Goal: Task Accomplishment & Management: Manage account settings

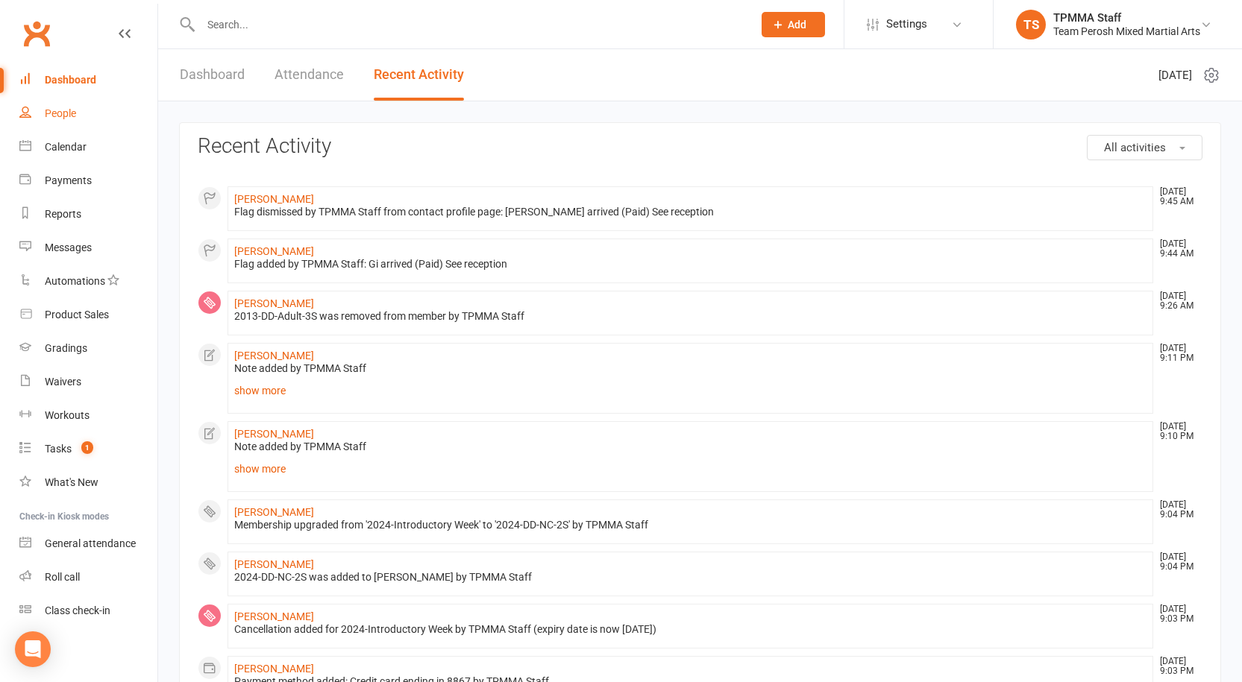
click at [63, 114] on div "People" at bounding box center [60, 113] width 31 height 12
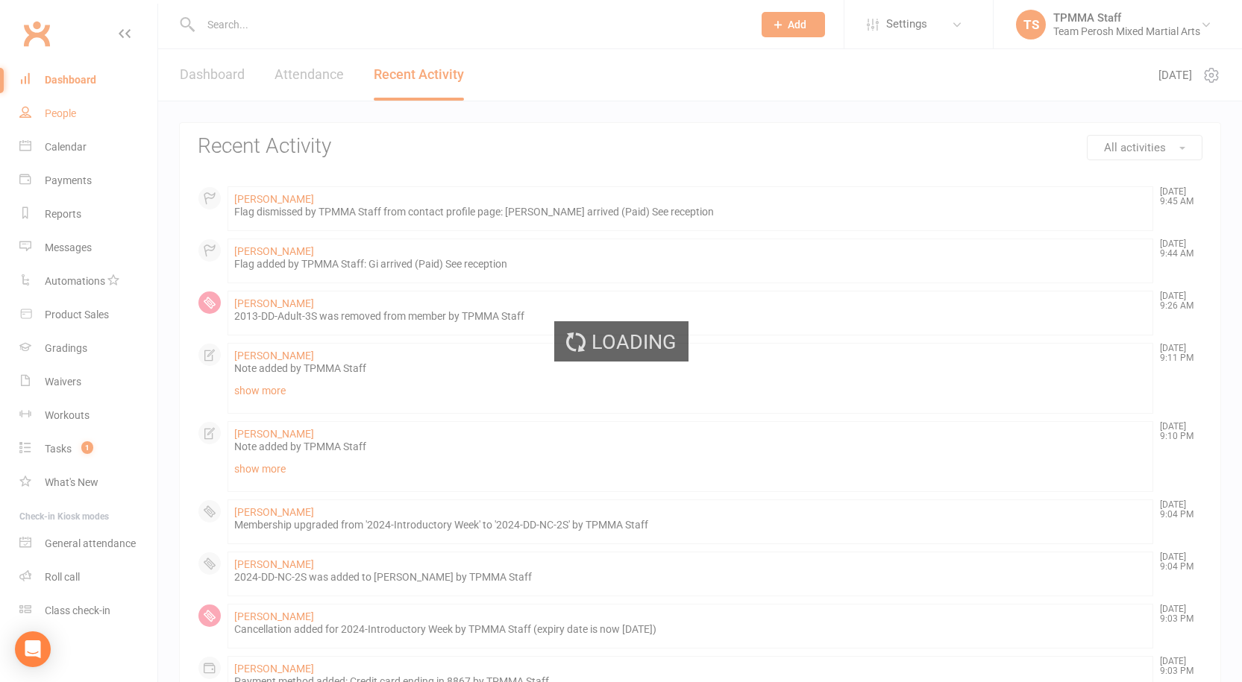
select select "false"
select select "active_trial"
select select "100"
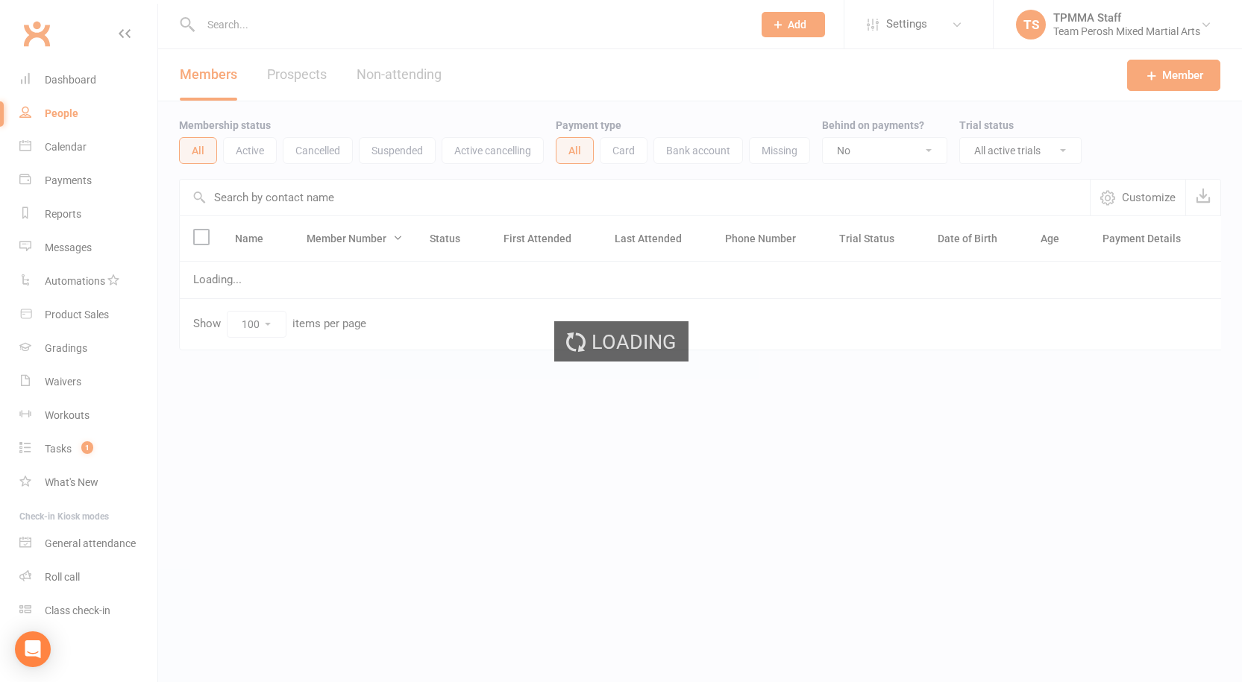
click at [207, 73] on div "Loading" at bounding box center [621, 341] width 1242 height 682
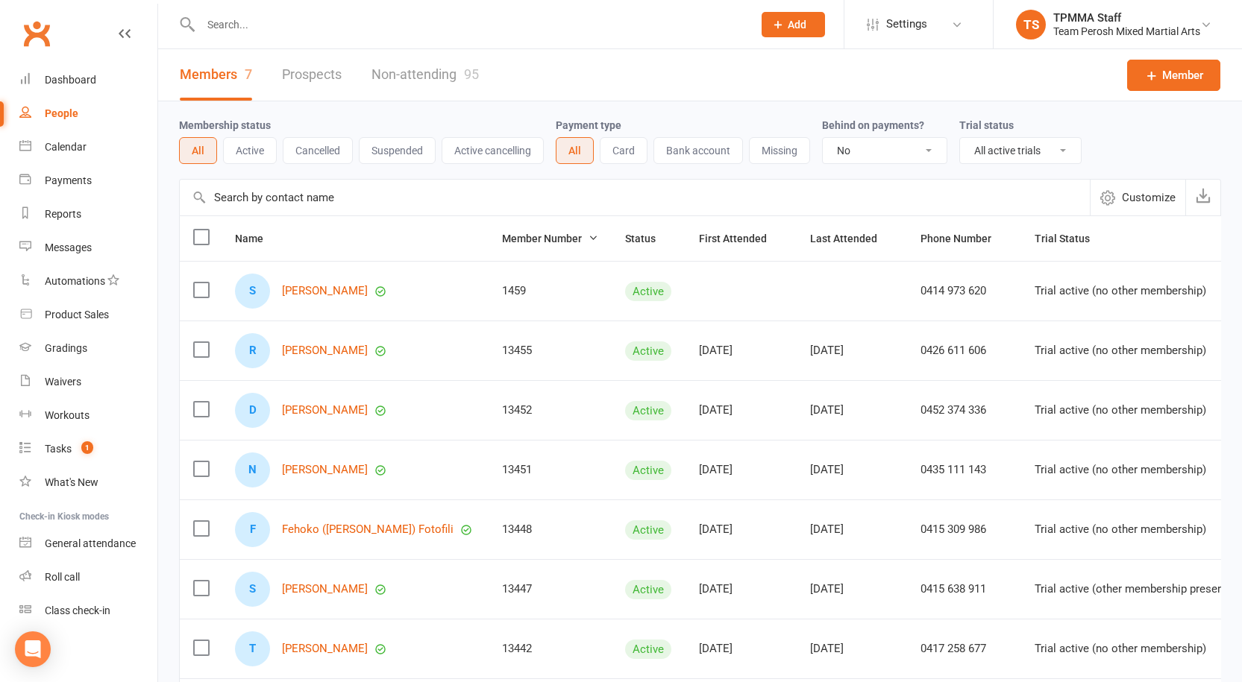
click at [396, 80] on link "Non-attending 95" at bounding box center [424, 74] width 107 height 51
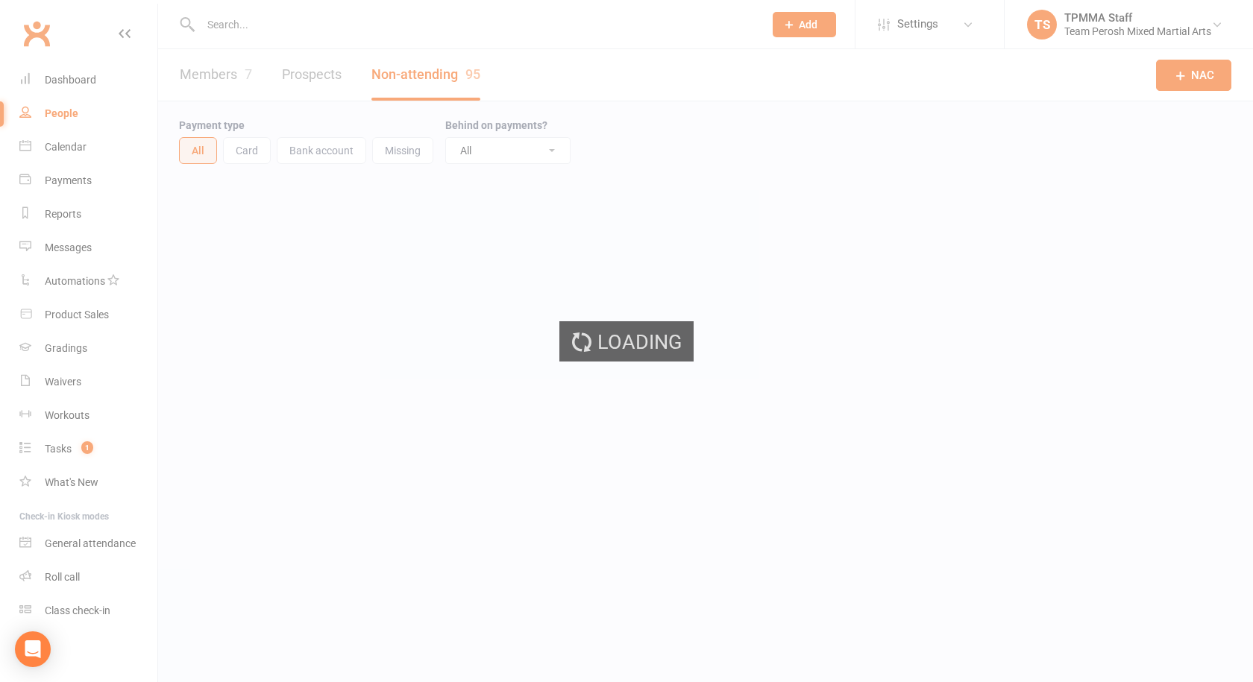
select select "100"
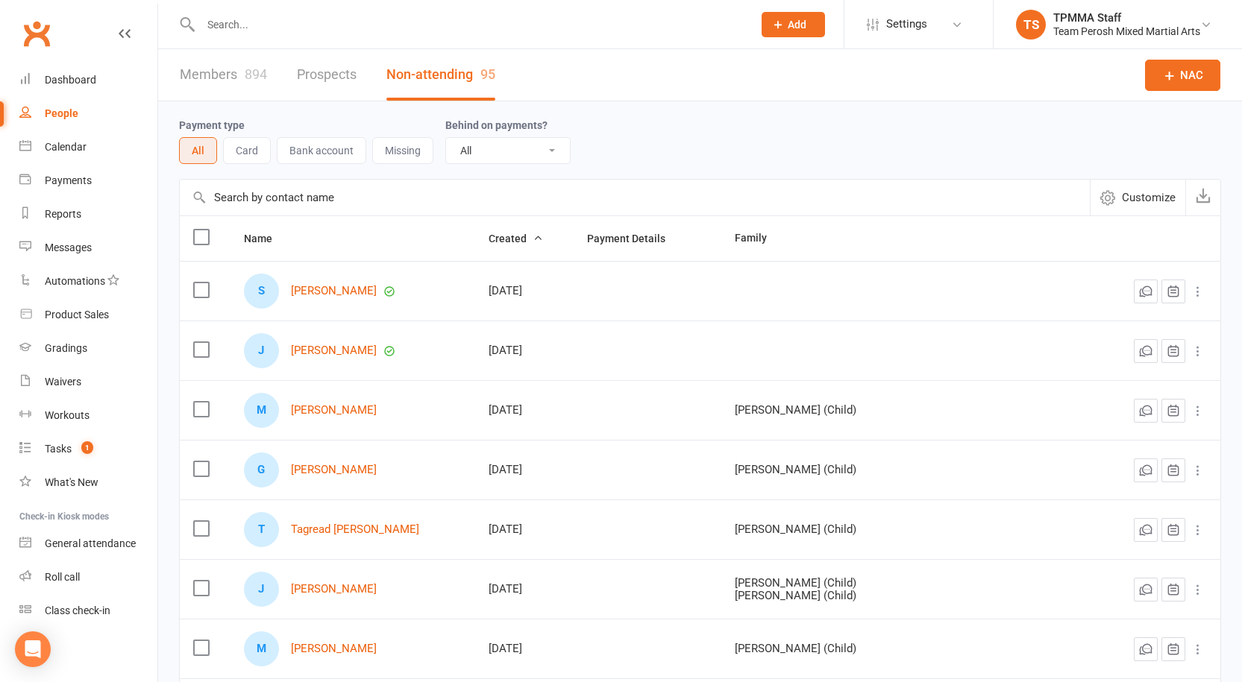
click at [229, 77] on link "Members 894" at bounding box center [223, 74] width 87 height 51
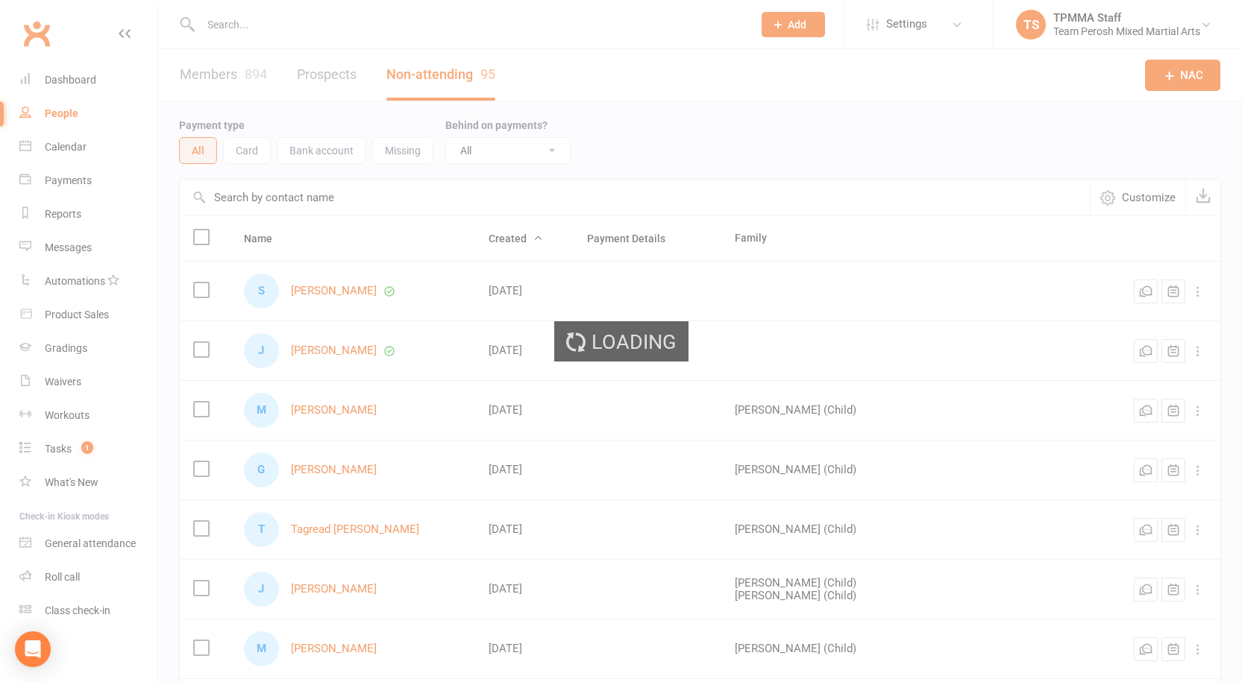
select select "false"
select select "active_trial"
select select "100"
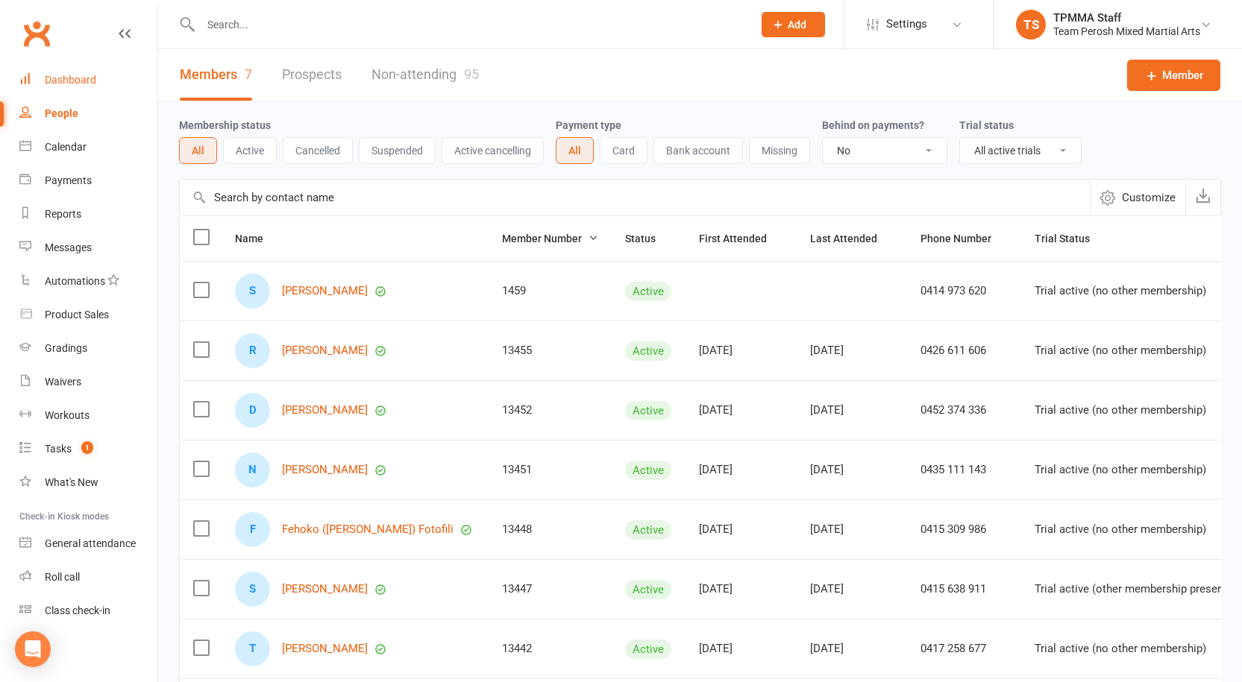
click at [63, 78] on div "Dashboard" at bounding box center [70, 80] width 51 height 12
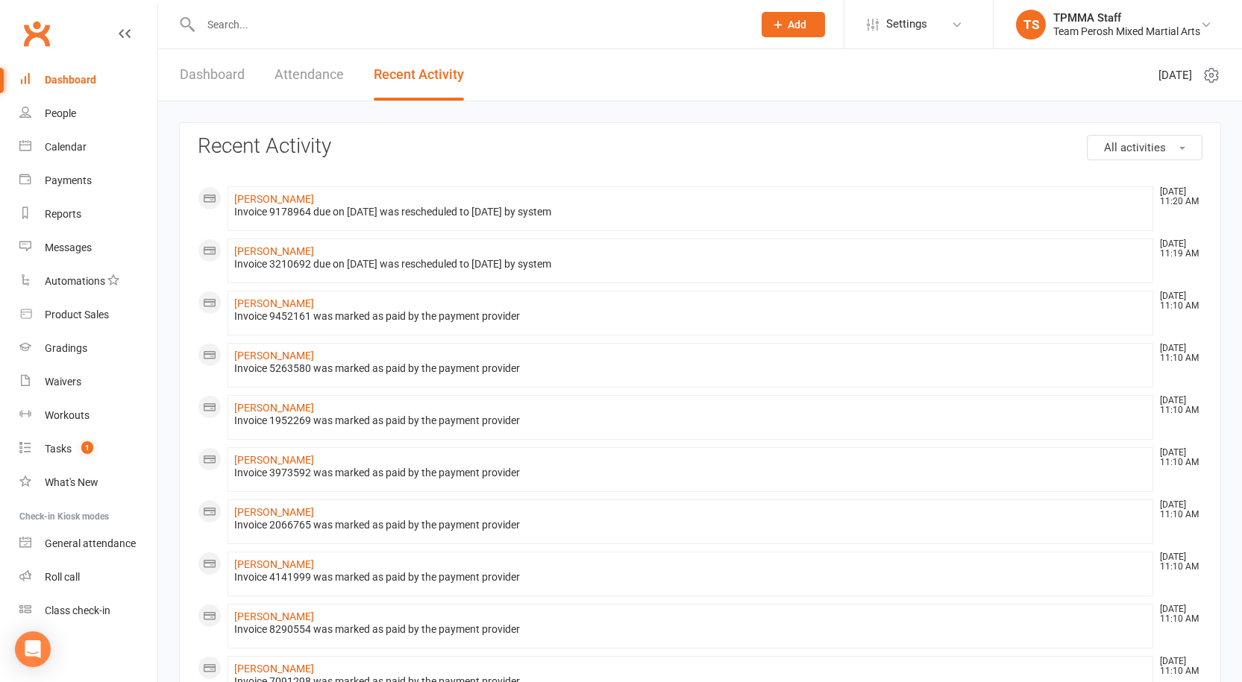
click at [218, 27] on input "text" at bounding box center [469, 24] width 546 height 21
click at [185, 71] on link "Dashboard" at bounding box center [212, 74] width 65 height 51
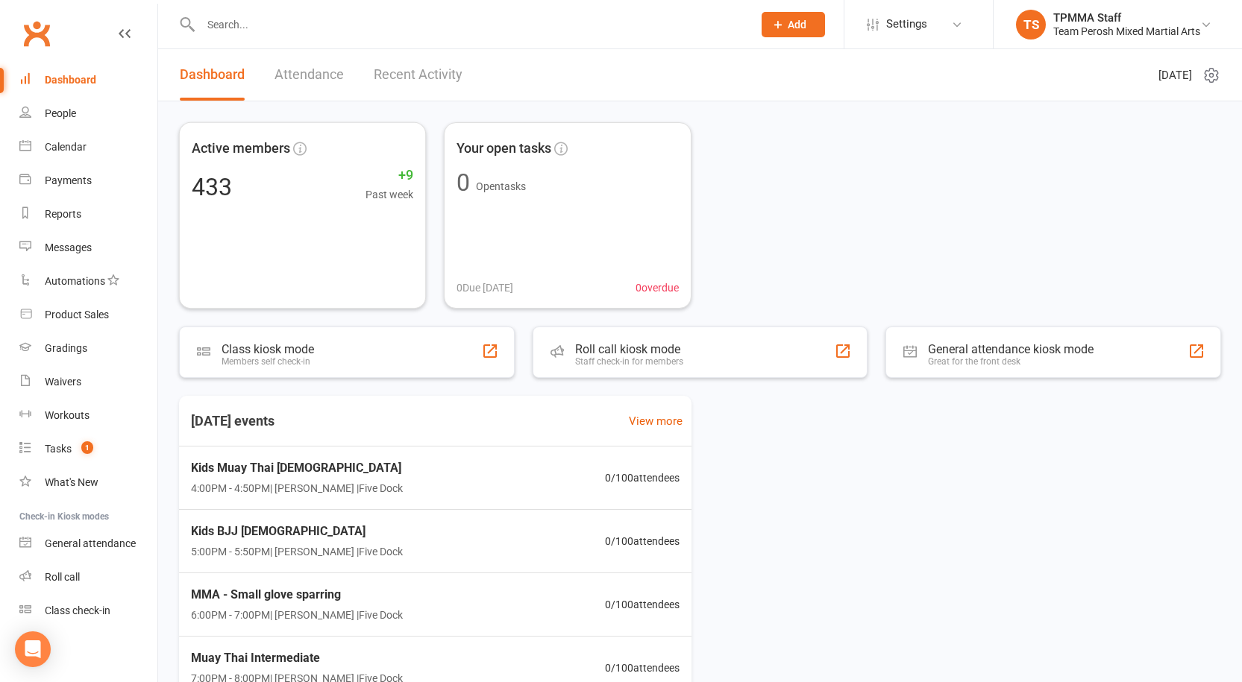
click at [286, 31] on input "text" at bounding box center [469, 24] width 546 height 21
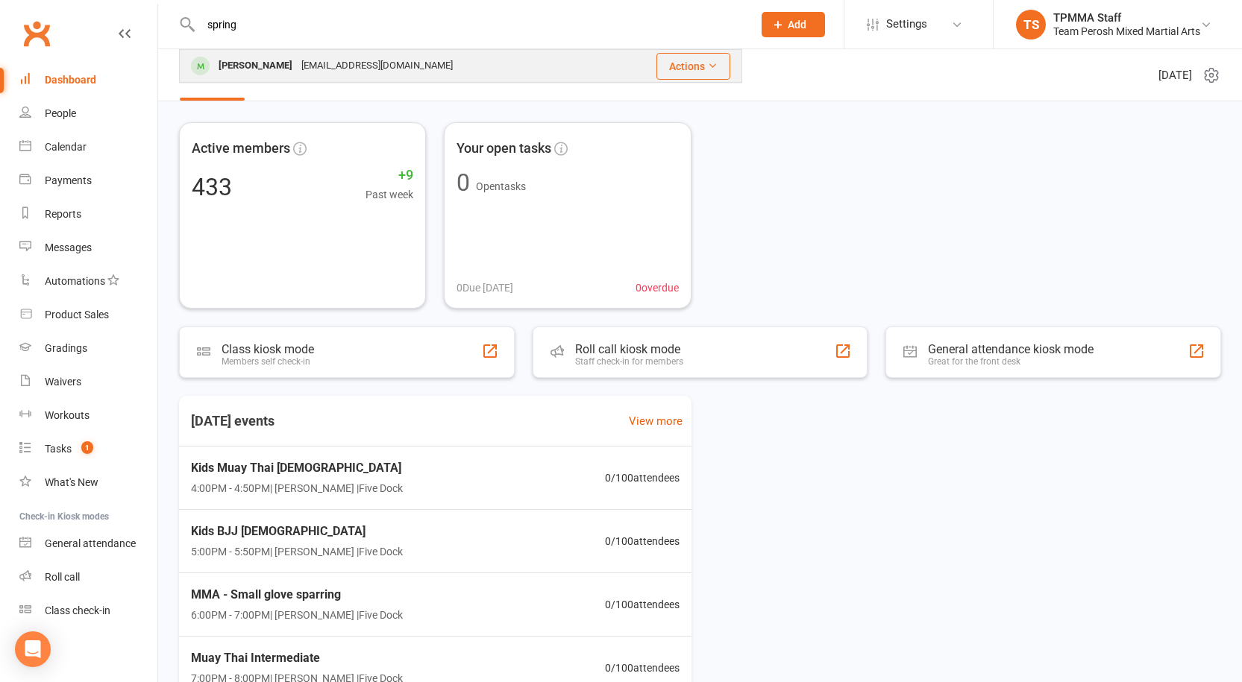
type input "spring"
click at [298, 70] on div "d.spring430@gmail.com" at bounding box center [377, 66] width 160 height 22
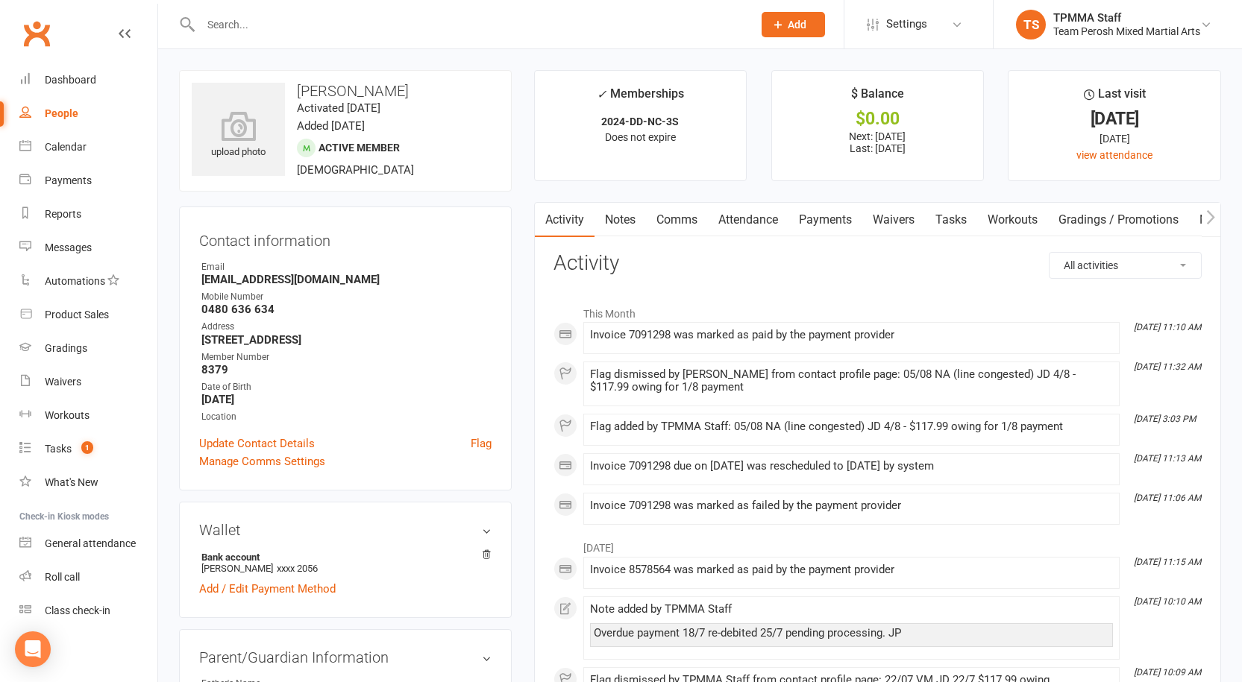
click at [826, 219] on link "Payments" at bounding box center [825, 220] width 74 height 34
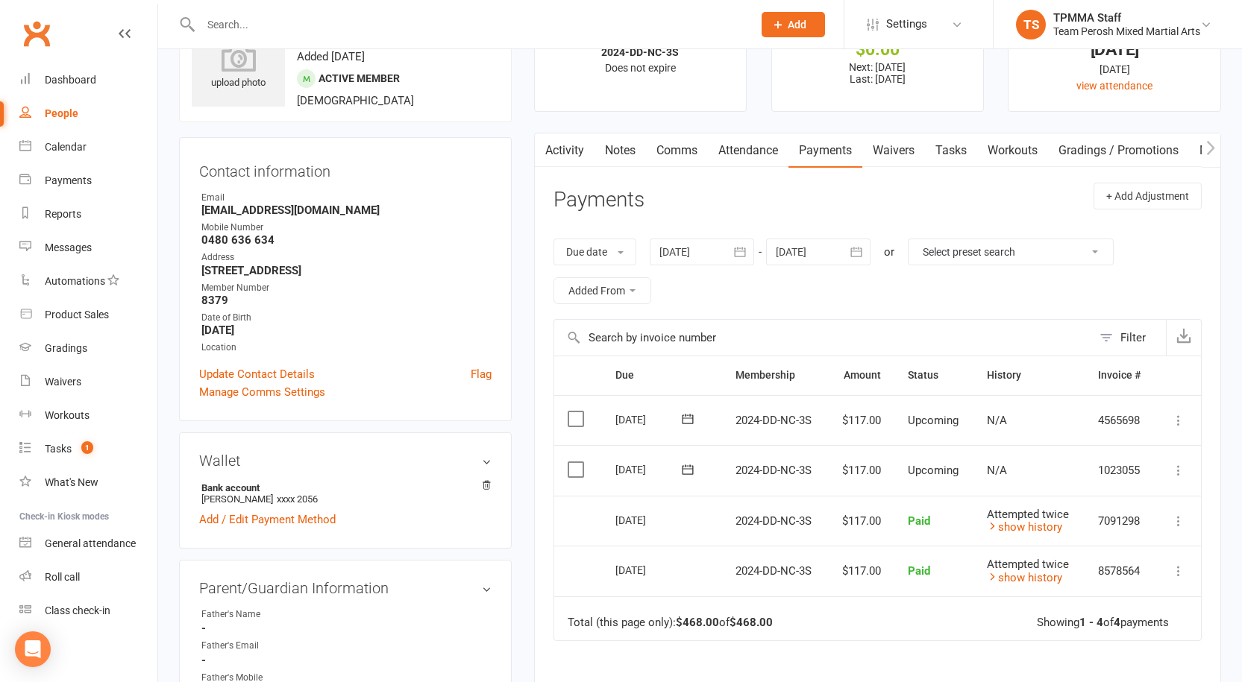
scroll to position [149, 0]
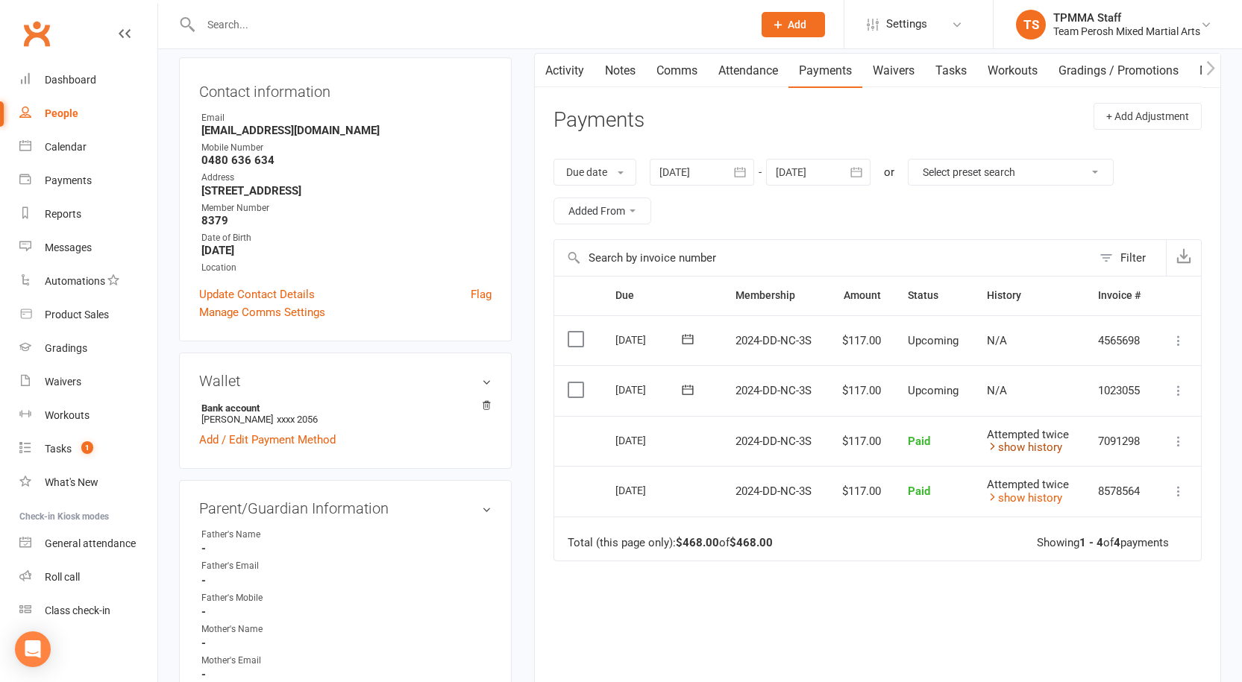
click at [1034, 448] on link "show history" at bounding box center [1024, 447] width 75 height 13
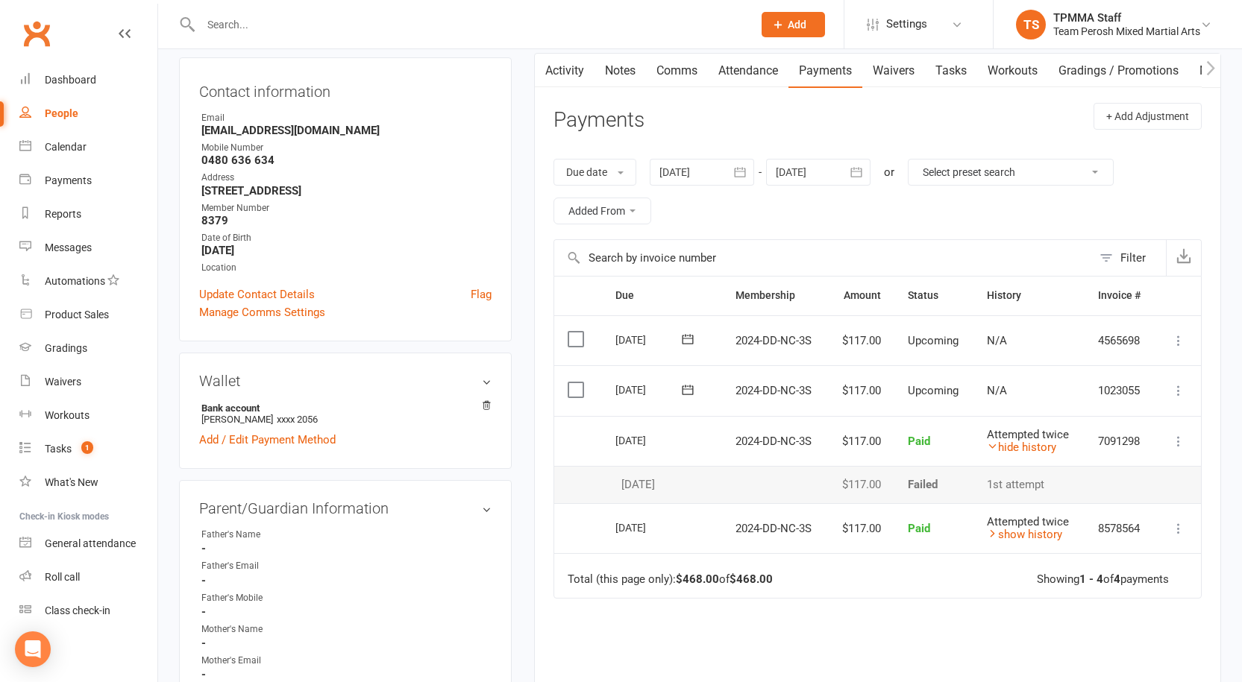
click at [1170, 390] on button at bounding box center [1179, 391] width 18 height 18
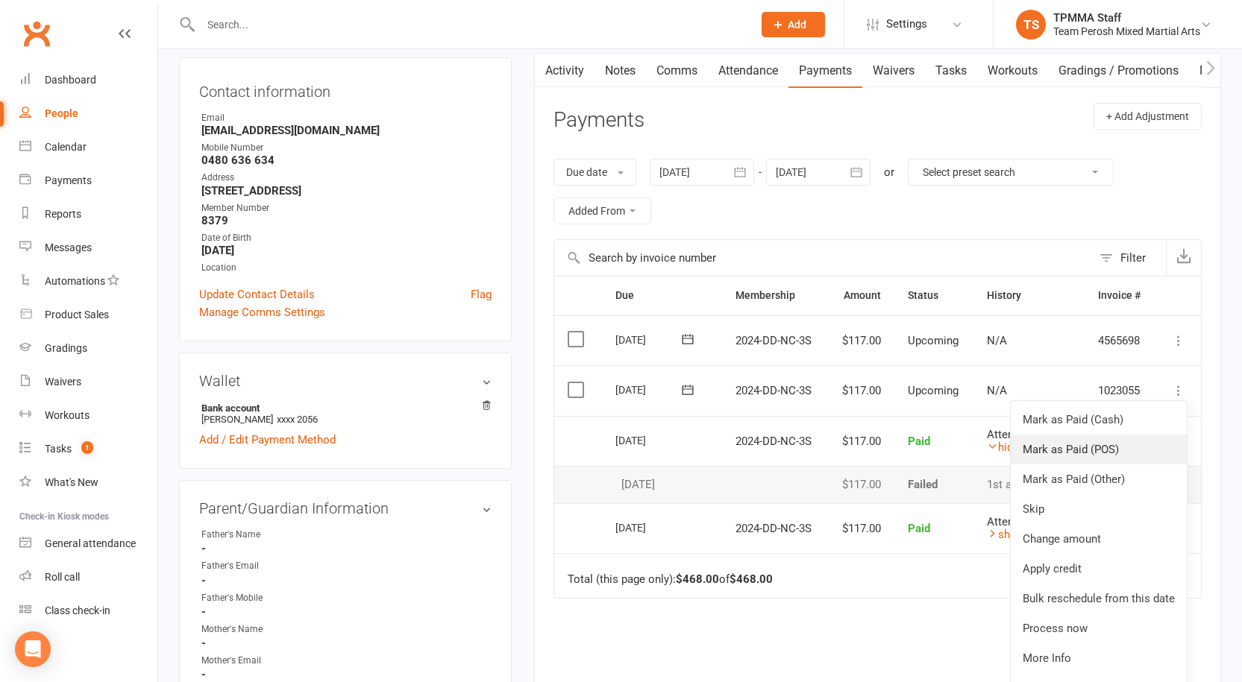
click at [1110, 451] on link "Mark as Paid (POS)" at bounding box center [1099, 450] width 176 height 30
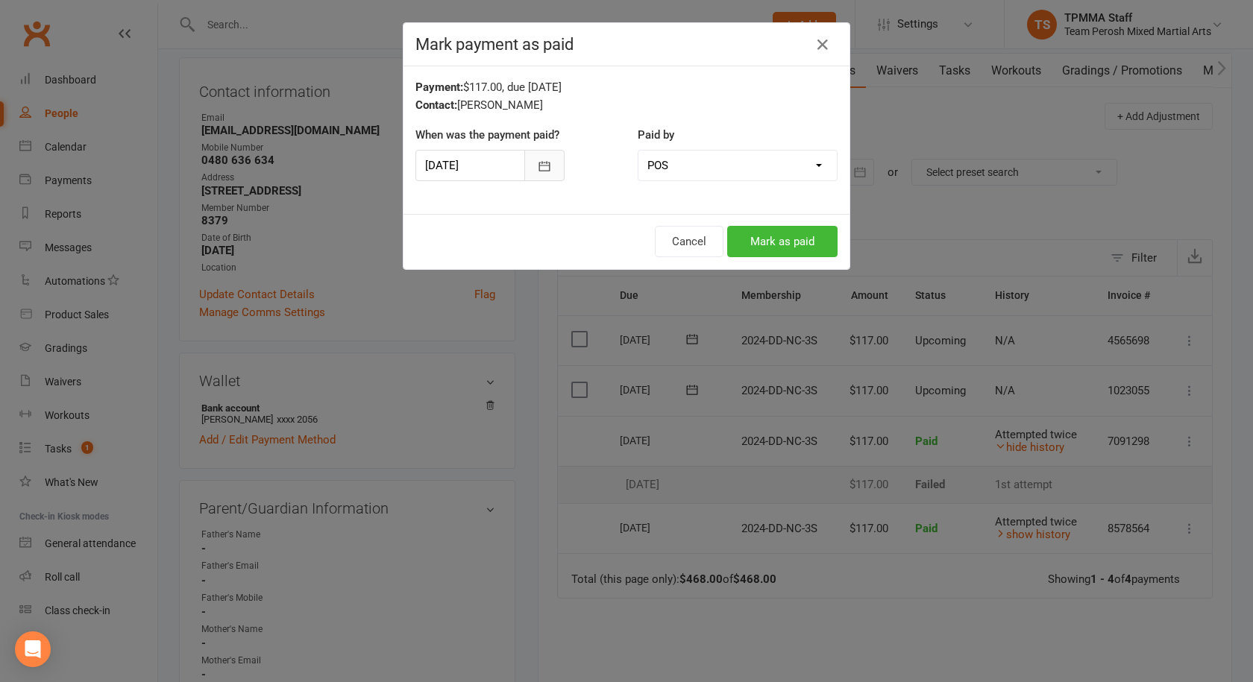
click at [545, 156] on button "button" at bounding box center [544, 165] width 40 height 31
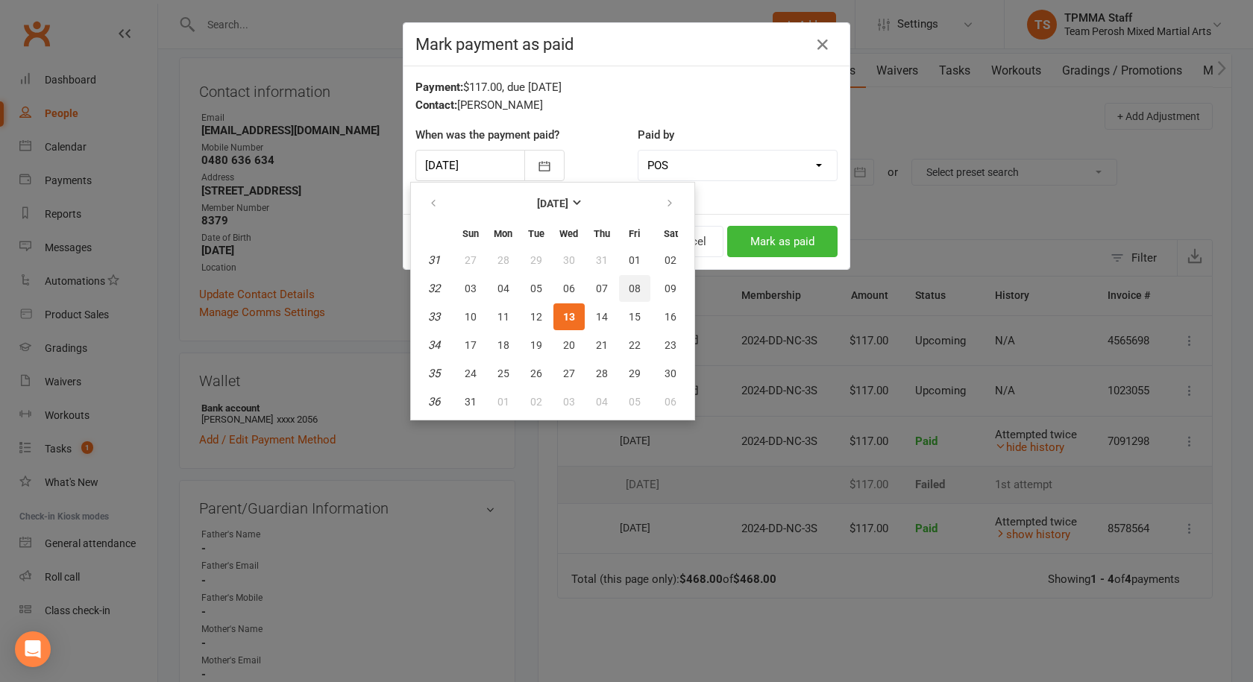
click at [636, 286] on span "08" at bounding box center [635, 289] width 12 height 12
type input "[DATE]"
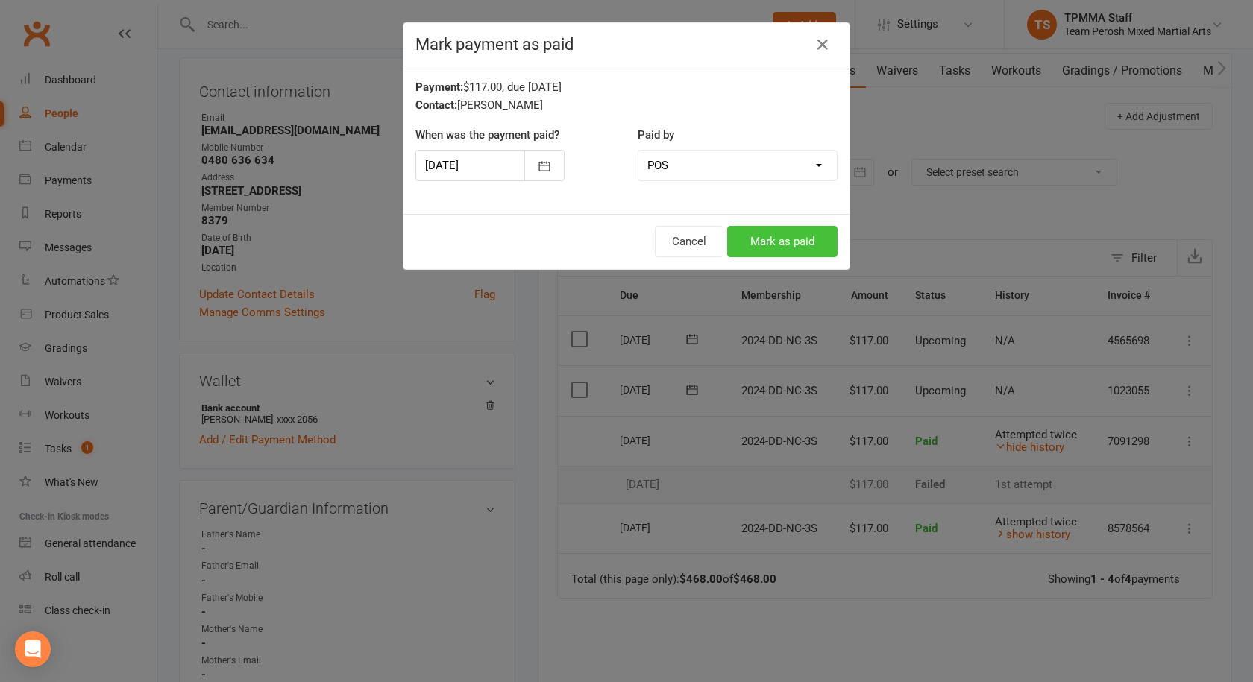
click at [794, 242] on button "Mark as paid" at bounding box center [782, 241] width 110 height 31
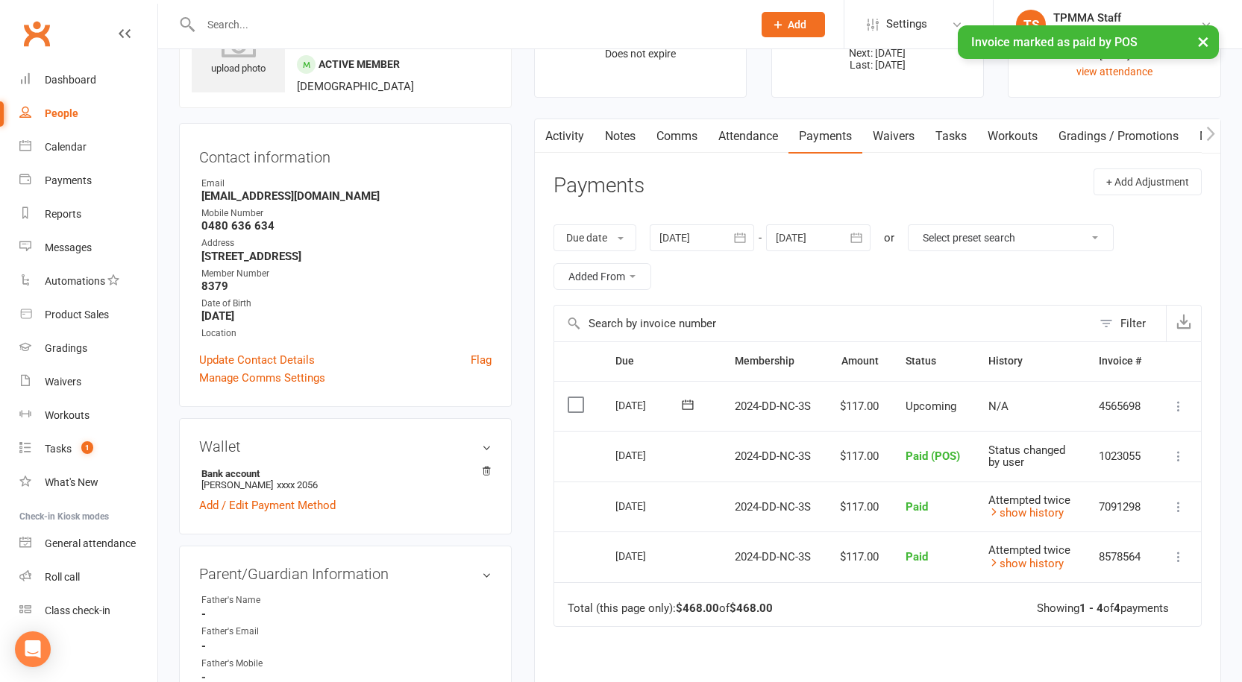
scroll to position [0, 0]
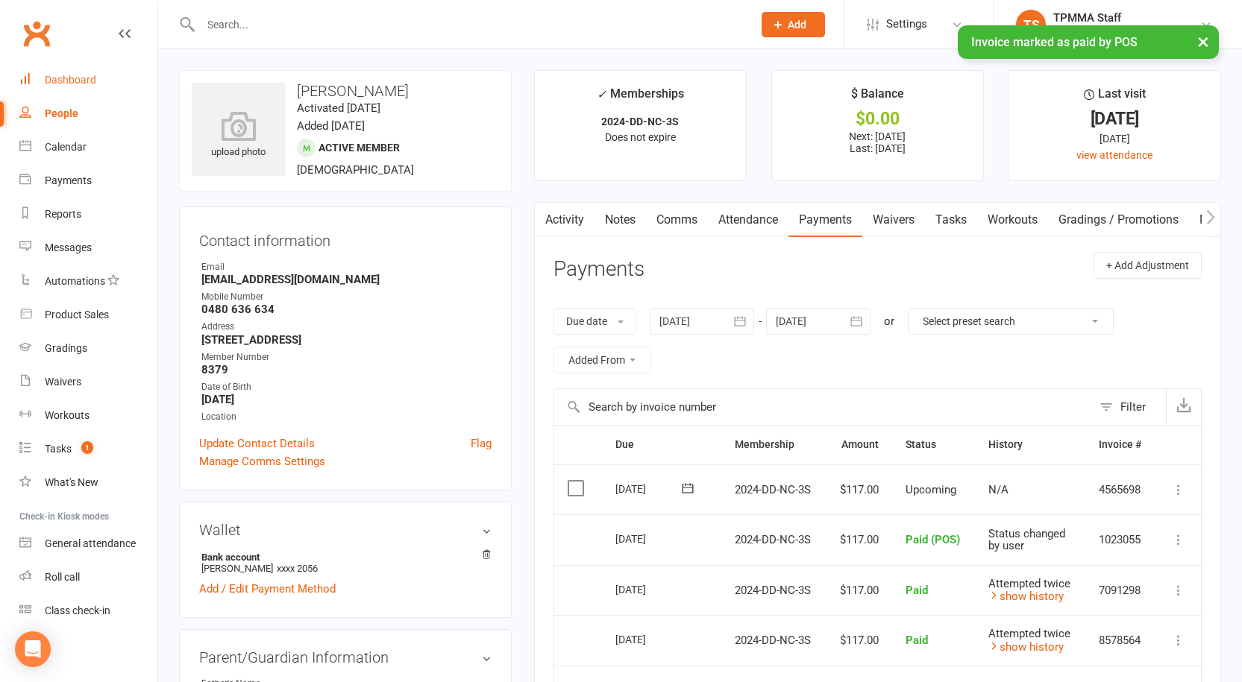
click at [69, 76] on div "Dashboard" at bounding box center [70, 80] width 51 height 12
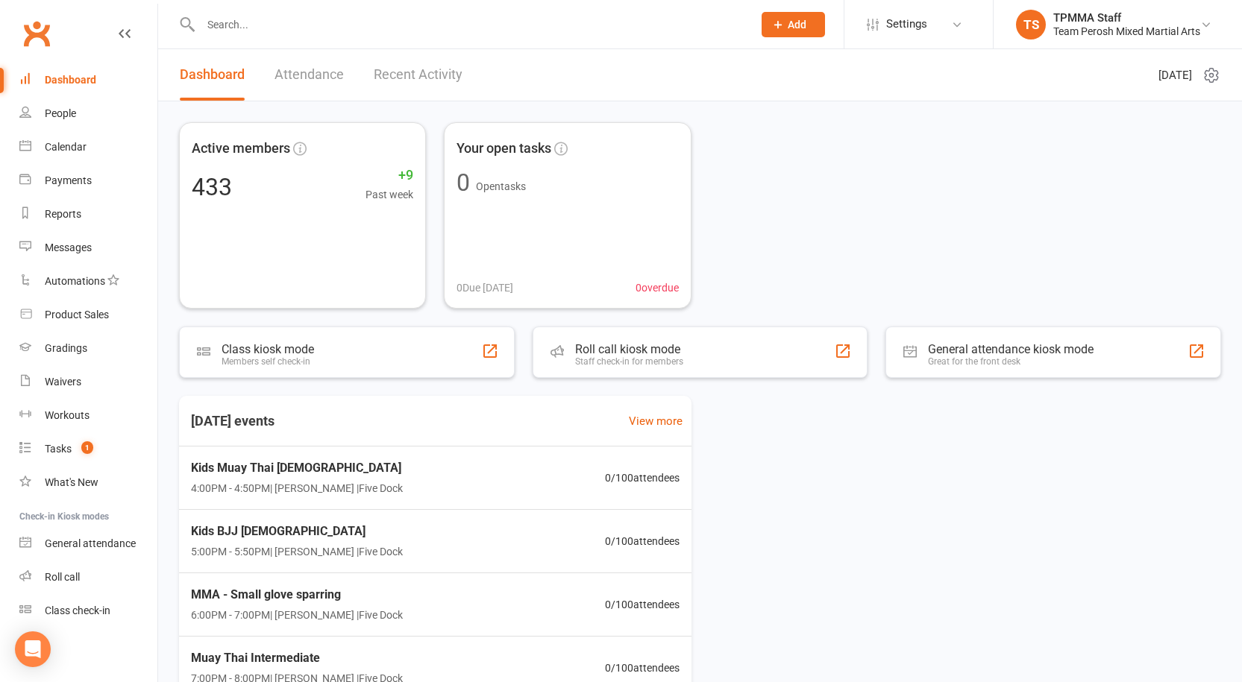
click at [42, 85] on link "Dashboard" at bounding box center [88, 80] width 138 height 34
click at [819, 256] on div "Active members 433 +9 Past week Your open tasks 0 Open tasks 0 Due today 0 over…" at bounding box center [700, 215] width 1042 height 186
click at [70, 107] on link "People" at bounding box center [88, 114] width 138 height 34
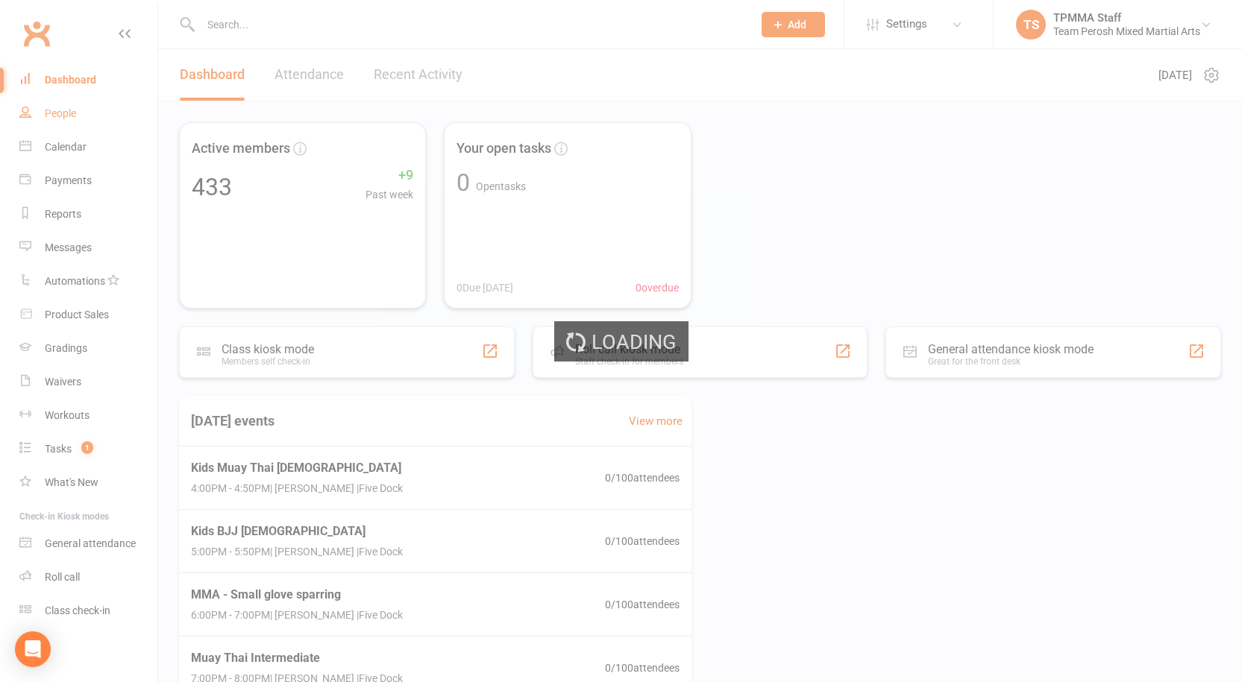
select select "false"
select select "active_trial"
select select "100"
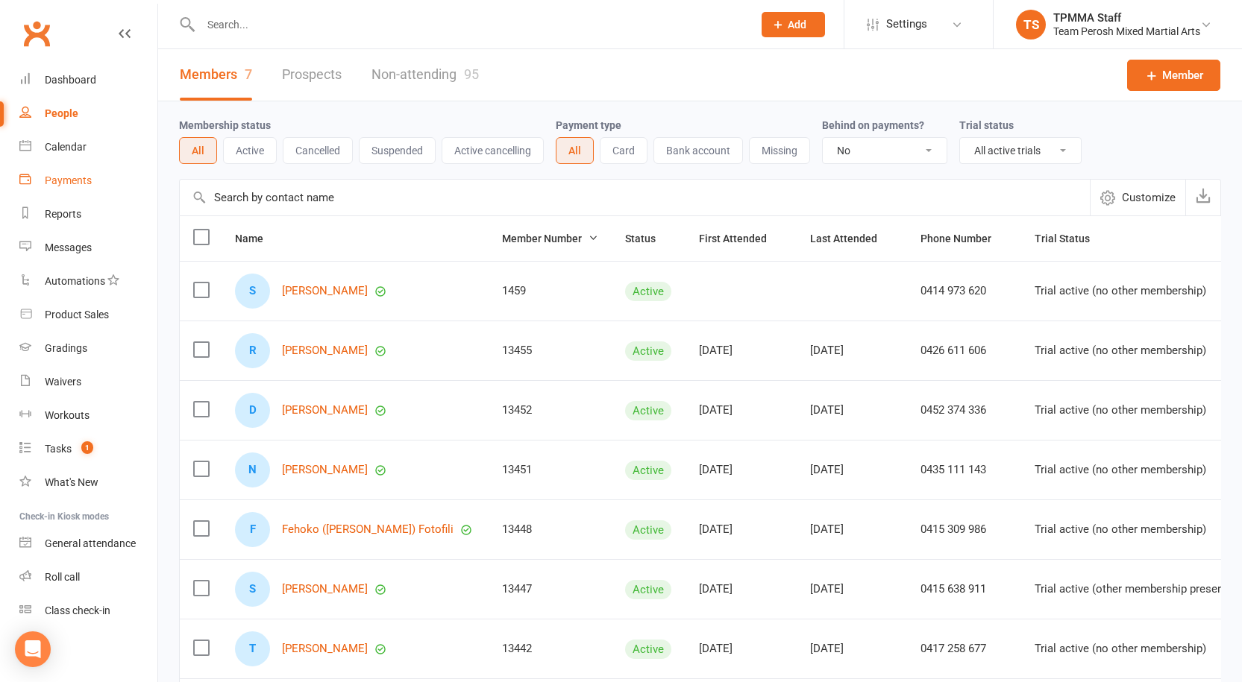
click at [63, 178] on div "Payments" at bounding box center [68, 181] width 47 height 12
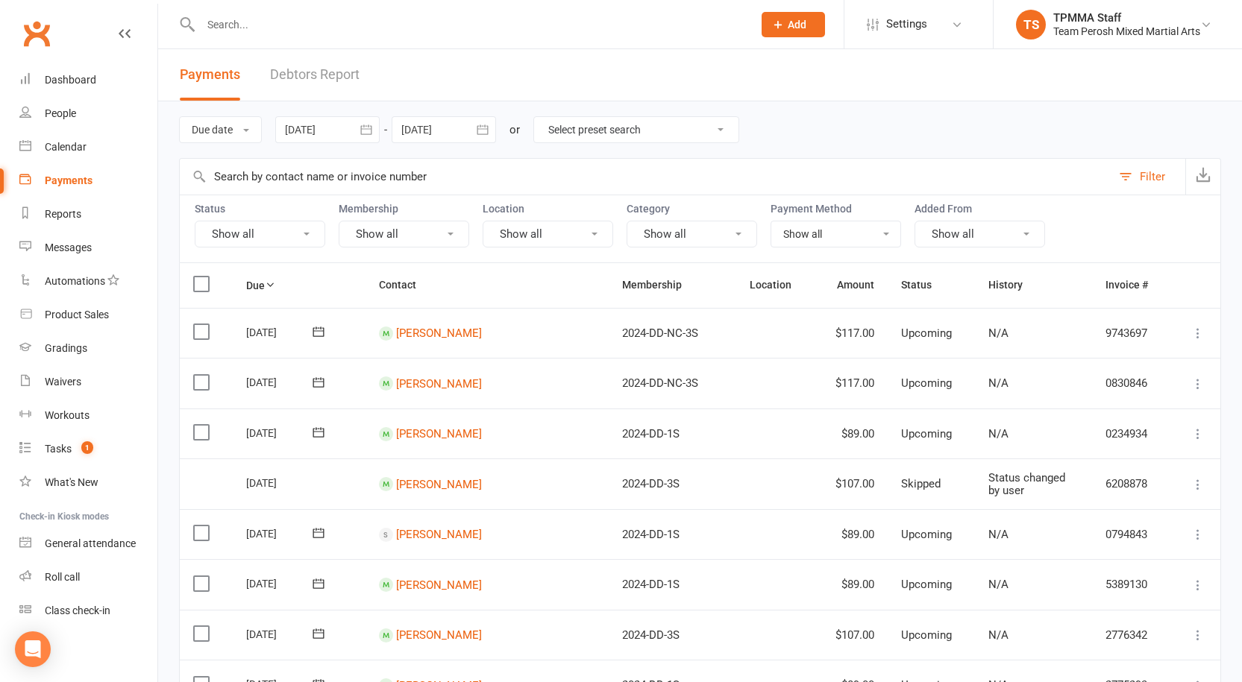
click at [323, 75] on link "Debtors Report" at bounding box center [315, 74] width 90 height 51
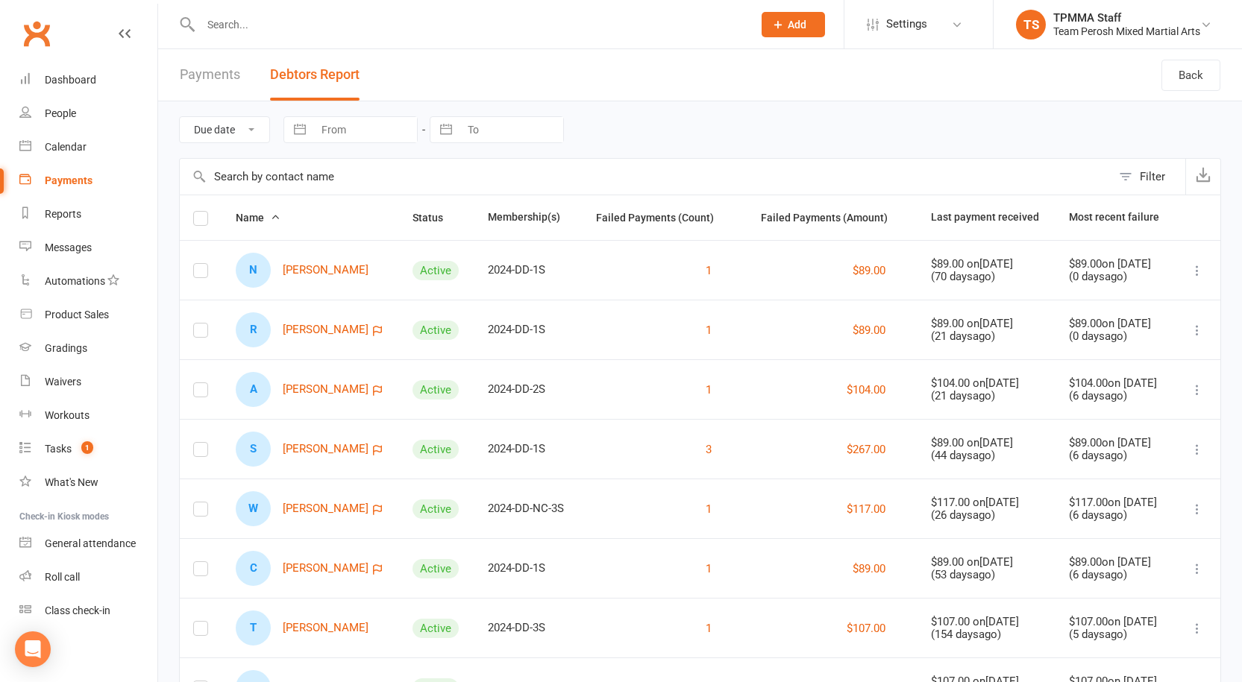
click at [197, 75] on link "Payments" at bounding box center [210, 74] width 60 height 51
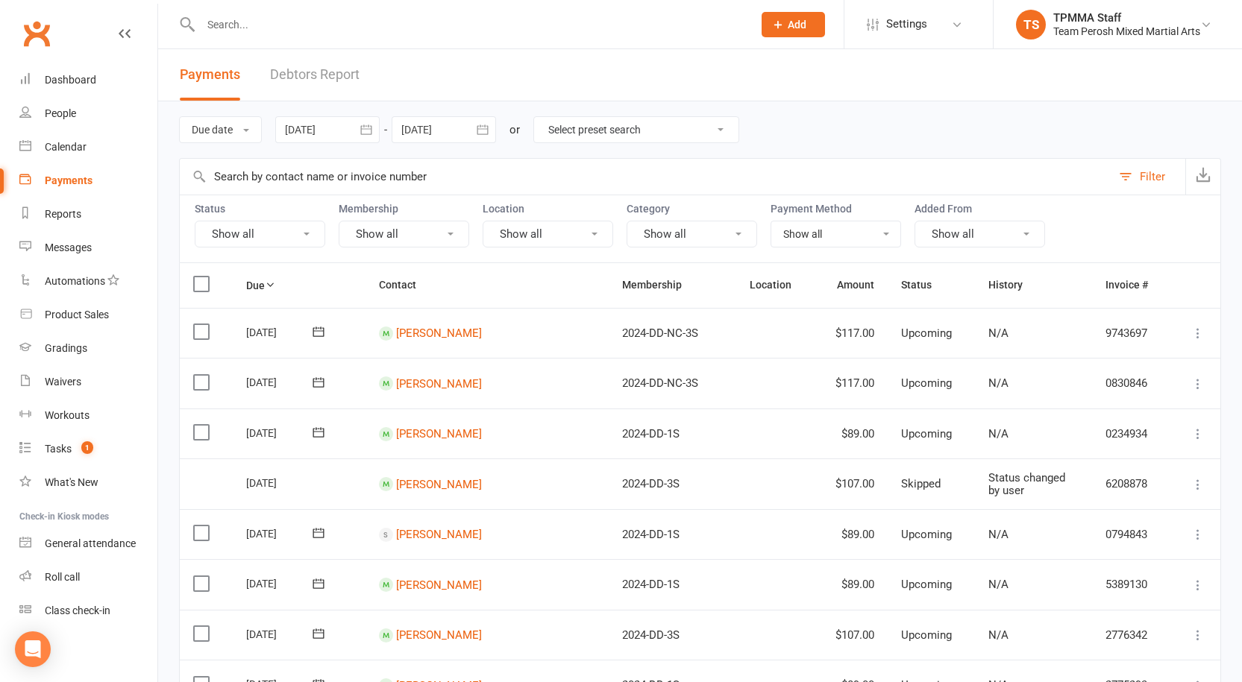
click at [360, 134] on button "button" at bounding box center [366, 129] width 27 height 27
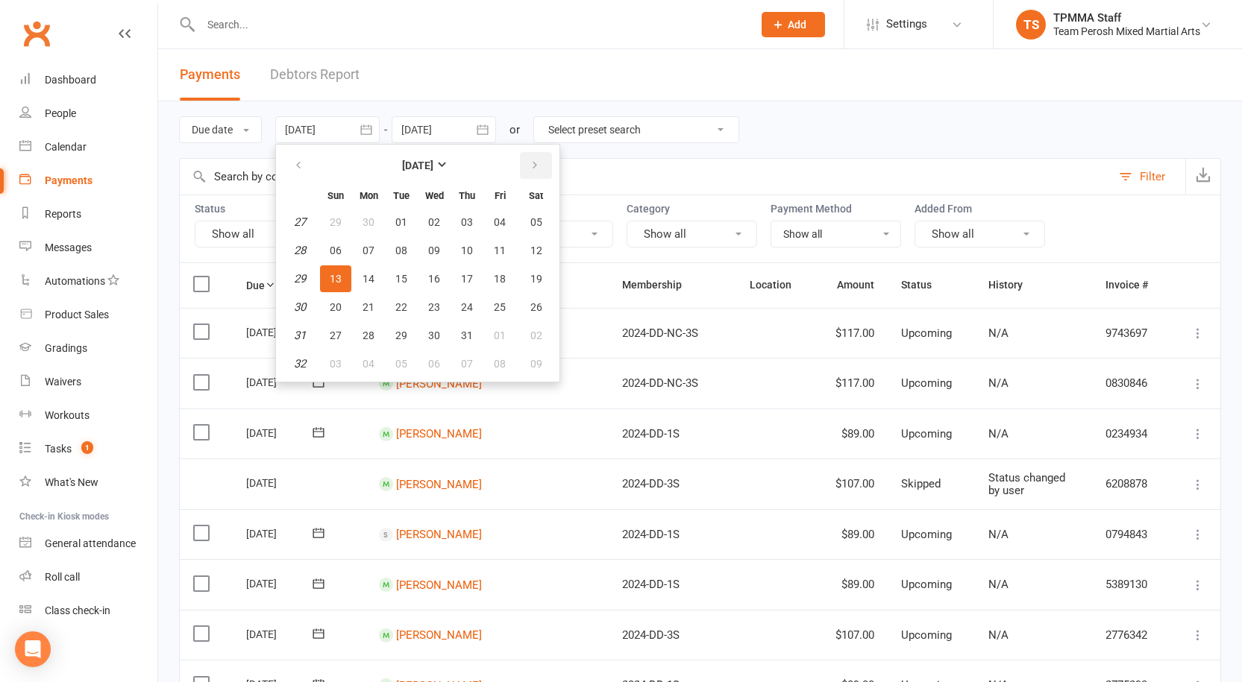
click at [542, 165] on button "button" at bounding box center [536, 165] width 32 height 27
click at [475, 275] on button "14" at bounding box center [466, 279] width 31 height 27
type input "[DATE]"
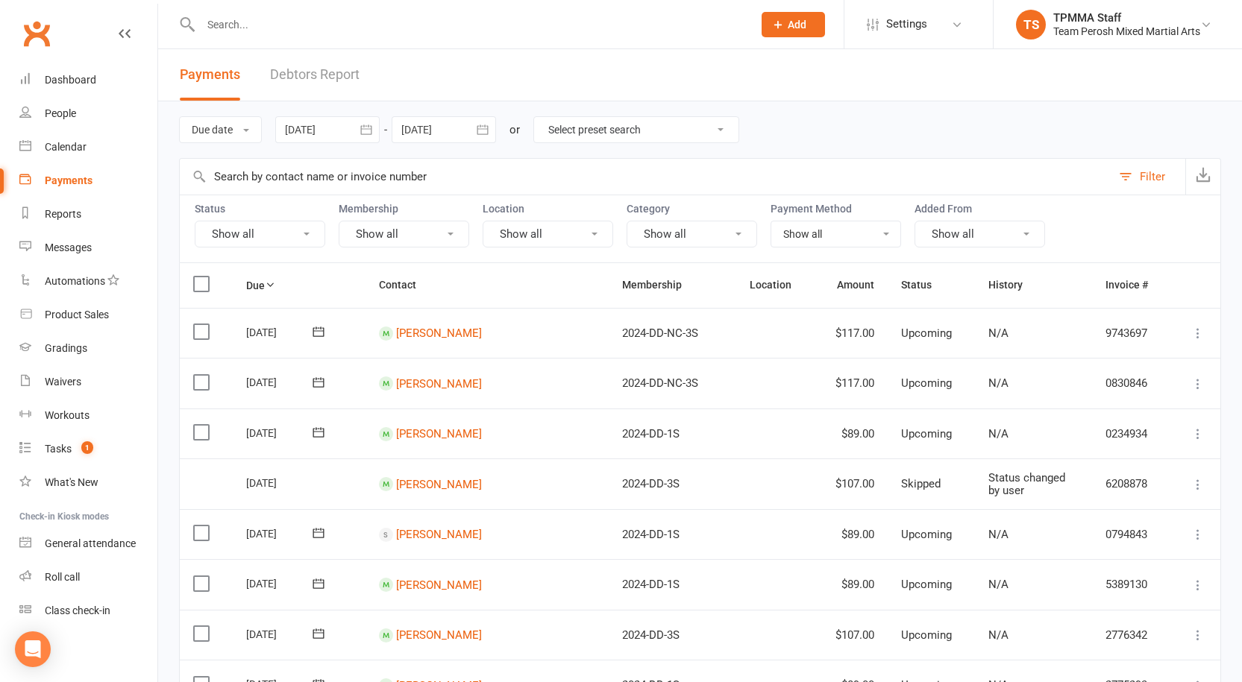
click at [483, 131] on icon "button" at bounding box center [482, 129] width 15 height 15
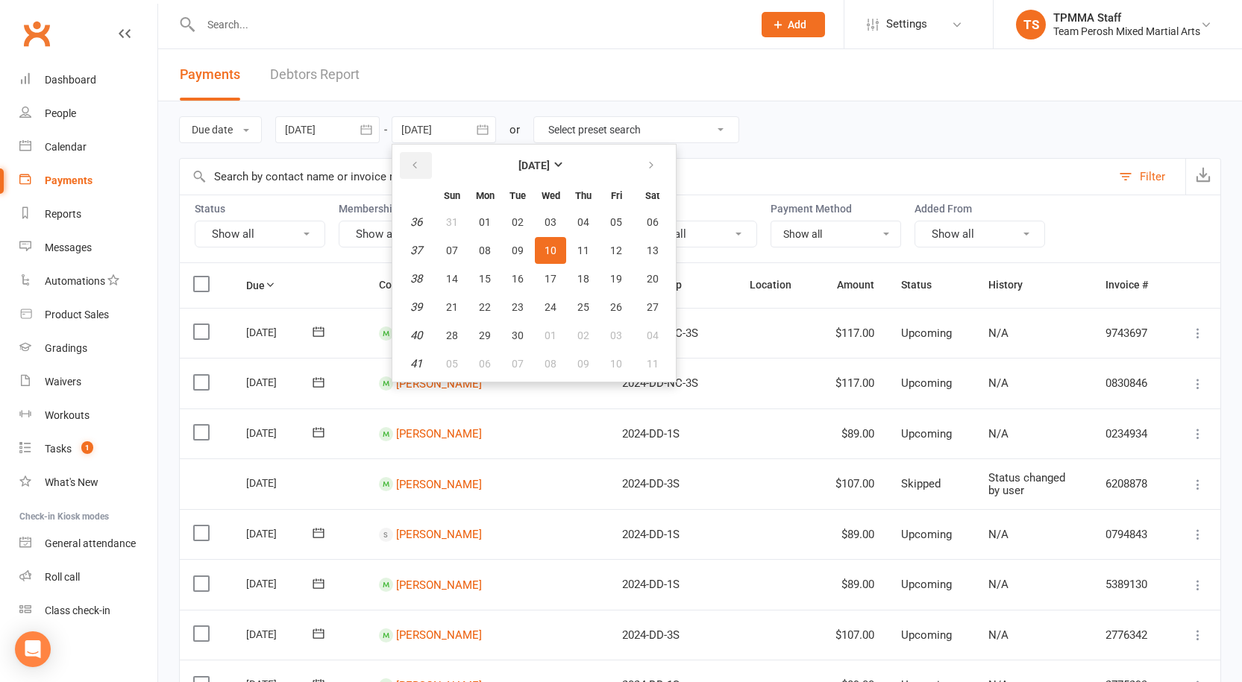
click at [418, 161] on icon "button" at bounding box center [414, 166] width 10 height 12
click at [593, 279] on button "14" at bounding box center [583, 279] width 31 height 27
type input "[DATE]"
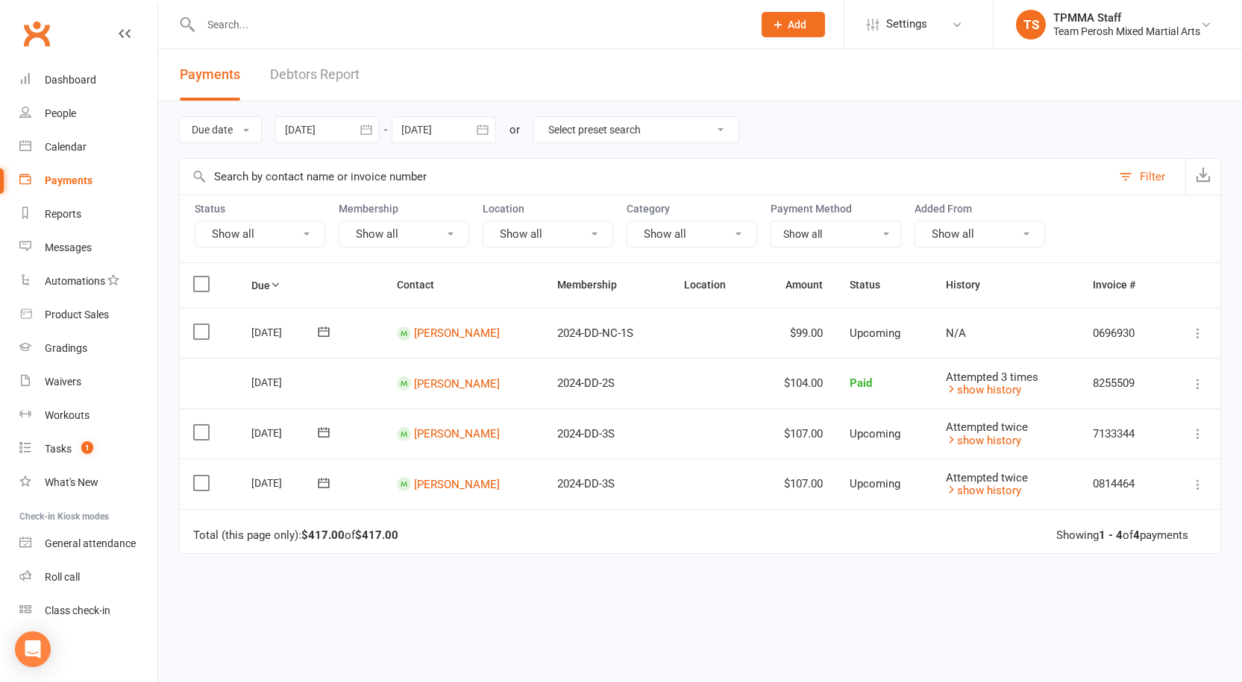
click at [371, 132] on icon "button" at bounding box center [366, 129] width 15 height 15
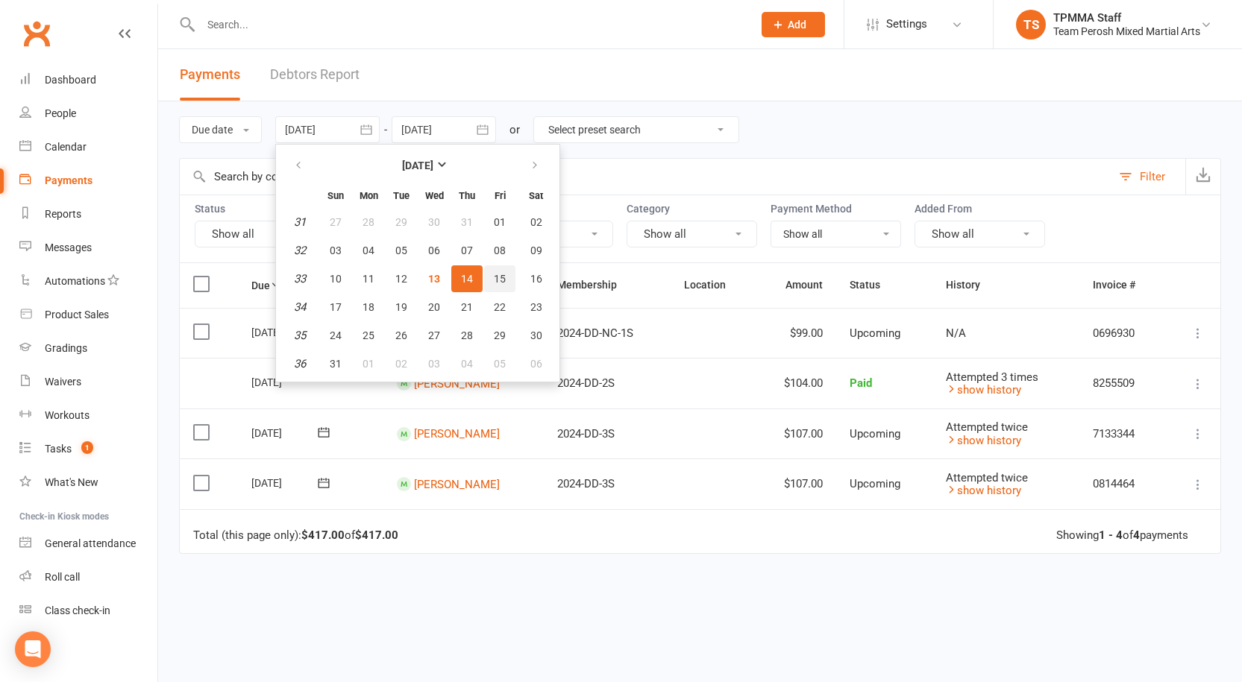
click at [506, 282] on span "15" at bounding box center [500, 279] width 12 height 12
type input "[DATE]"
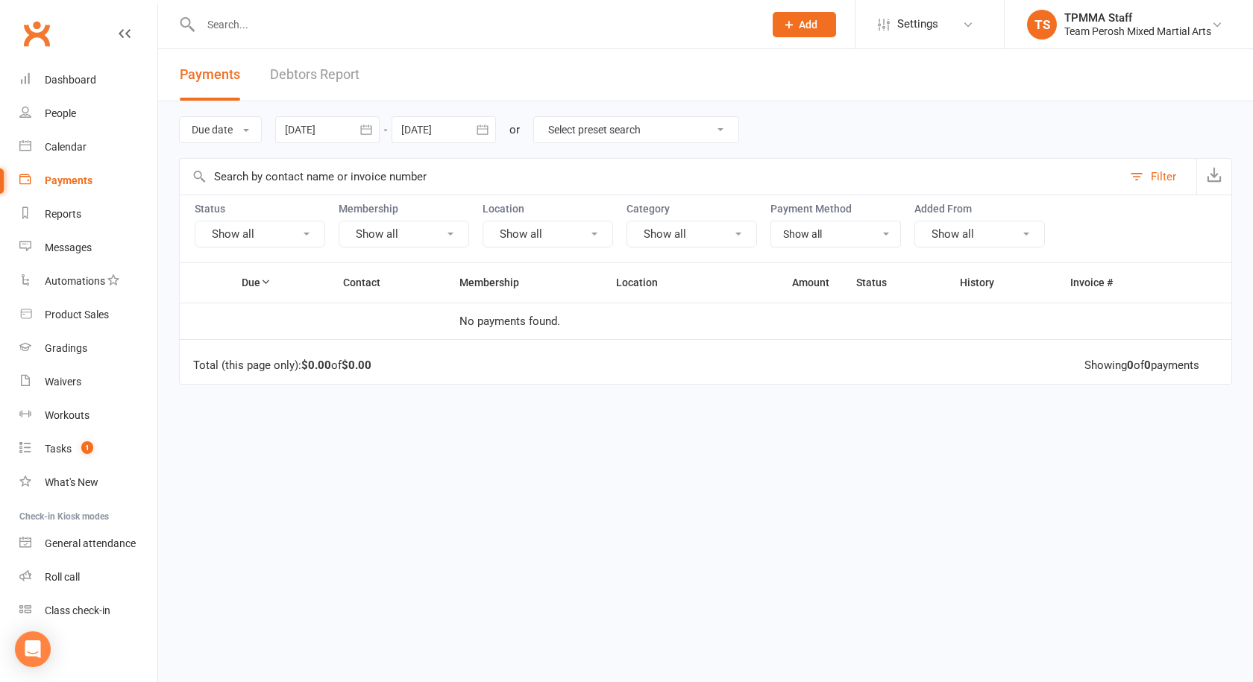
click at [488, 128] on icon "button" at bounding box center [482, 130] width 11 height 10
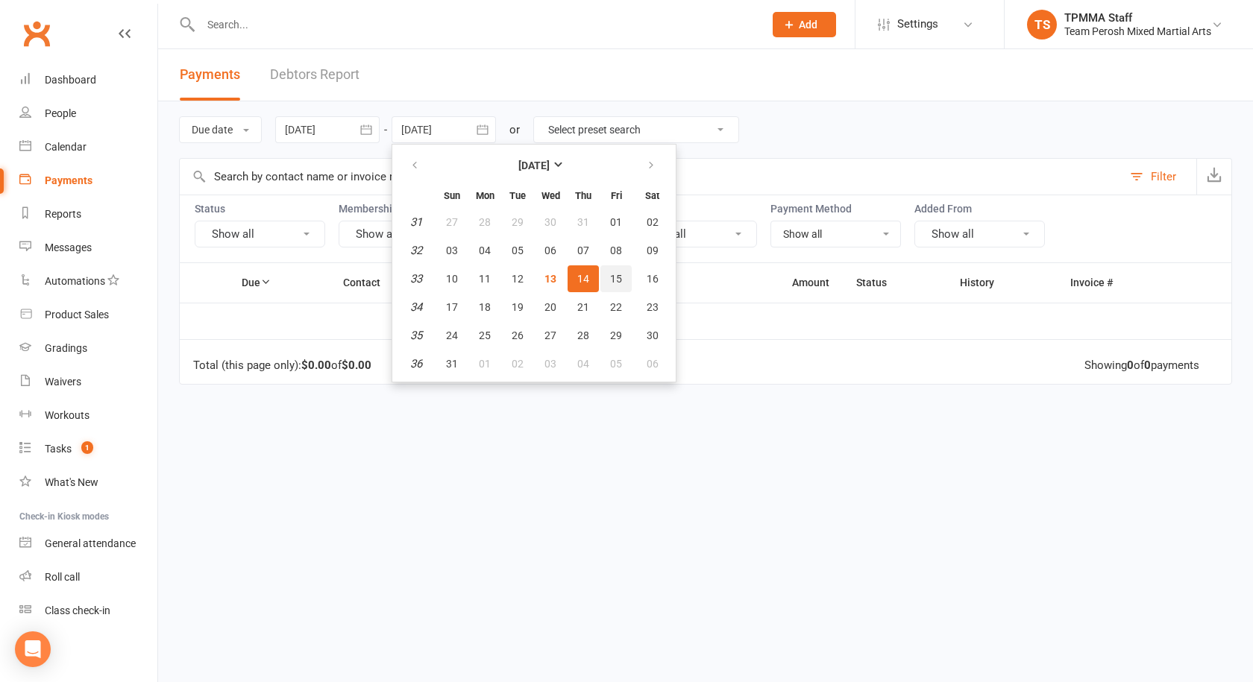
click at [622, 275] on span "15" at bounding box center [616, 279] width 12 height 12
type input "[DATE]"
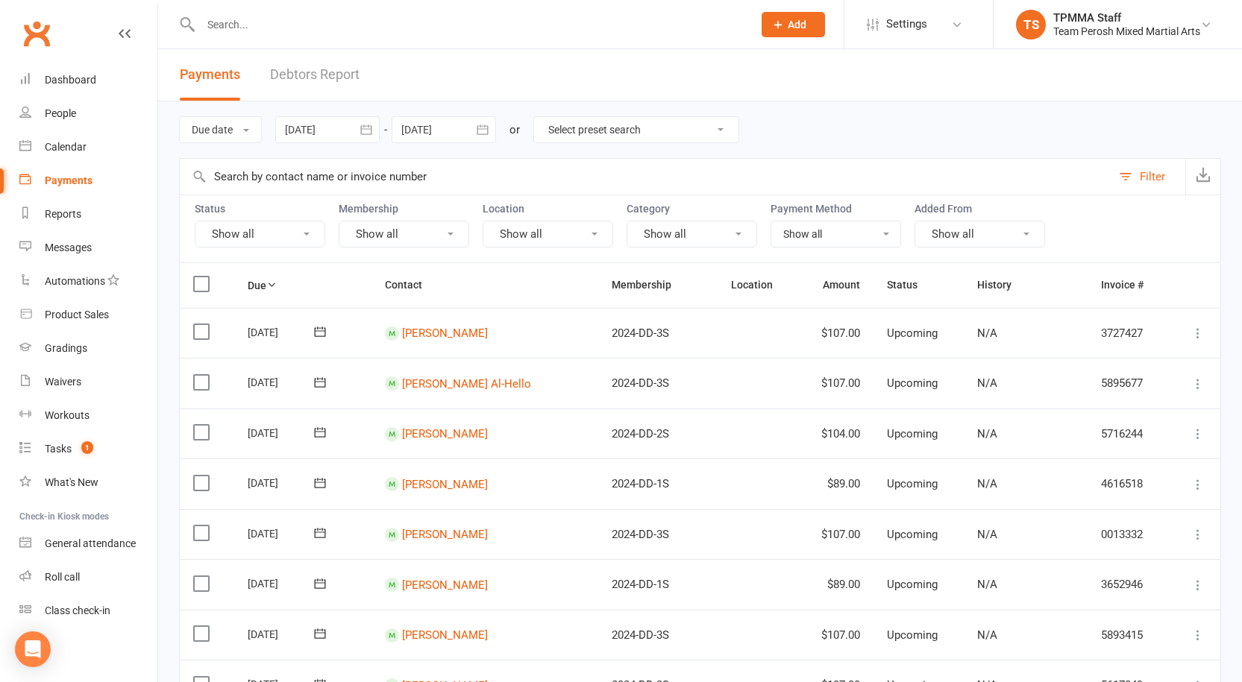
click at [256, 18] on input "text" at bounding box center [469, 24] width 546 height 21
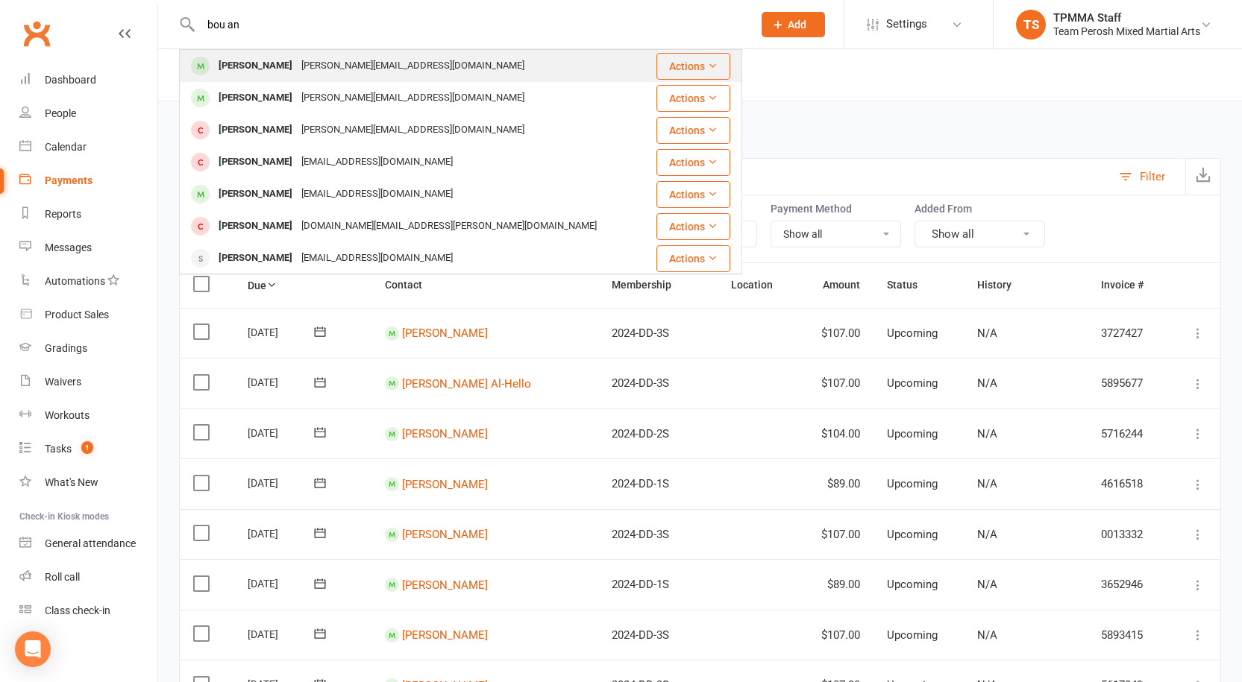
type input "bou an"
click at [283, 73] on div "[PERSON_NAME]" at bounding box center [255, 66] width 83 height 22
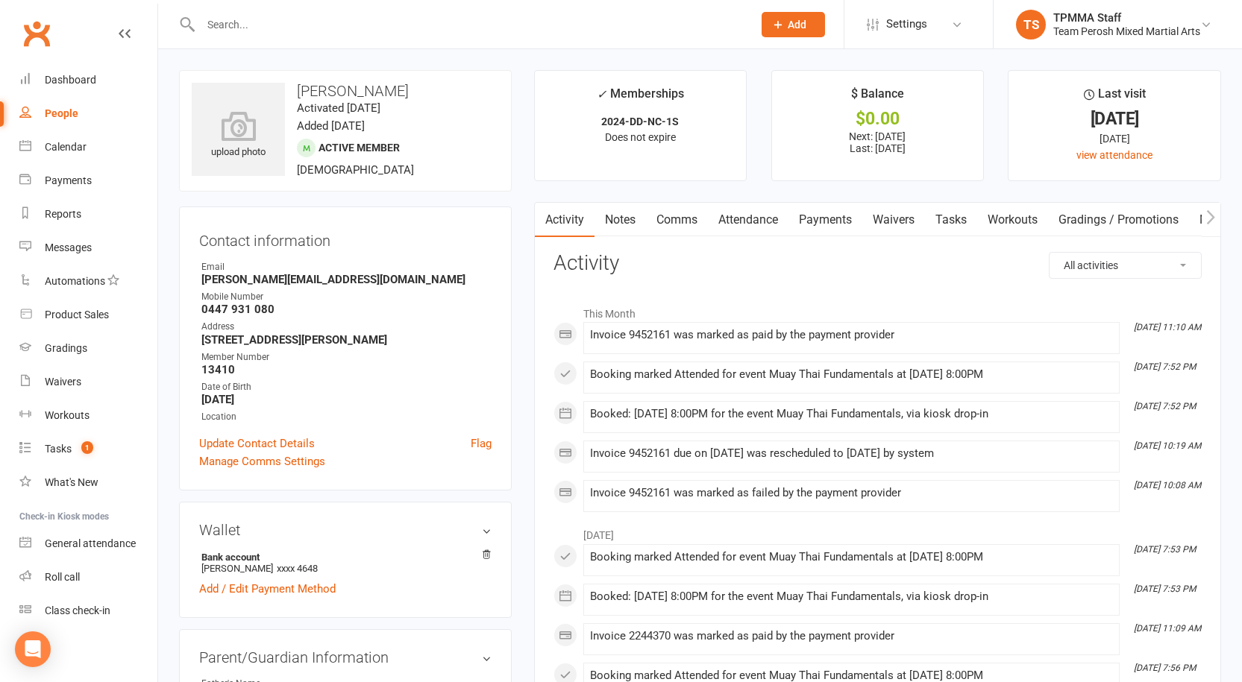
click at [840, 223] on link "Payments" at bounding box center [825, 220] width 74 height 34
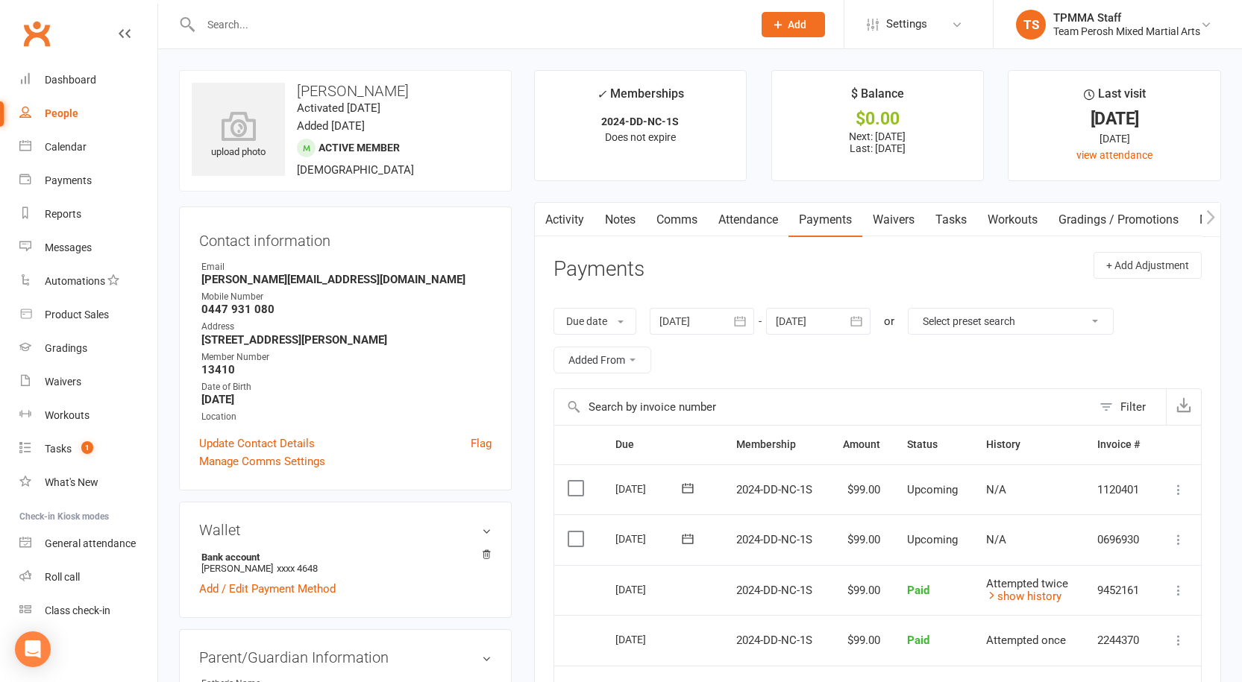
scroll to position [298, 0]
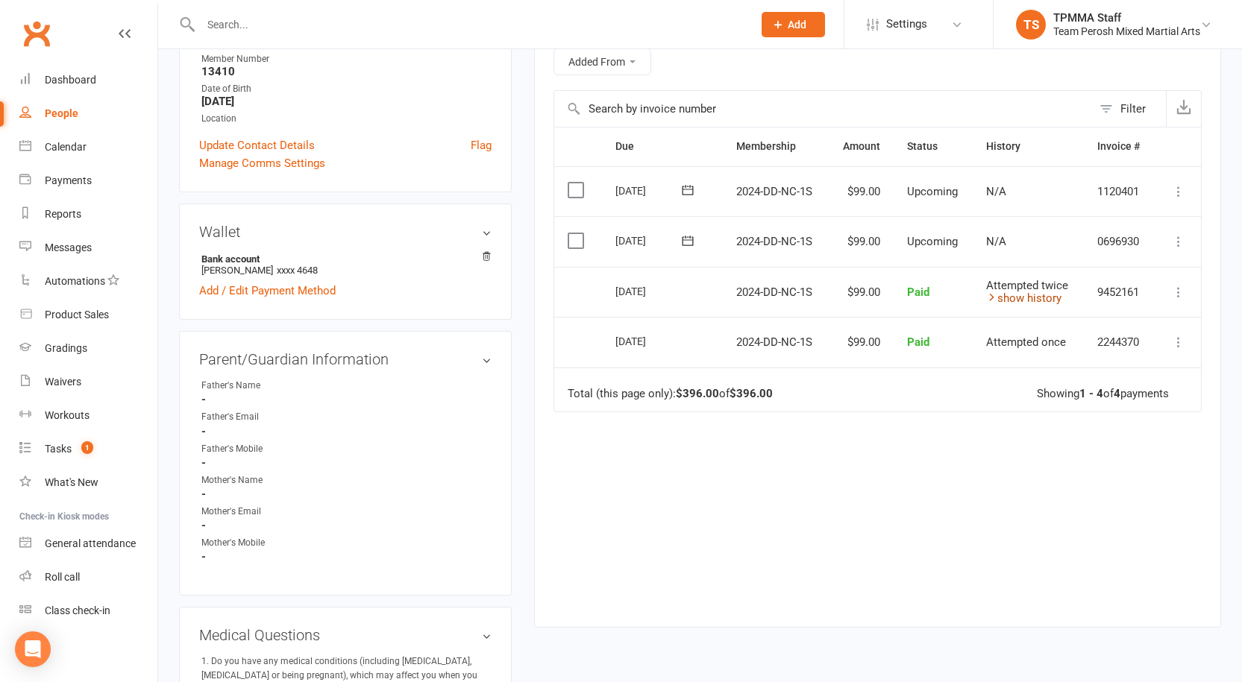
click at [1055, 300] on link "show history" at bounding box center [1023, 298] width 75 height 13
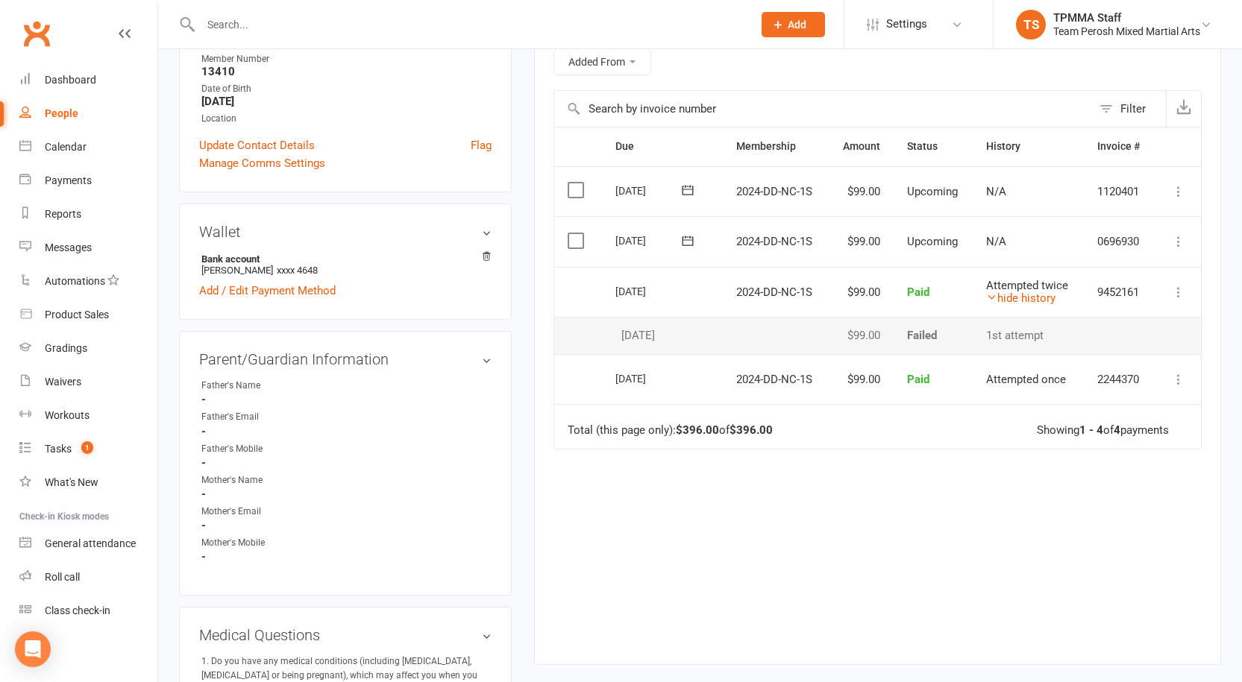
click at [1045, 599] on div "Due Contact Membership Amount Status History Invoice # Select this 28 Aug 2025 …" at bounding box center [877, 384] width 648 height 515
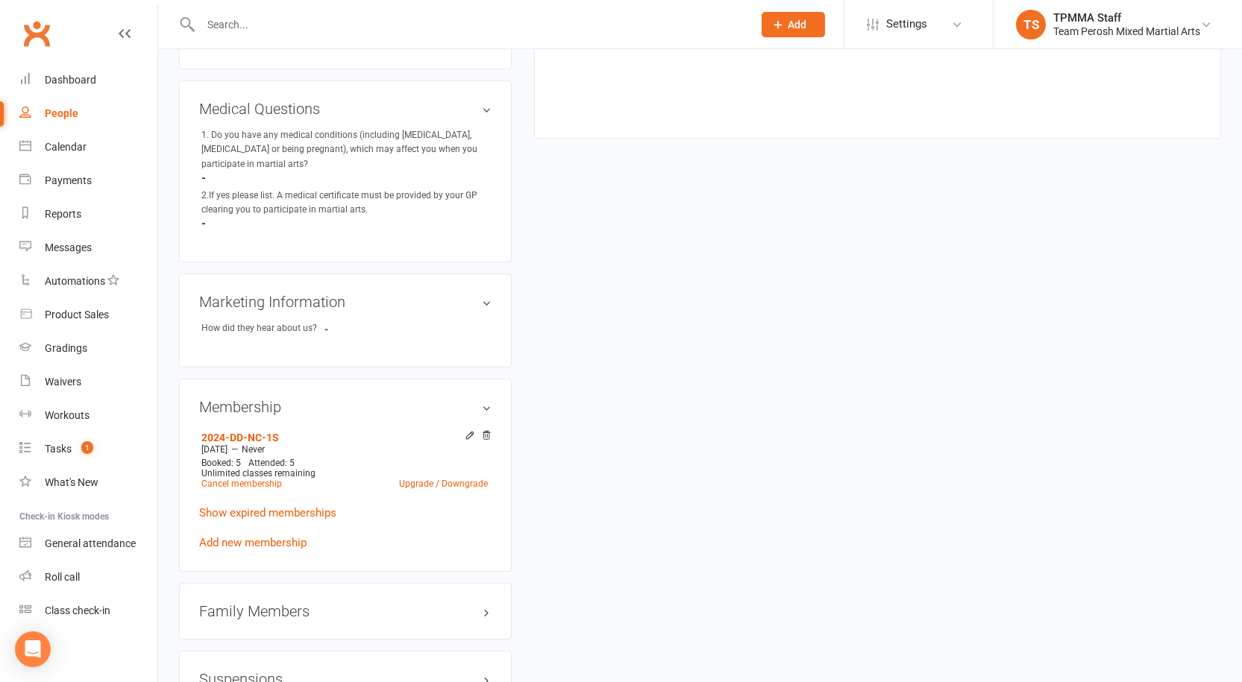
scroll to position [895, 0]
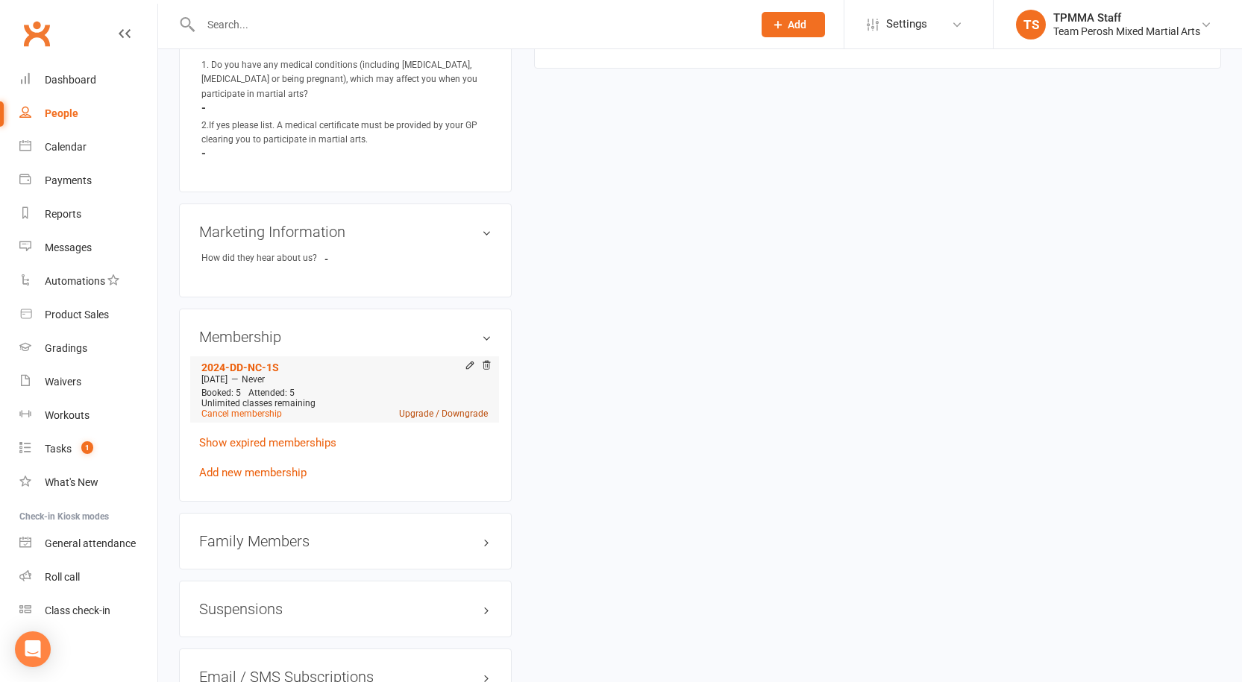
click at [451, 409] on link "Upgrade / Downgrade" at bounding box center [443, 414] width 89 height 10
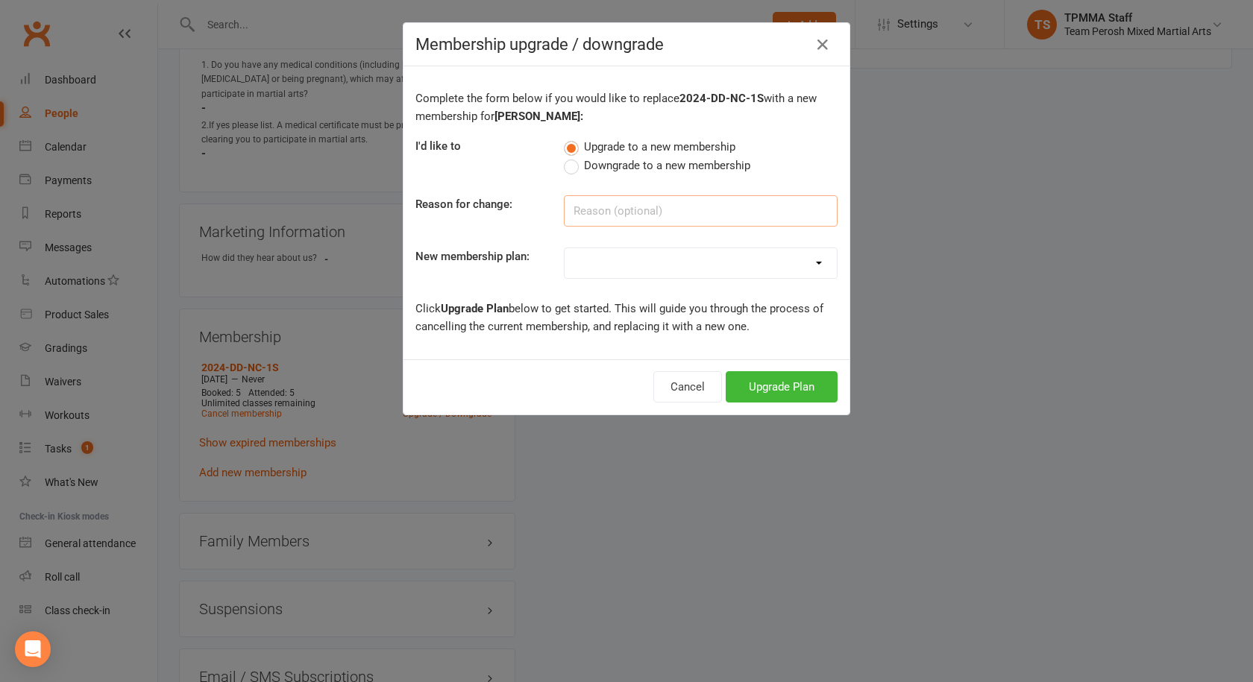
click at [630, 213] on input at bounding box center [701, 210] width 274 height 31
type input "Mship date alignment"
click at [665, 263] on select "2008-DD-1S 2008-DD-2S 2008-UF-1S 2013-DD-Adult-1S 2013-DD-Adult-2S 2024-DD-1S 2…" at bounding box center [701, 263] width 272 height 30
select select "10"
click at [565, 248] on select "2008-DD-1S 2008-DD-2S 2008-UF-1S 2013-DD-Adult-1S 2013-DD-Adult-2S 2024-DD-1S 2…" at bounding box center [701, 263] width 272 height 30
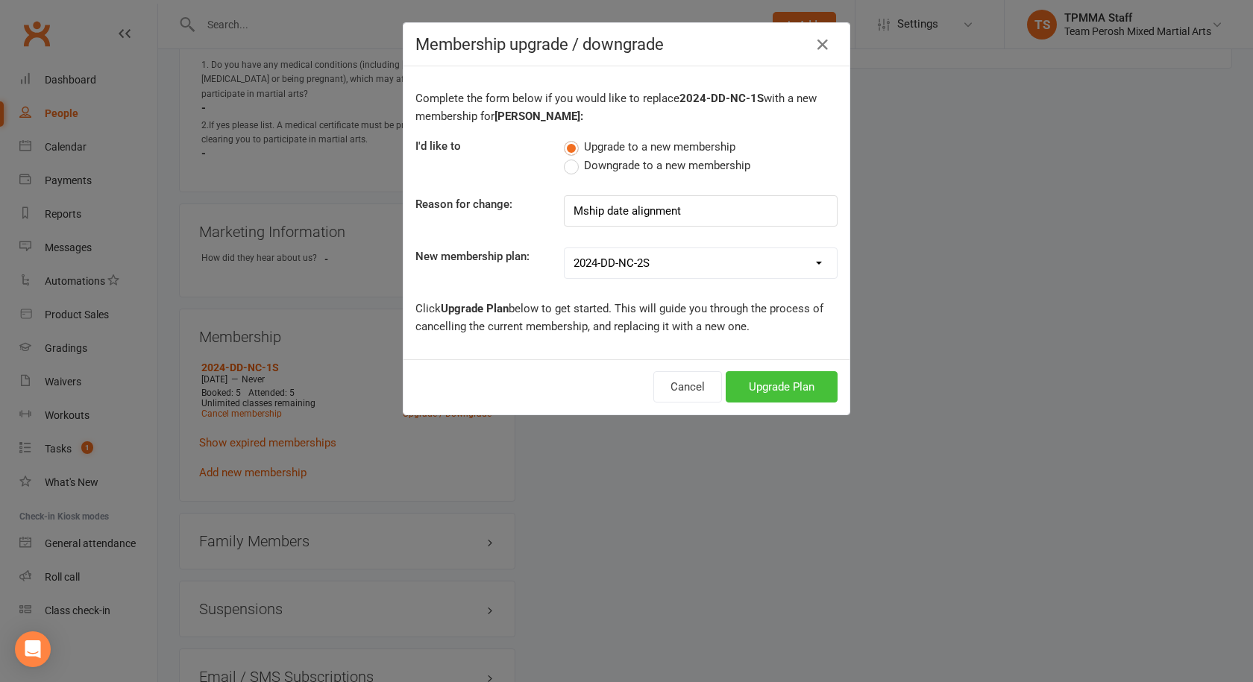
click at [807, 382] on button "Upgrade Plan" at bounding box center [782, 386] width 112 height 31
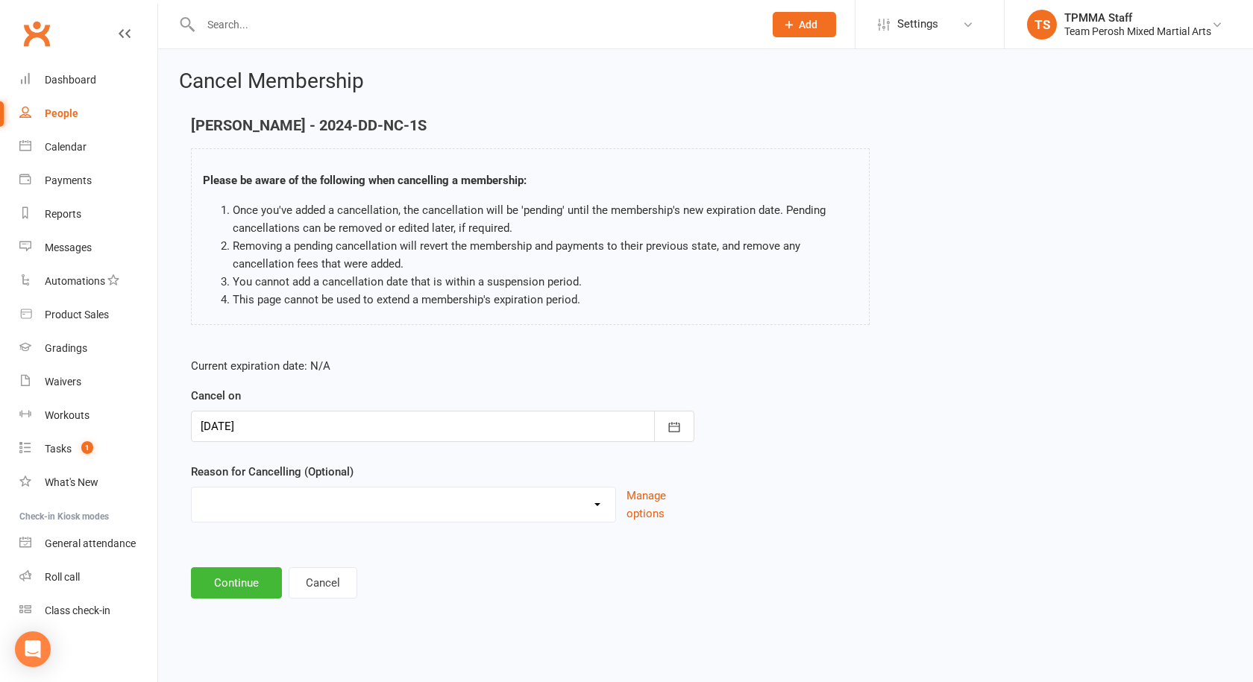
click at [593, 511] on select "Became a member Excessive failed payments Financial Inactive Inactive Casual In…" at bounding box center [404, 503] width 424 height 30
click at [192, 488] on select "Became a member Excessive failed payments Financial Inactive Inactive Casual In…" at bounding box center [404, 503] width 424 height 30
click at [357, 502] on select "Became a member Excessive failed payments Financial Inactive Inactive Casual In…" at bounding box center [404, 503] width 424 height 30
select select "11"
click at [192, 488] on select "Became a member Excessive failed payments Financial Inactive Inactive Casual In…" at bounding box center [404, 503] width 424 height 30
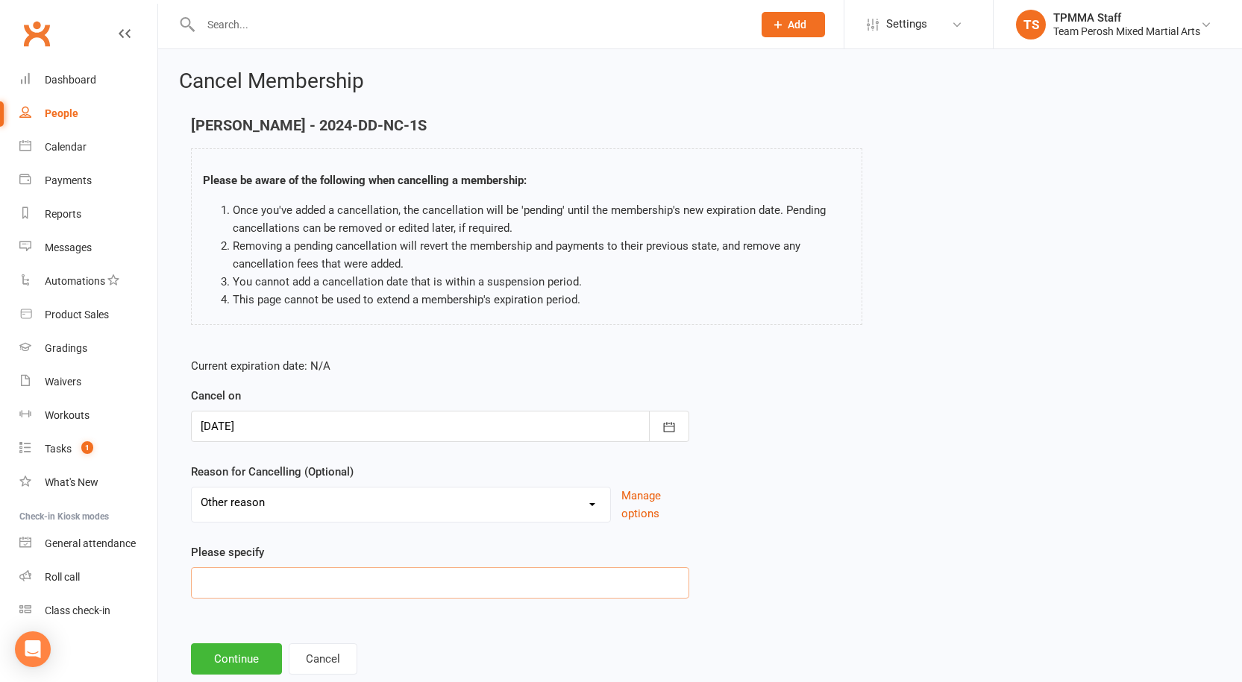
click at [304, 583] on input at bounding box center [440, 583] width 498 height 31
type input "C"
type input "Debit day change Thurs-Fri"
click at [258, 671] on button "Continue" at bounding box center [236, 659] width 91 height 31
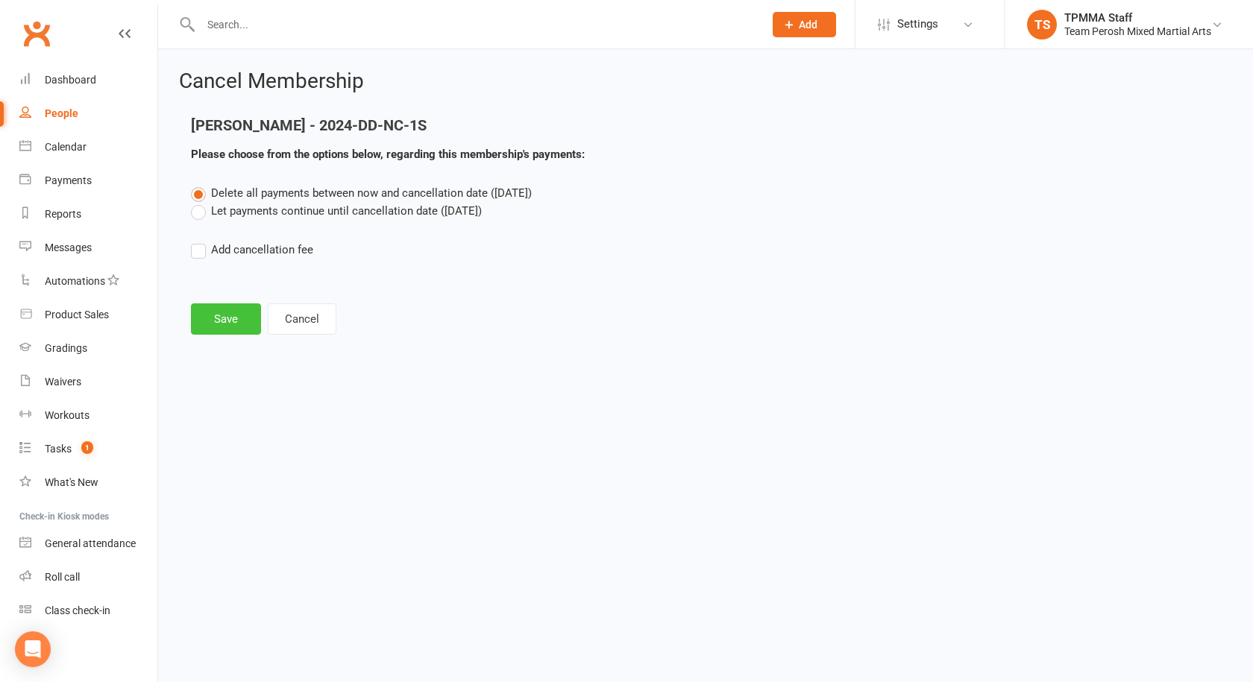
click at [239, 318] on button "Save" at bounding box center [226, 319] width 70 height 31
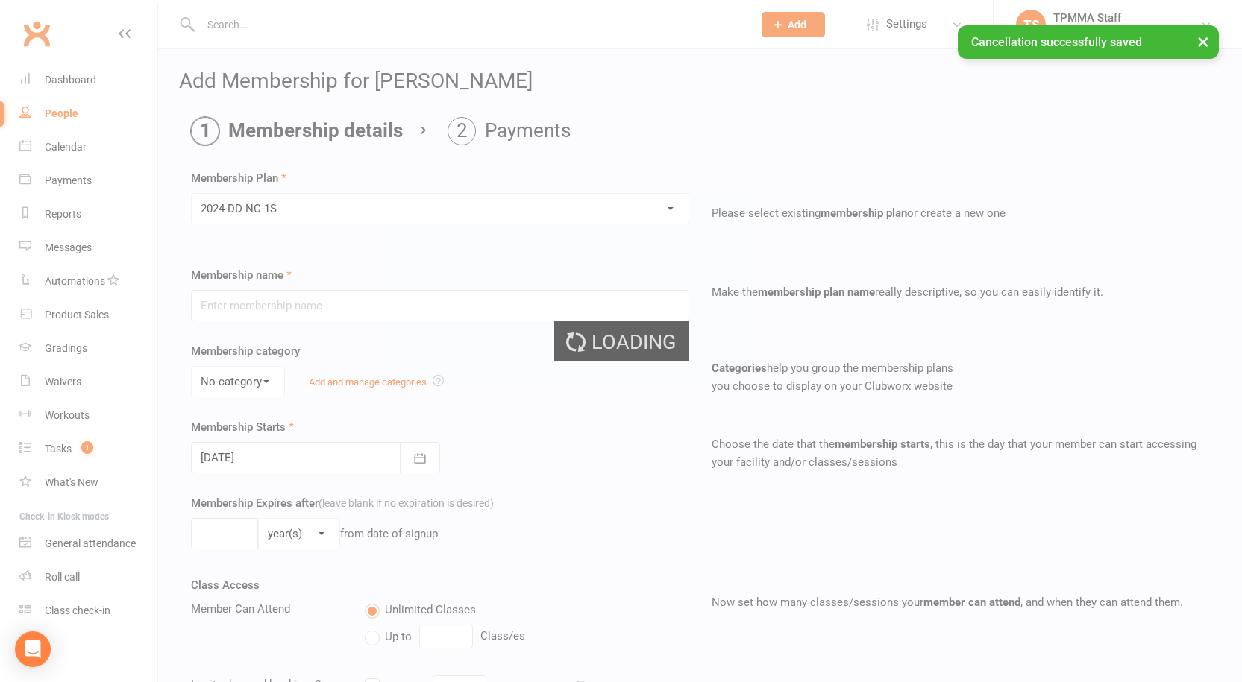
type input "2024-DD-NC-1S"
select select "0"
type input "0"
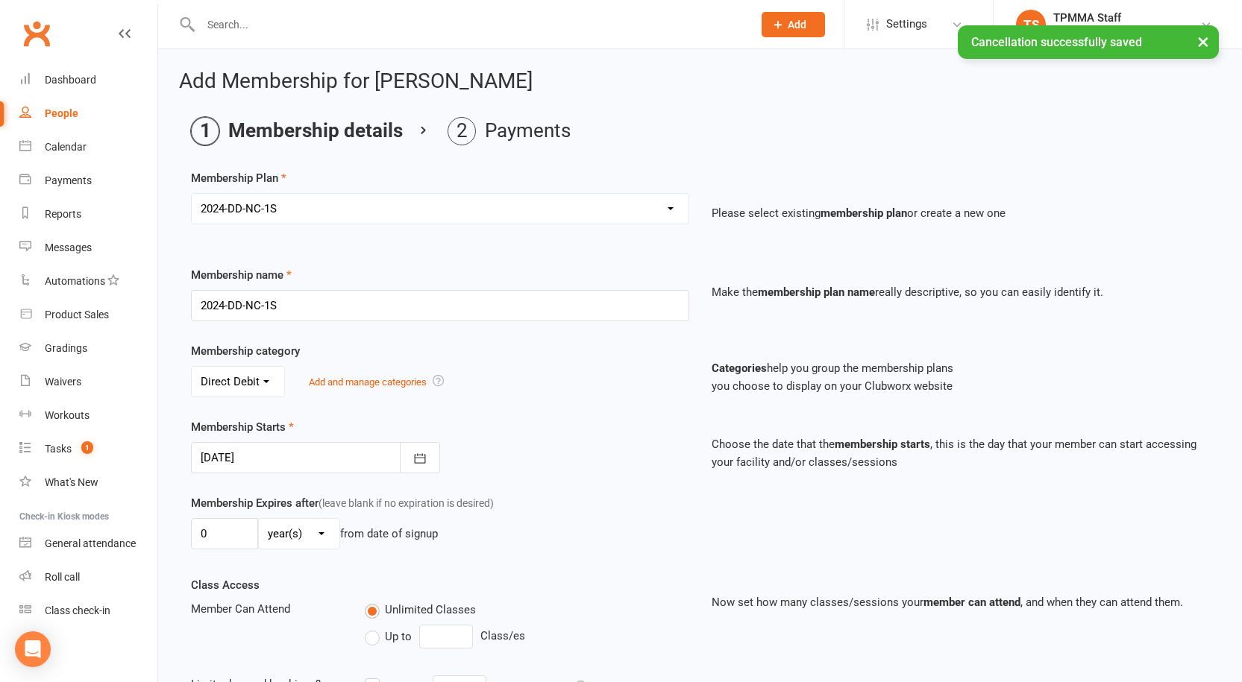
scroll to position [298, 0]
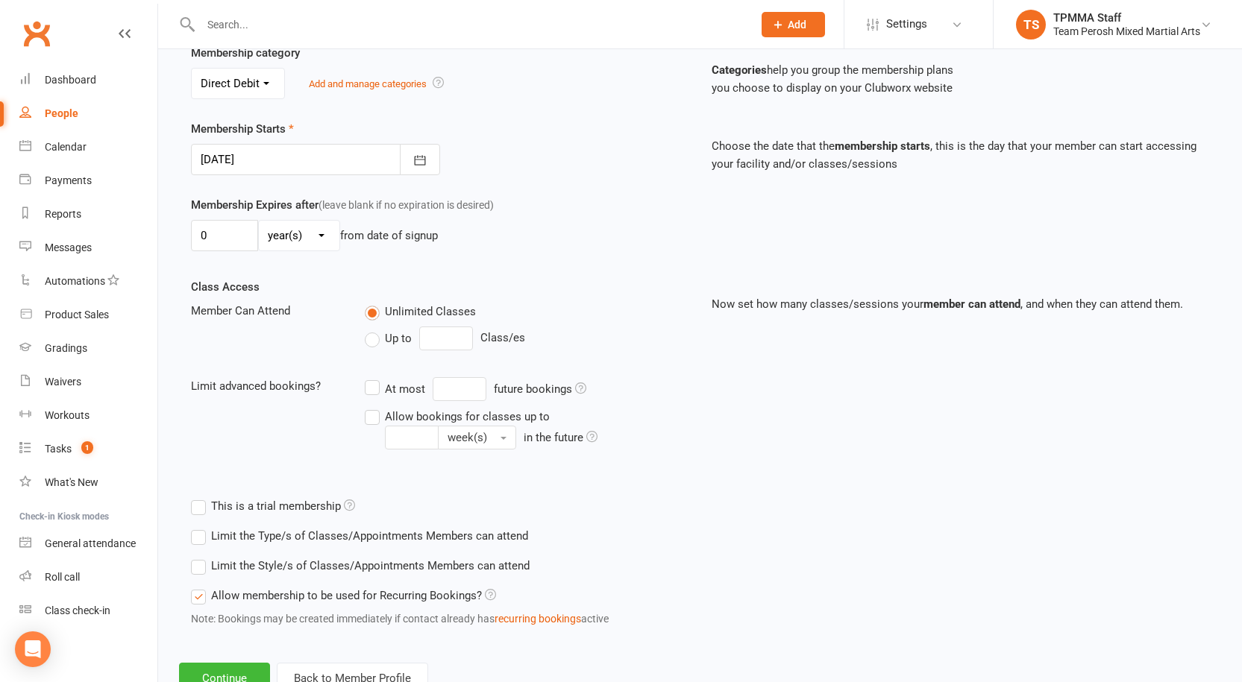
click at [199, 569] on label "Limit the Style/s of Classes/Appointments Members can attend" at bounding box center [360, 566] width 339 height 18
click at [199, 557] on input "Limit the Style/s of Classes/Appointments Members can attend" at bounding box center [196, 557] width 10 height 0
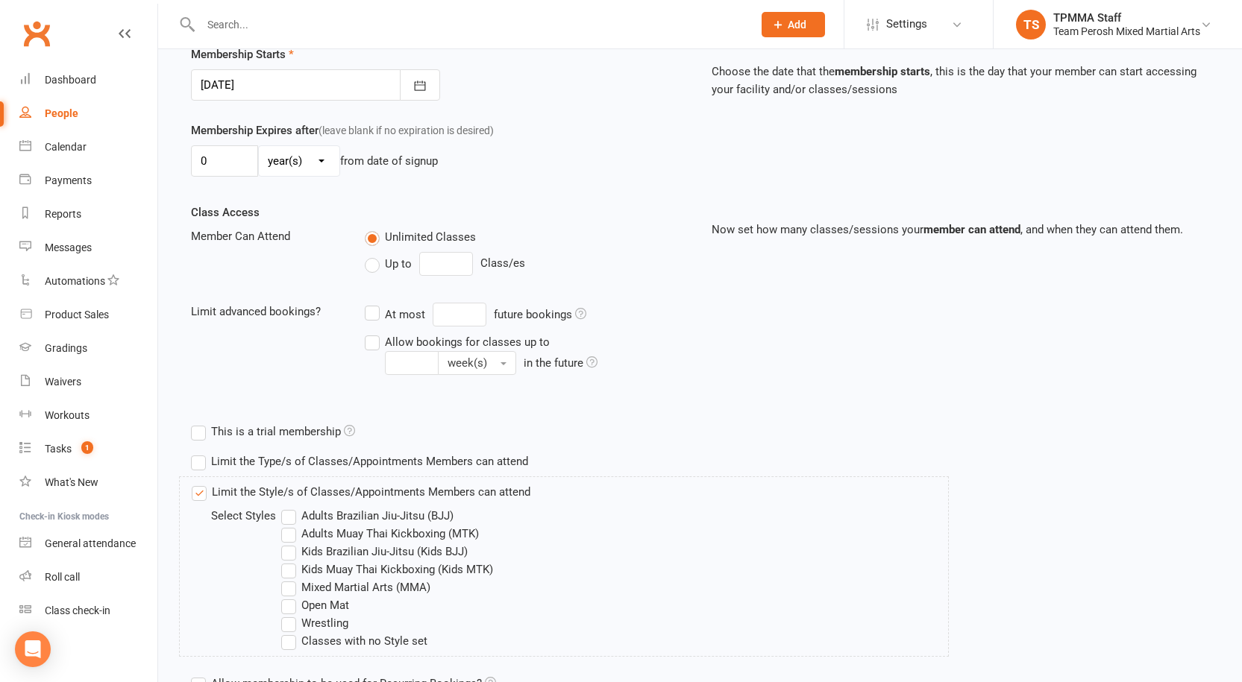
scroll to position [516, 0]
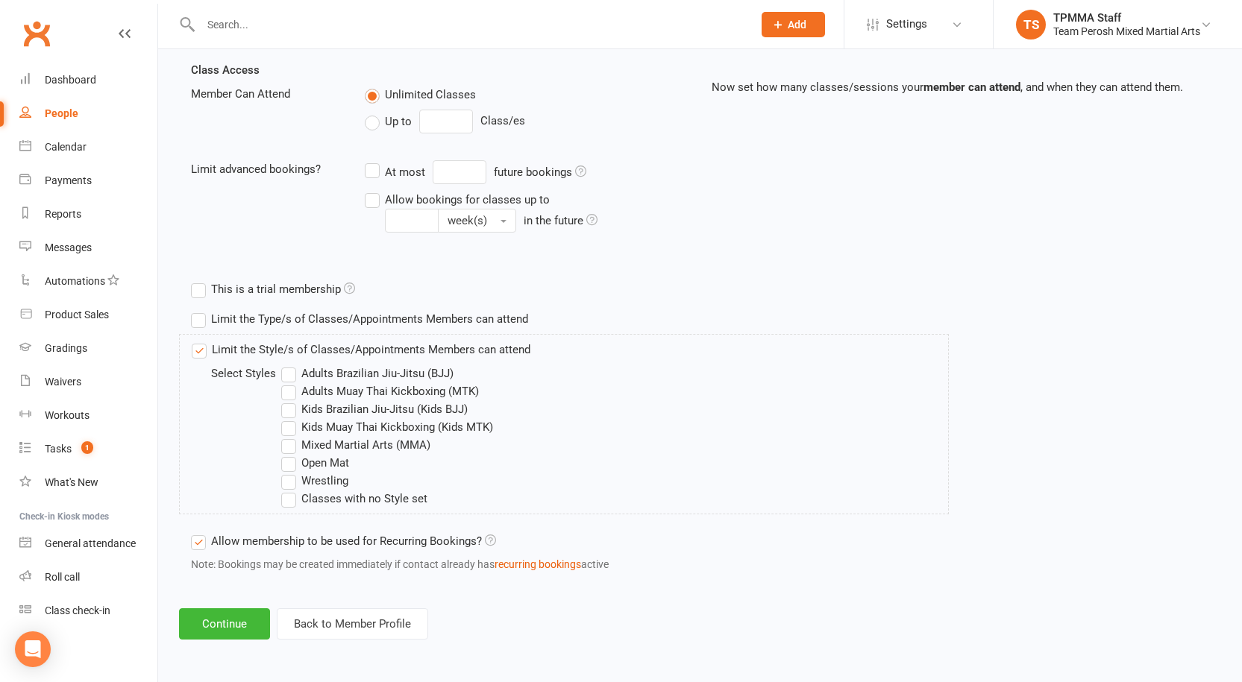
click at [289, 395] on label "Adults Muay Thai Kickboxing (MTK)" at bounding box center [380, 392] width 198 height 18
click at [289, 383] on input "Adults Muay Thai Kickboxing (MTK)" at bounding box center [286, 383] width 10 height 0
click at [292, 467] on label "Open Mat" at bounding box center [315, 463] width 68 height 18
click at [291, 454] on input "Open Mat" at bounding box center [286, 454] width 10 height 0
click at [254, 628] on button "Continue" at bounding box center [224, 624] width 91 height 31
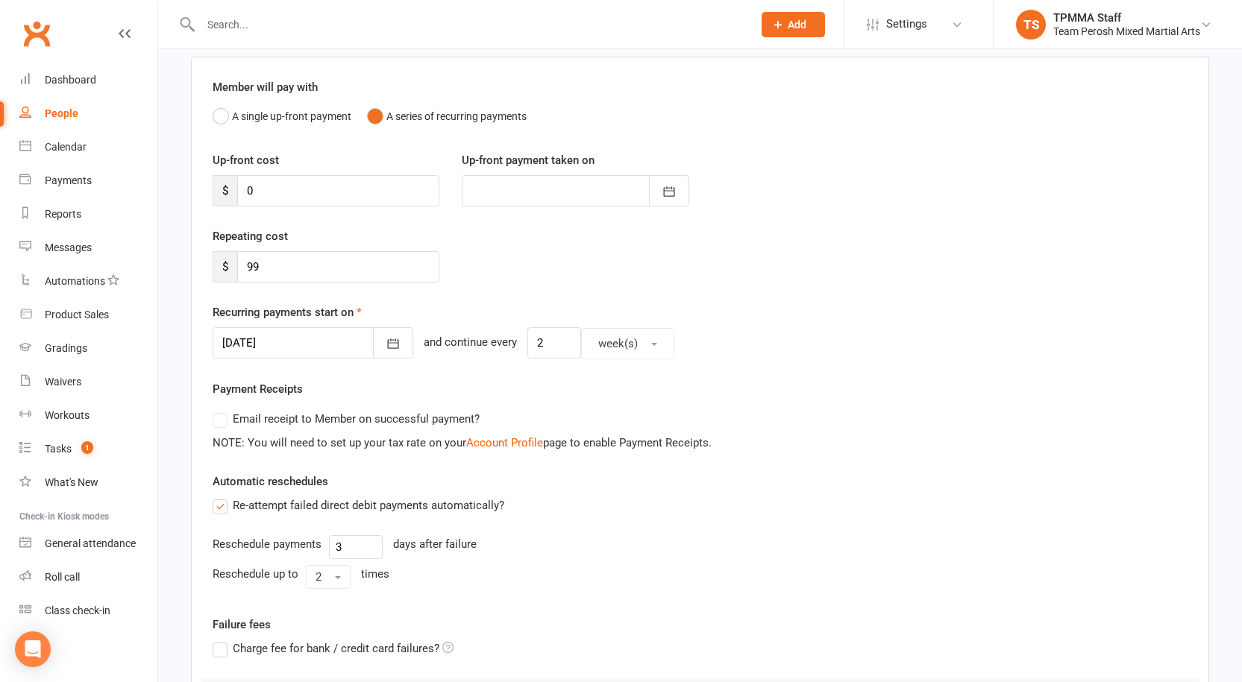
scroll to position [224, 0]
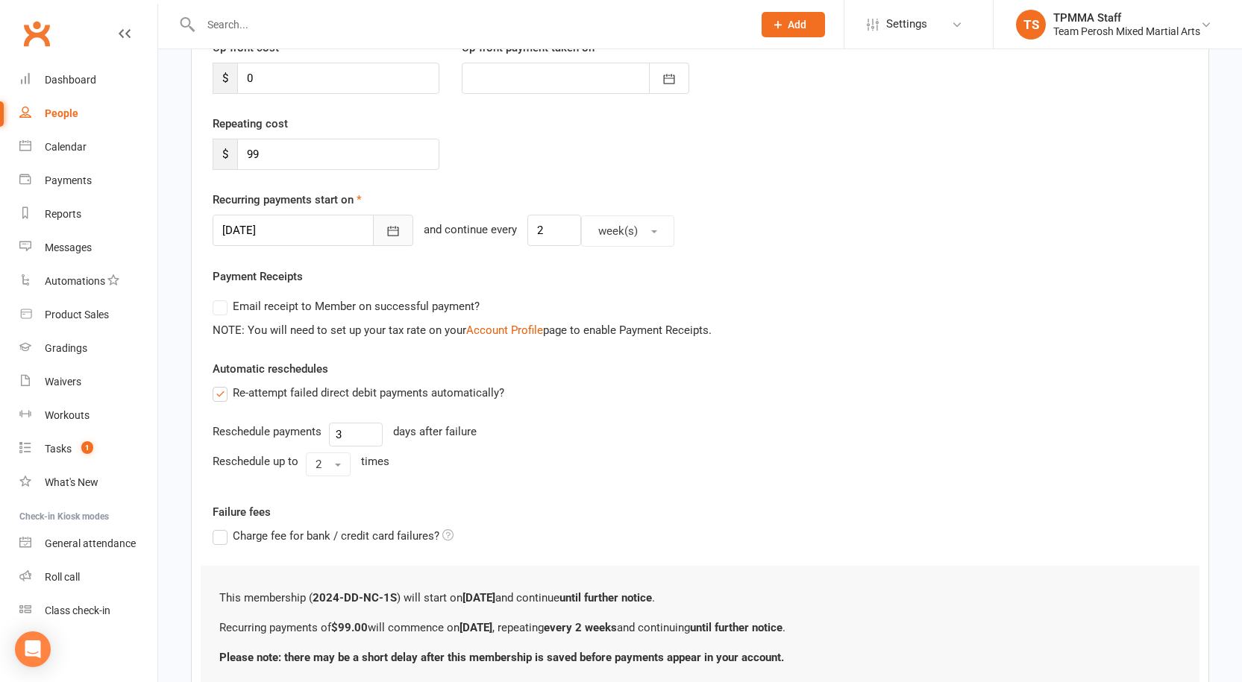
click at [386, 233] on icon "button" at bounding box center [393, 231] width 15 height 15
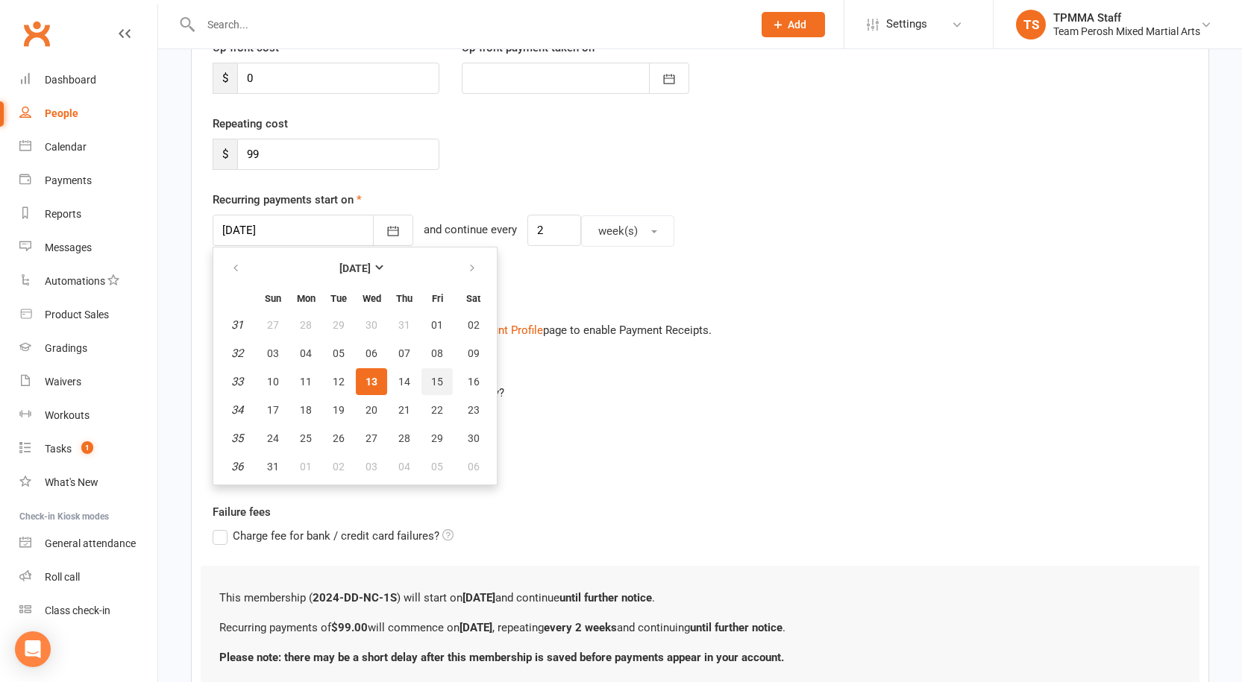
click at [440, 383] on span "15" at bounding box center [437, 382] width 12 height 12
type input "[DATE]"
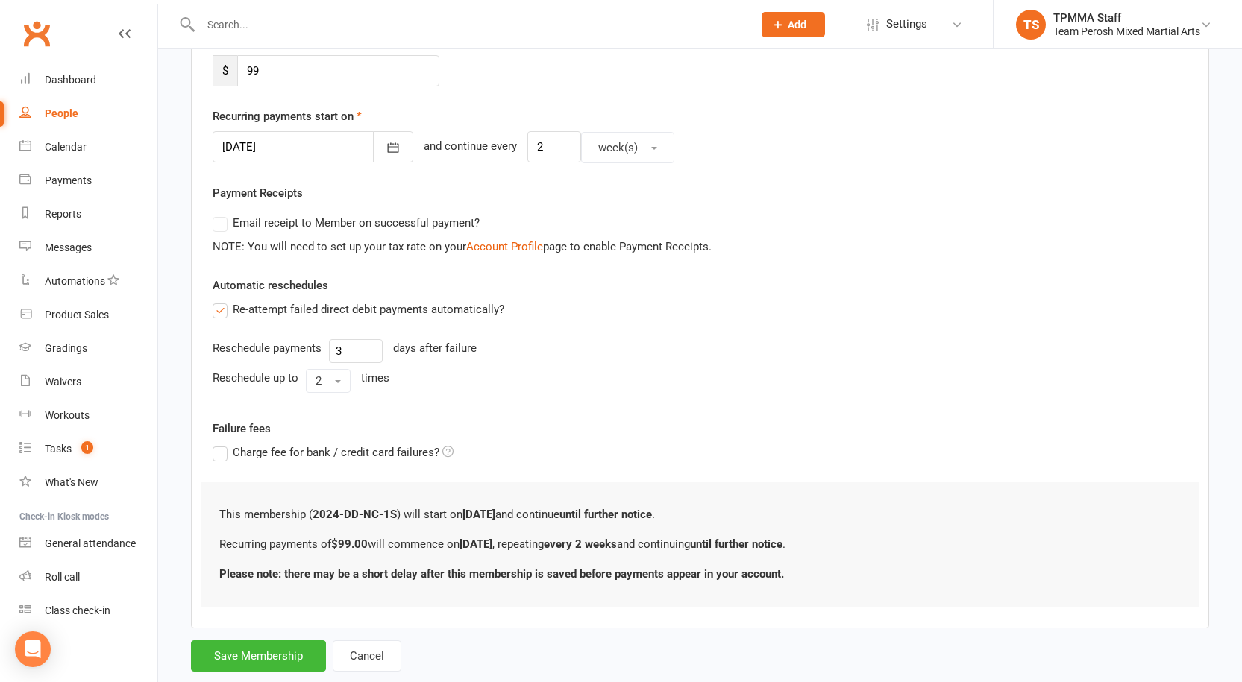
scroll to position [342, 0]
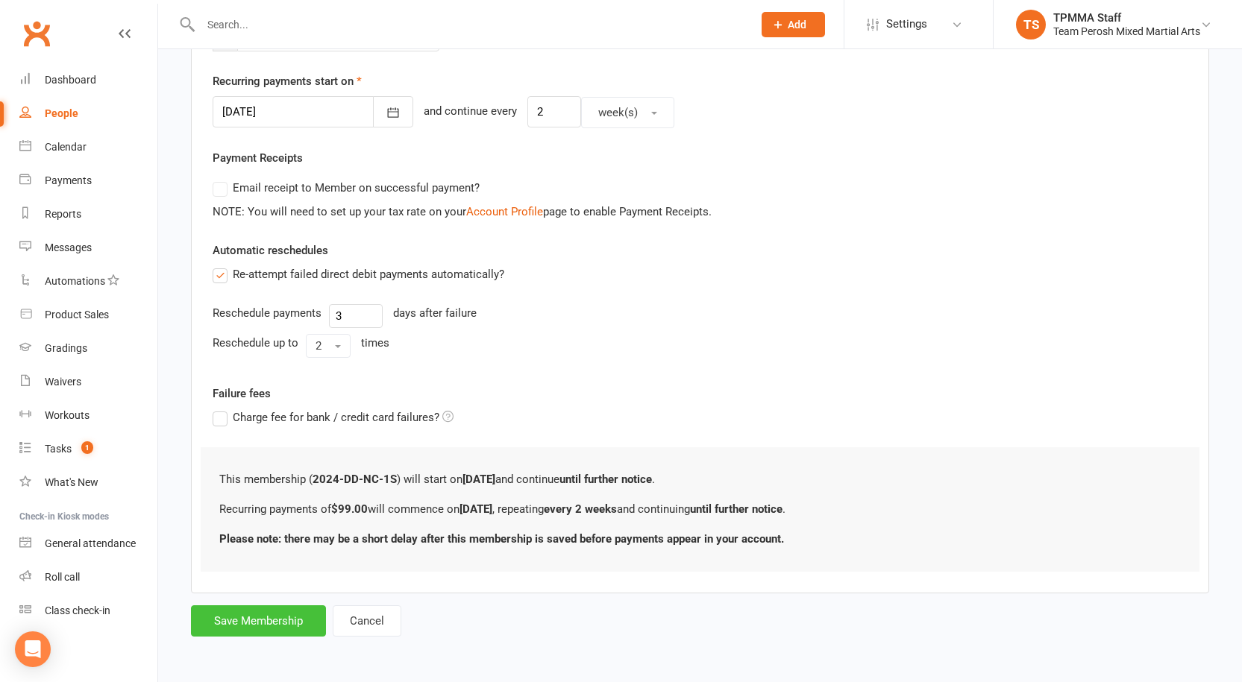
click at [235, 624] on button "Save Membership" at bounding box center [258, 621] width 135 height 31
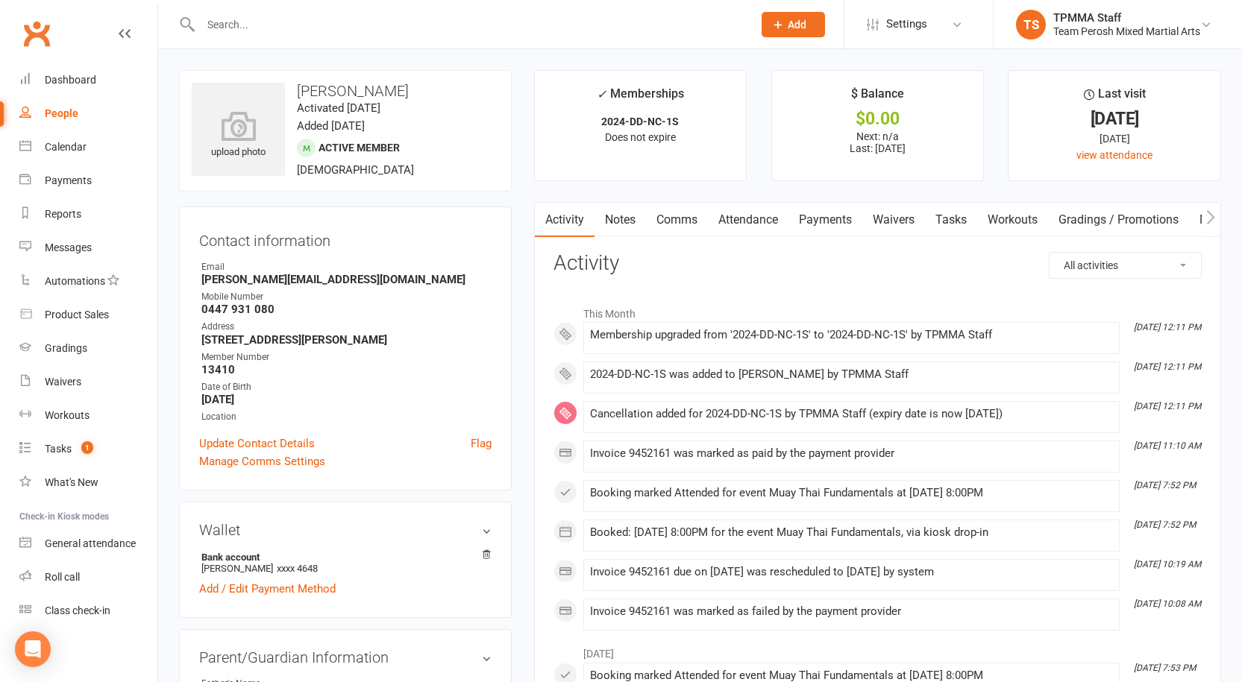
click at [845, 221] on link "Payments" at bounding box center [825, 220] width 74 height 34
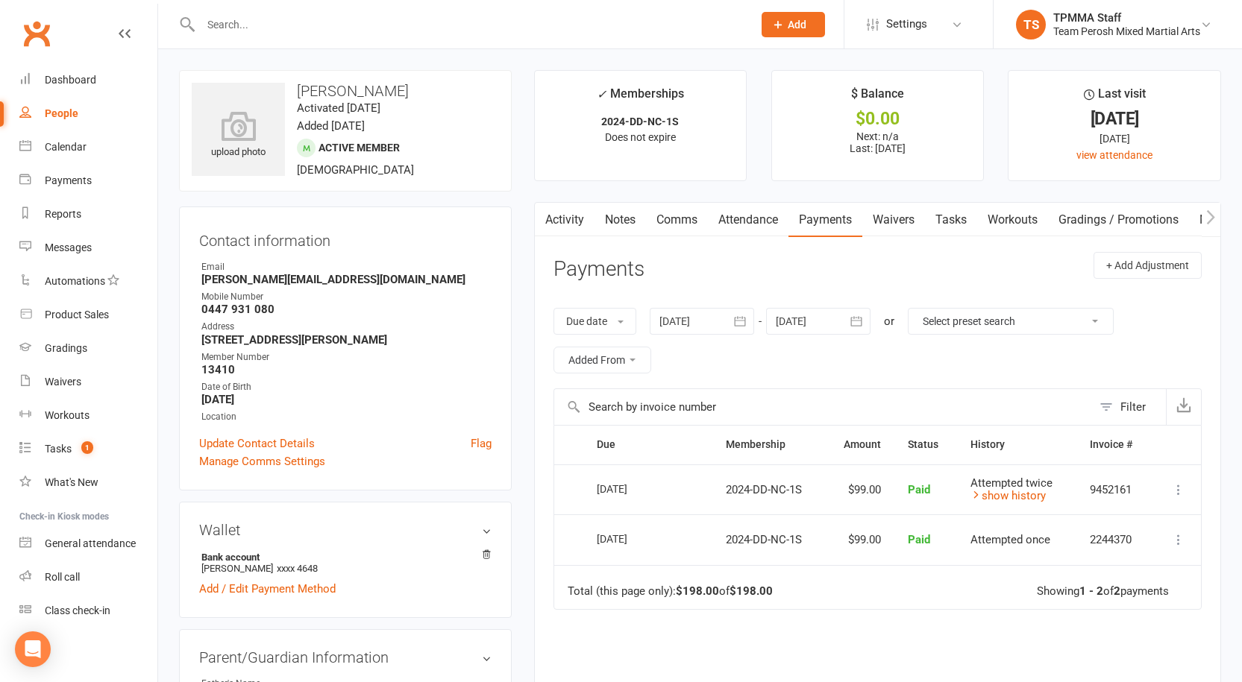
click at [753, 325] on button "button" at bounding box center [740, 321] width 27 height 27
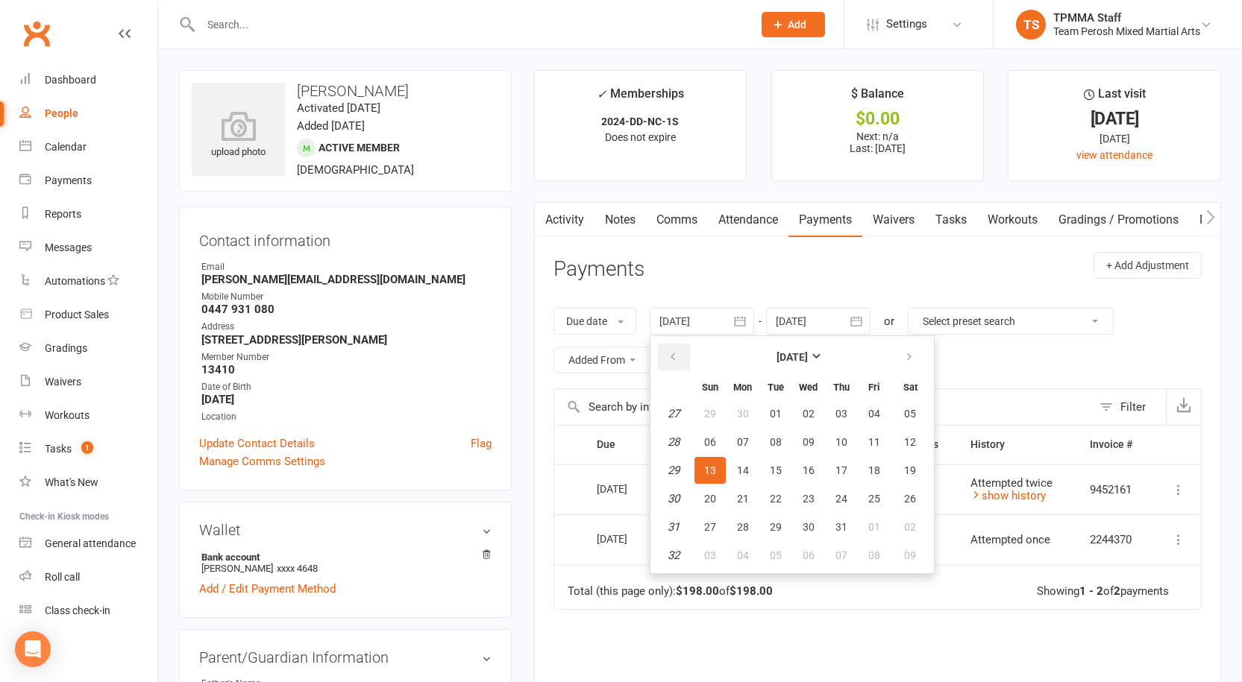
click at [678, 356] on icon "button" at bounding box center [673, 357] width 10 height 12
click at [863, 324] on icon "button" at bounding box center [856, 321] width 15 height 15
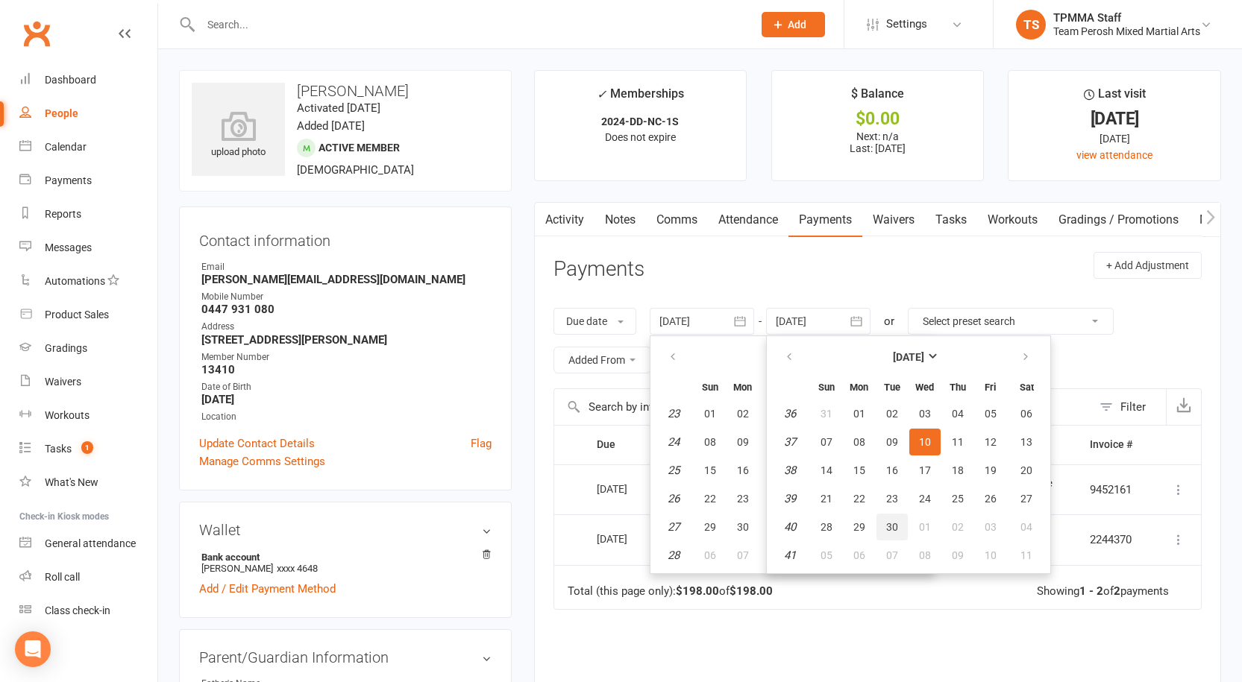
click at [894, 526] on span "30" at bounding box center [892, 527] width 12 height 12
type input "30 Sep 2025"
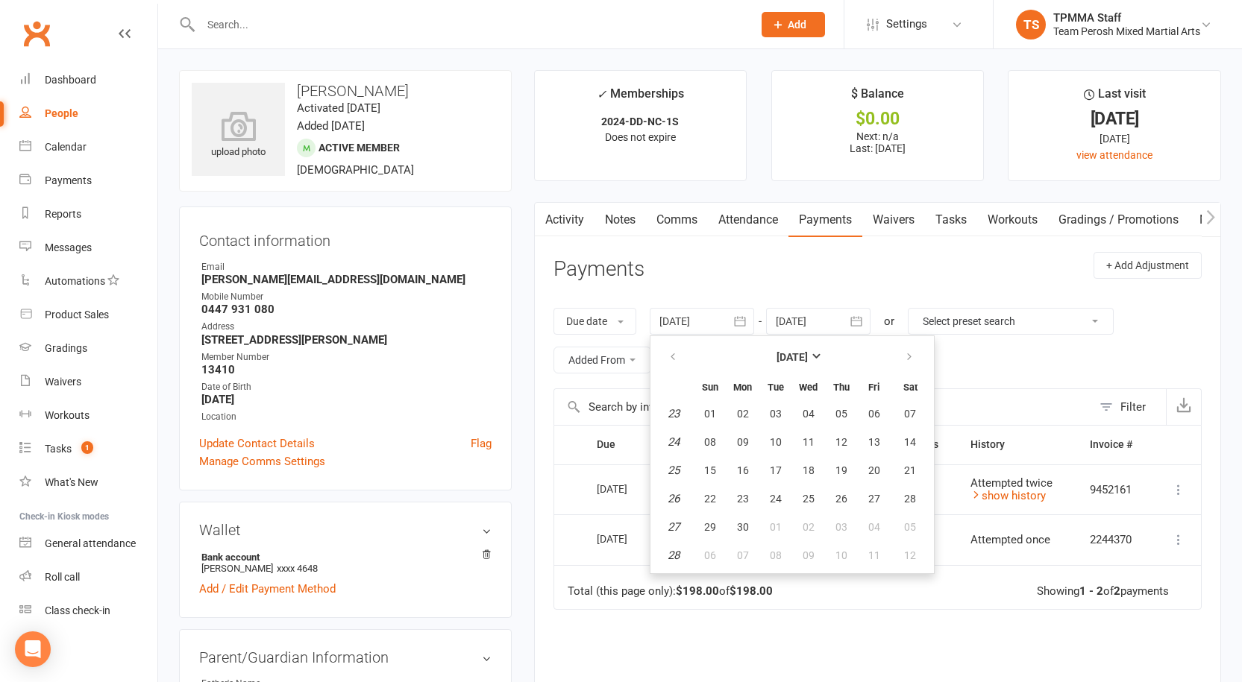
click at [874, 638] on div "Due Contact Membership Amount Status History Invoice # Select this 05 Aug 2025 …" at bounding box center [877, 613] width 648 height 377
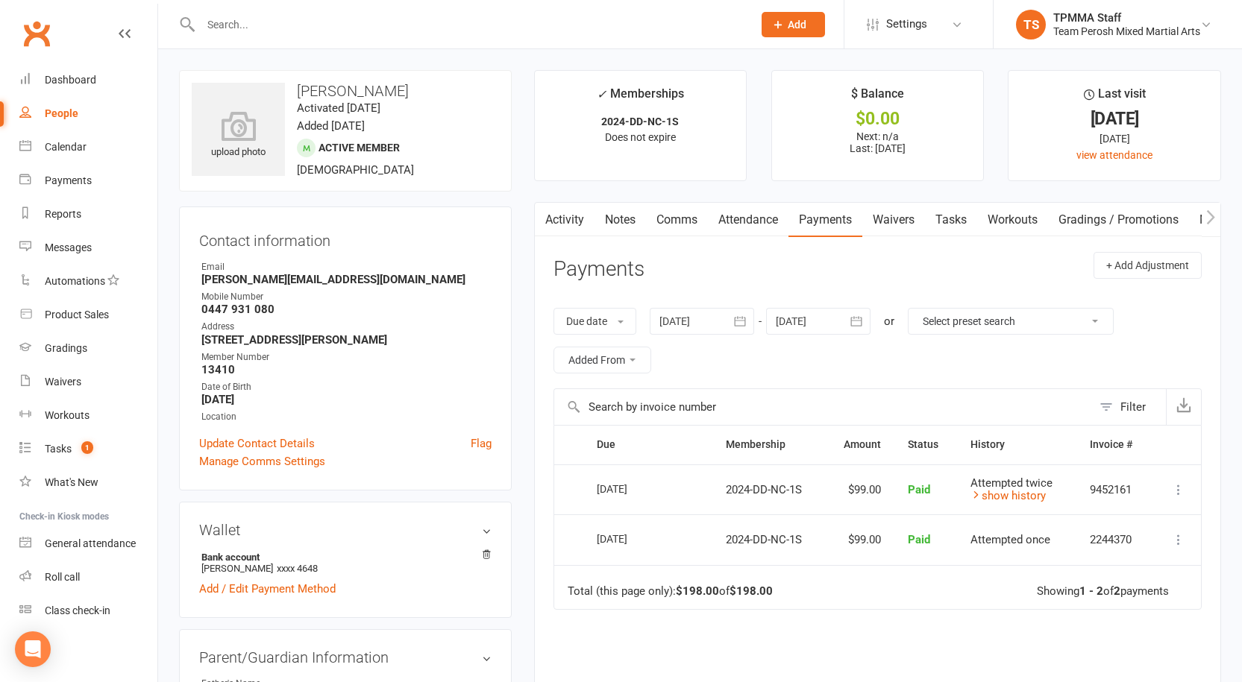
click at [745, 320] on icon "button" at bounding box center [739, 321] width 15 height 15
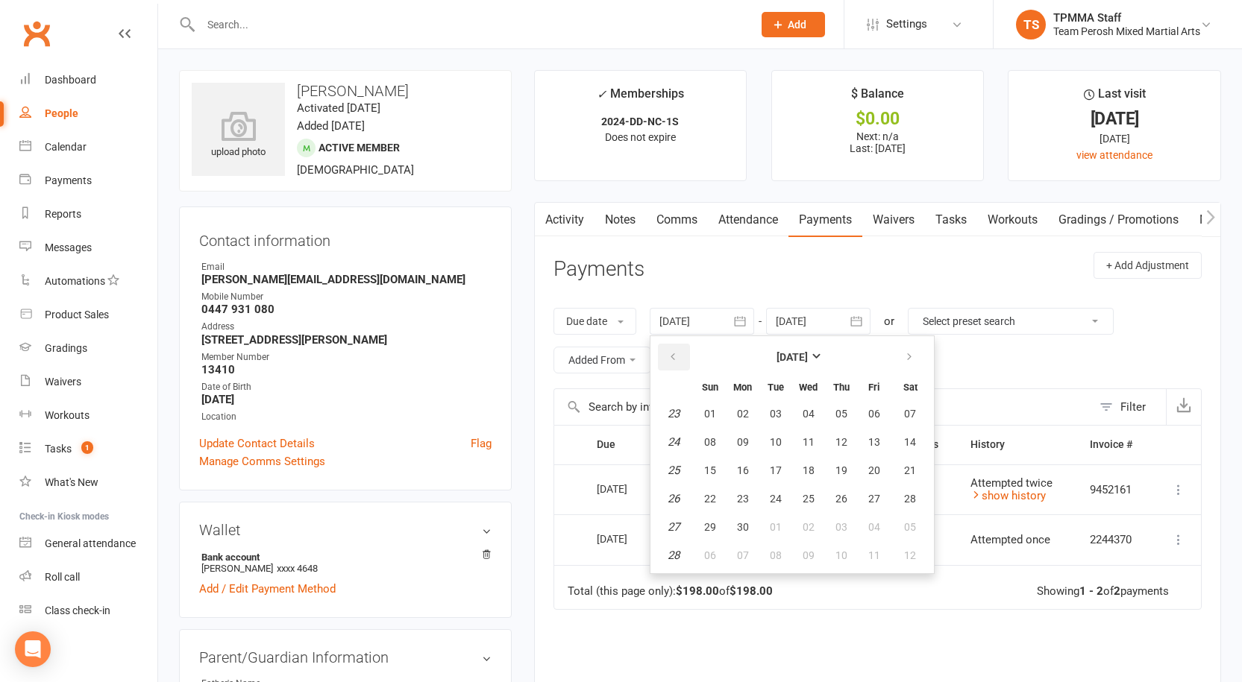
click at [674, 354] on icon "button" at bounding box center [673, 357] width 10 height 12
click at [841, 418] on span "01" at bounding box center [841, 414] width 12 height 12
type input "01 May 2025"
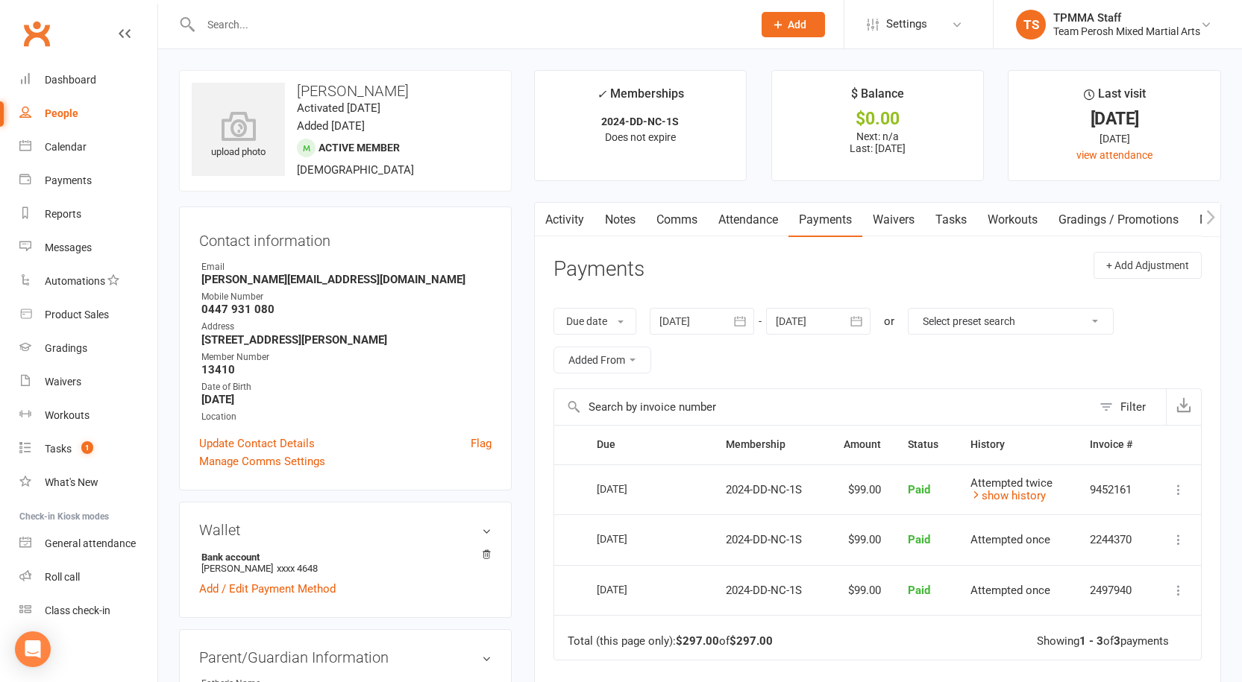
click at [867, 372] on div "Due date Due date Date paid Date failed Date settled 01 May 2025 May 2025 Sun M…" at bounding box center [877, 340] width 648 height 95
click at [990, 489] on link "show history" at bounding box center [1007, 495] width 75 height 13
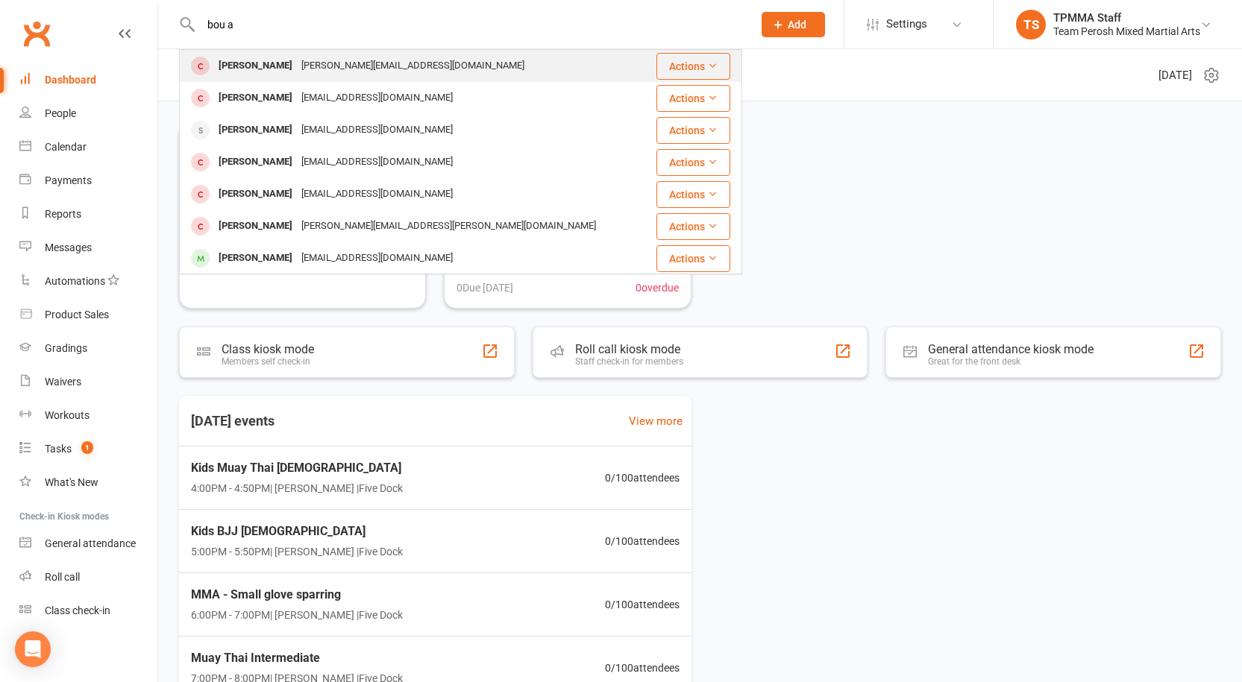
type input "bou a"
click at [269, 66] on div "[PERSON_NAME]" at bounding box center [255, 66] width 83 height 22
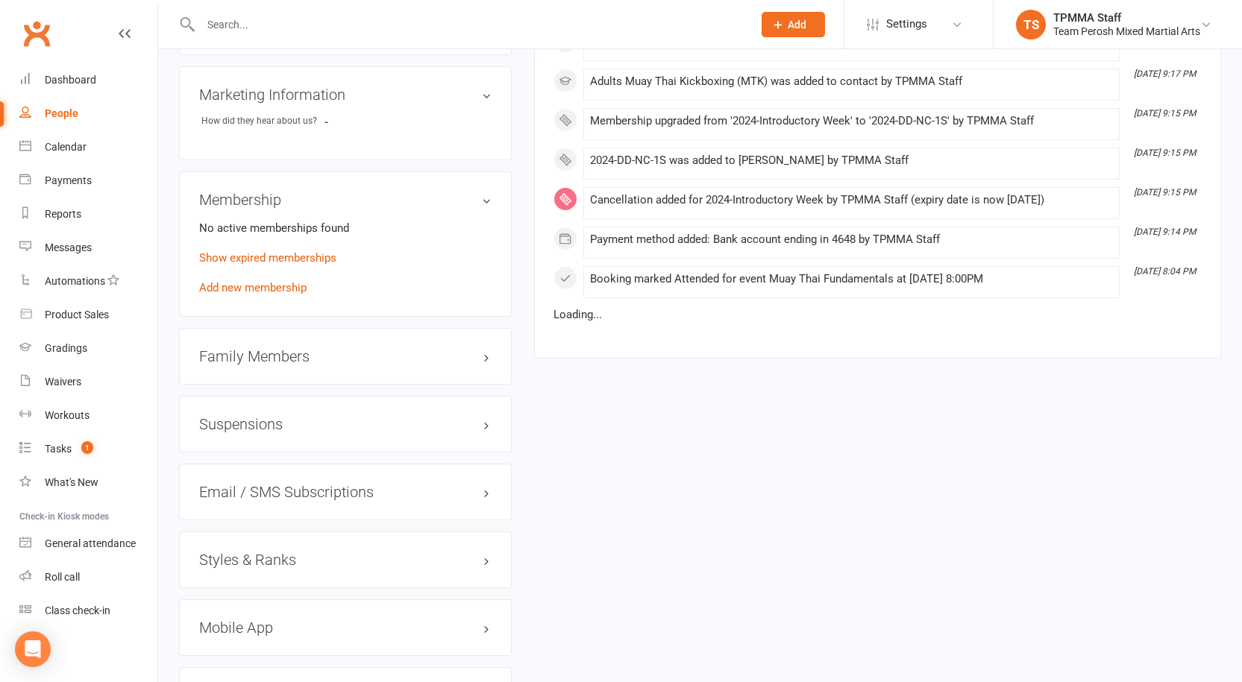
scroll to position [1163, 0]
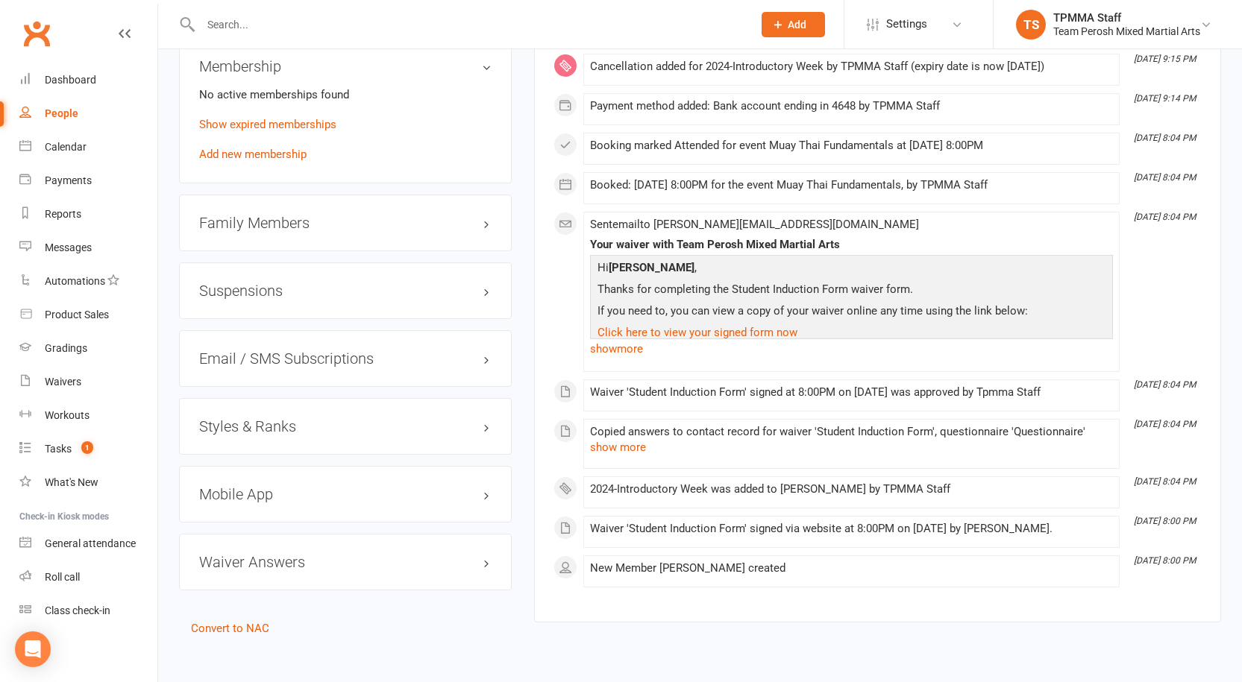
click at [248, 418] on h3 "Styles & Ranks" at bounding box center [345, 426] width 292 height 16
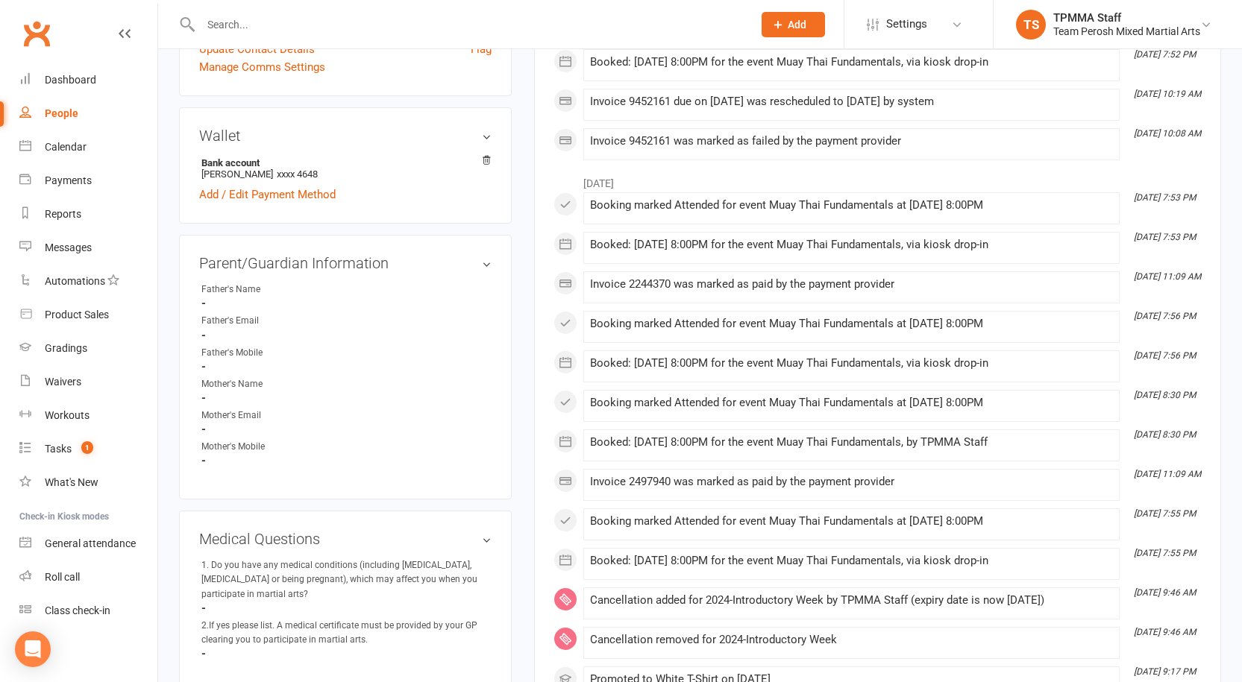
scroll to position [268, 0]
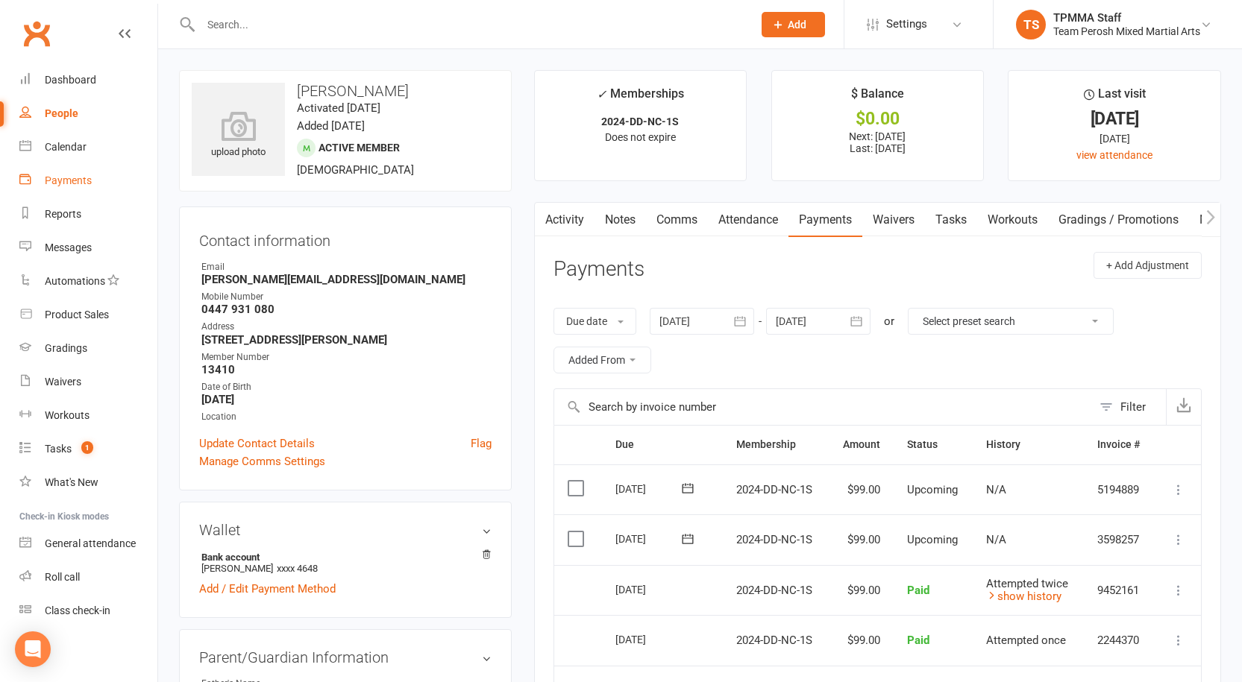
click at [64, 178] on div "Payments" at bounding box center [68, 181] width 47 height 12
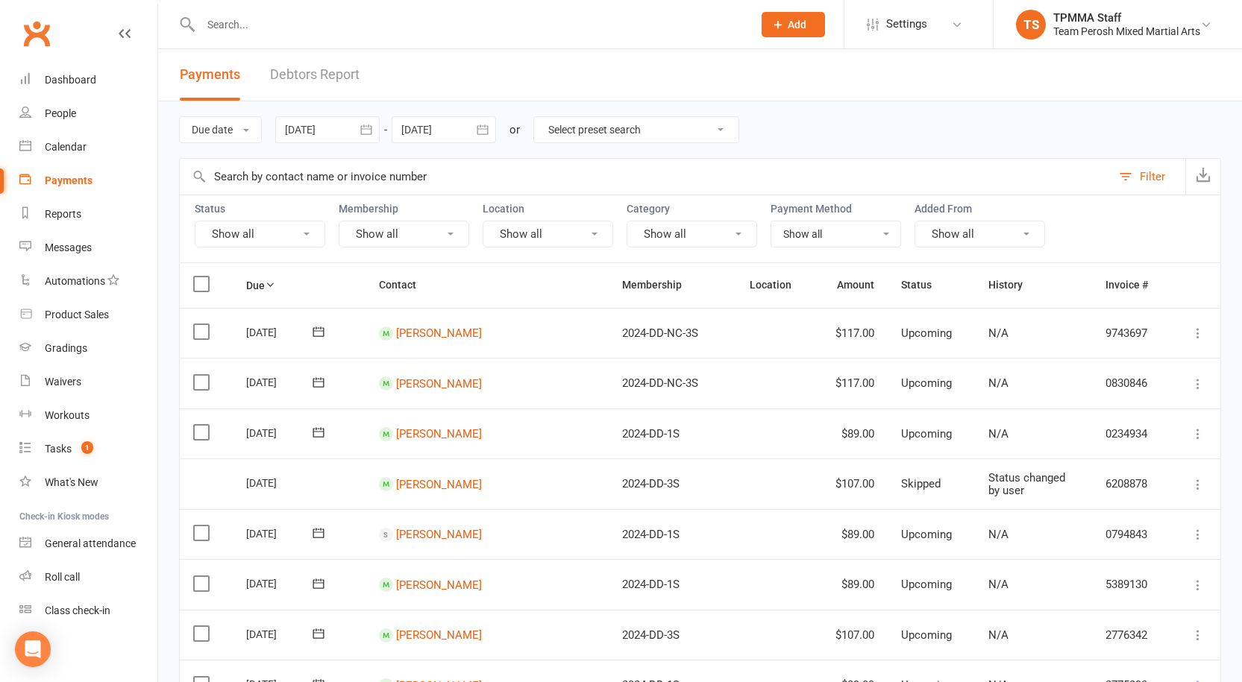
click at [367, 125] on icon "button" at bounding box center [366, 129] width 15 height 15
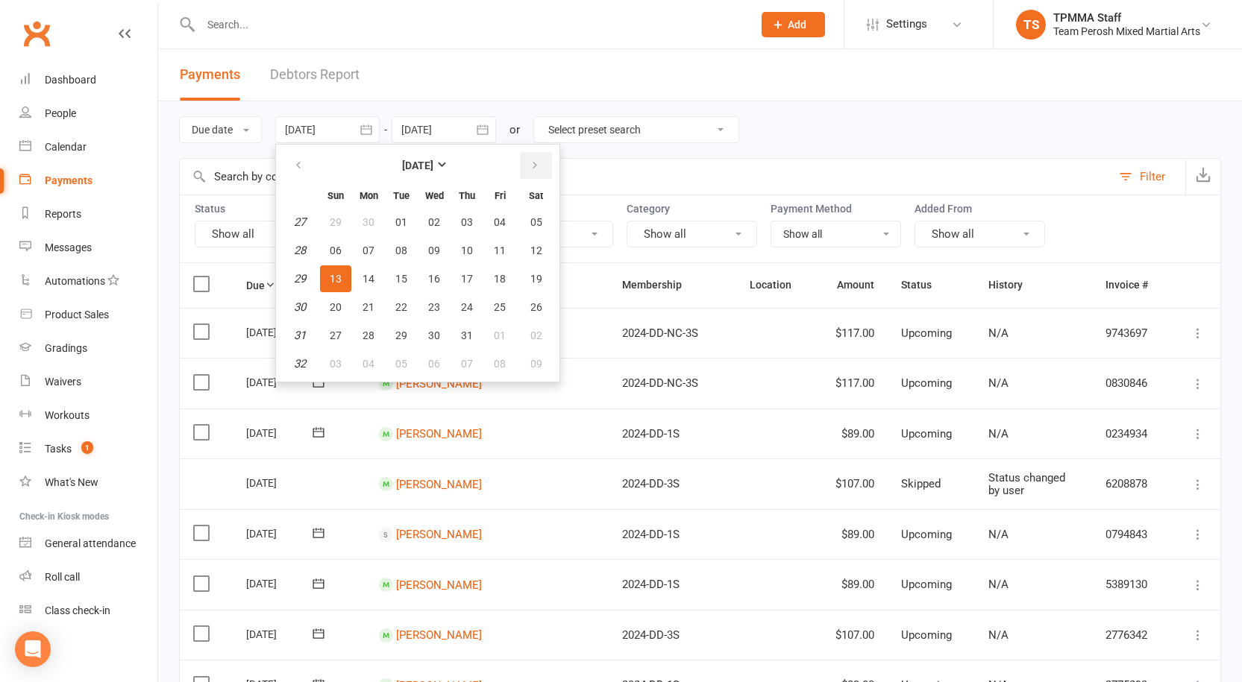
click at [528, 166] on button "button" at bounding box center [536, 165] width 32 height 27
click at [464, 278] on span "14" at bounding box center [467, 279] width 12 height 12
type input "[DATE]"
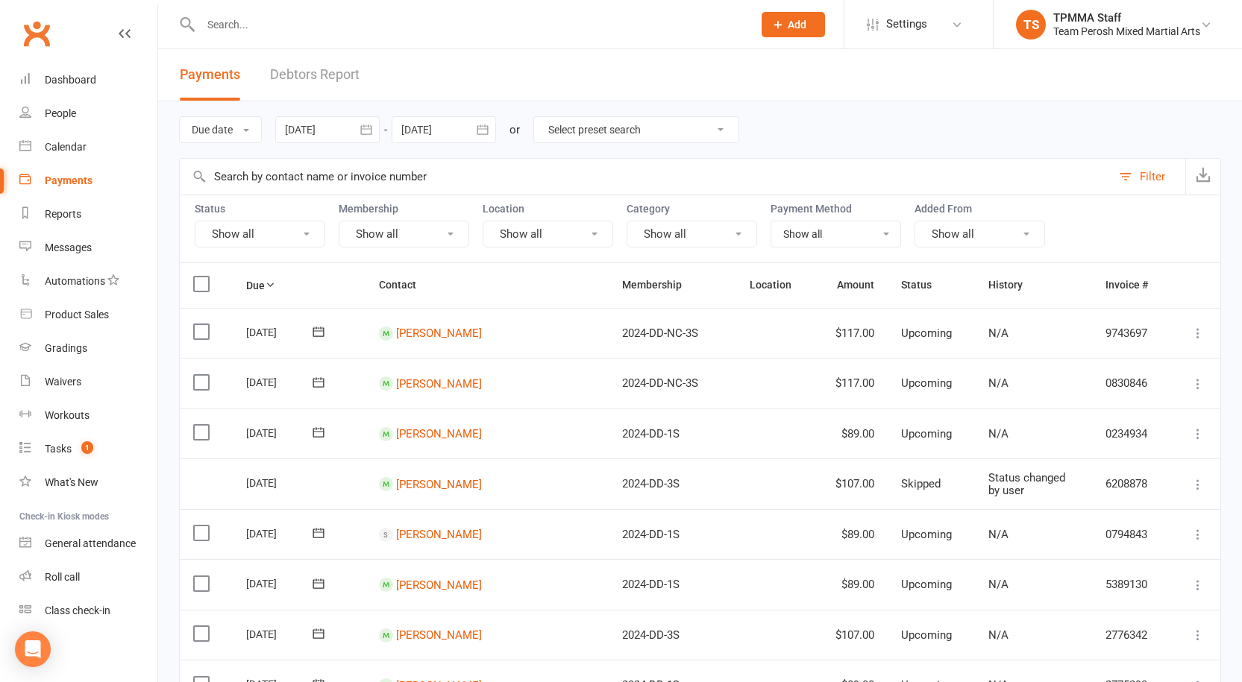
click at [483, 125] on icon "button" at bounding box center [482, 130] width 11 height 10
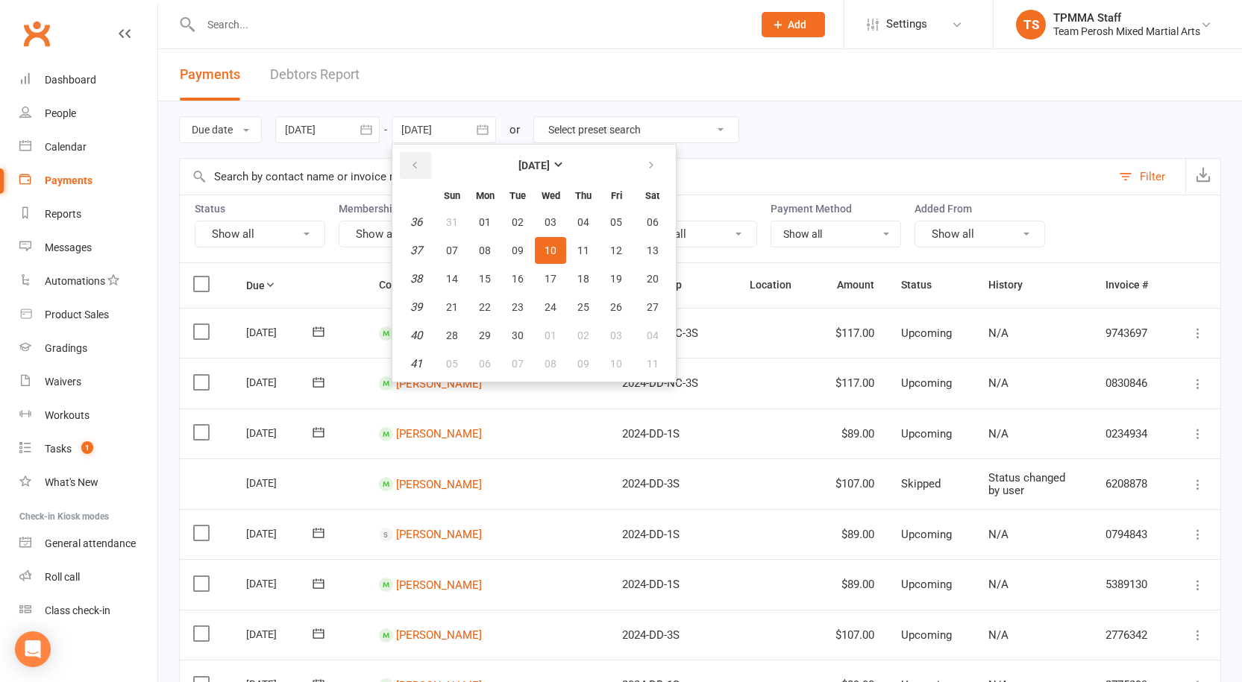
click at [414, 164] on icon "button" at bounding box center [414, 166] width 10 height 12
click at [589, 281] on span "14" at bounding box center [583, 279] width 12 height 12
type input "[DATE]"
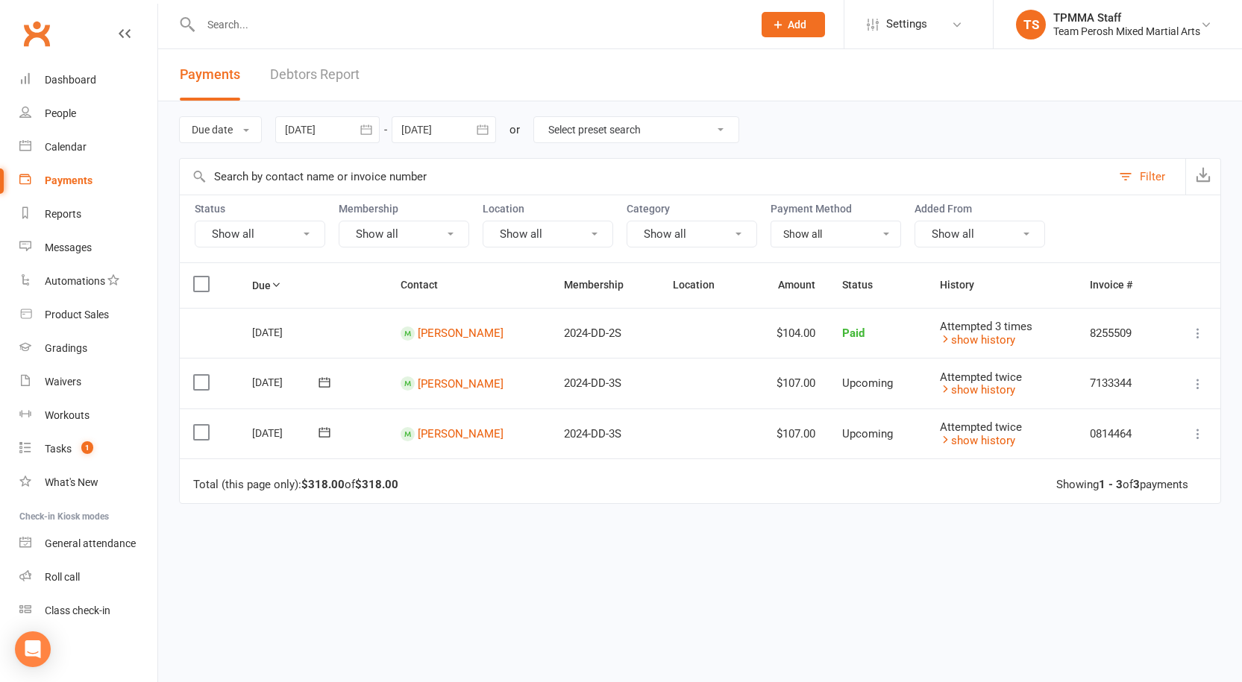
click at [486, 131] on icon "button" at bounding box center [482, 129] width 15 height 15
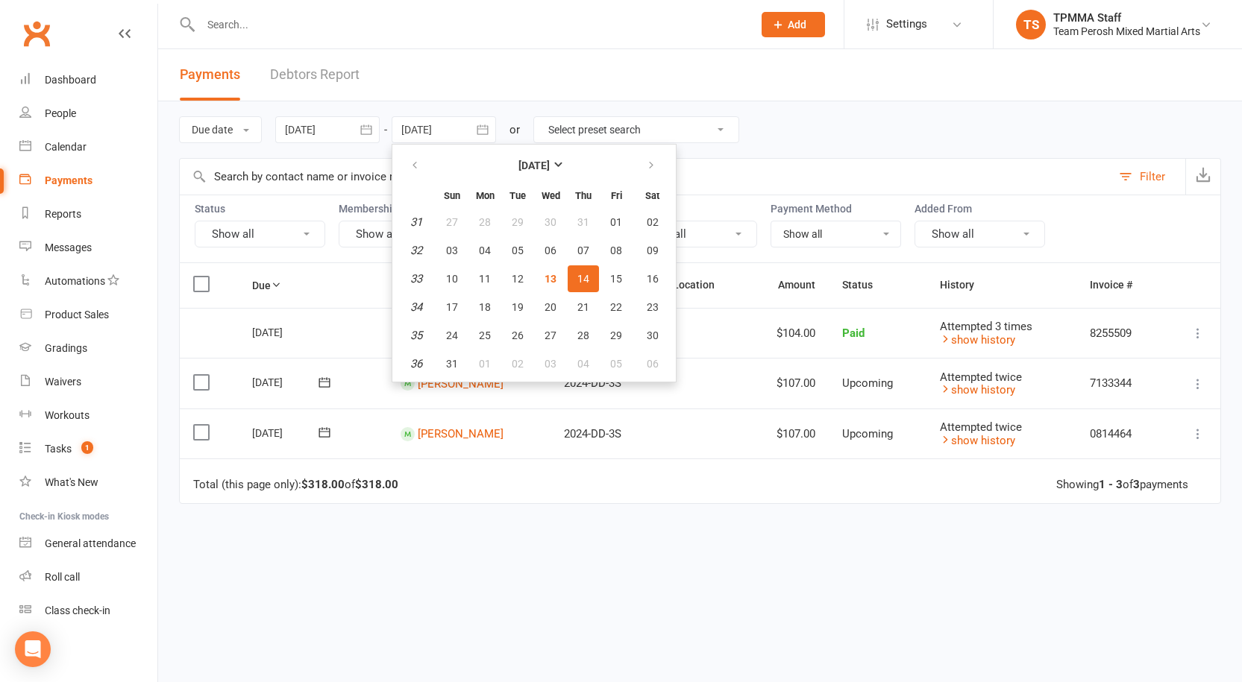
click at [705, 546] on div "Due Contact Membership Location Amount Status History Invoice # Select this [DA…" at bounding box center [700, 479] width 1042 height 433
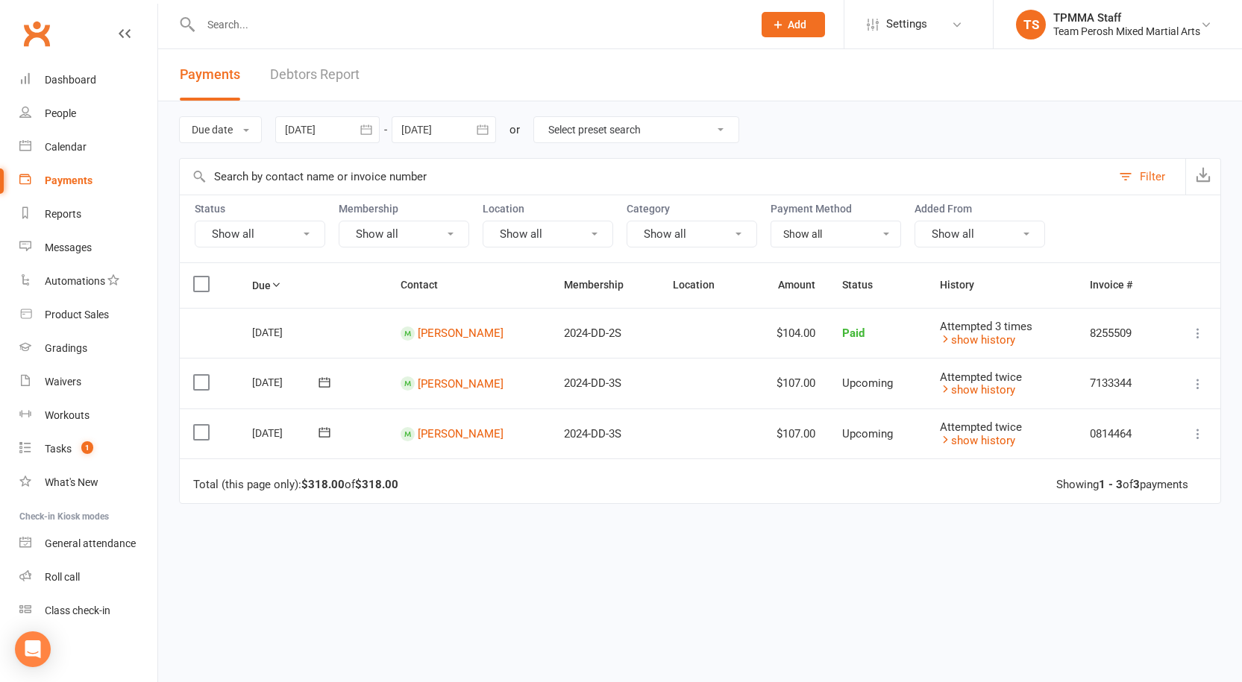
click at [649, 174] on input "text" at bounding box center [646, 177] width 932 height 36
click at [368, 127] on icon "button" at bounding box center [366, 129] width 15 height 15
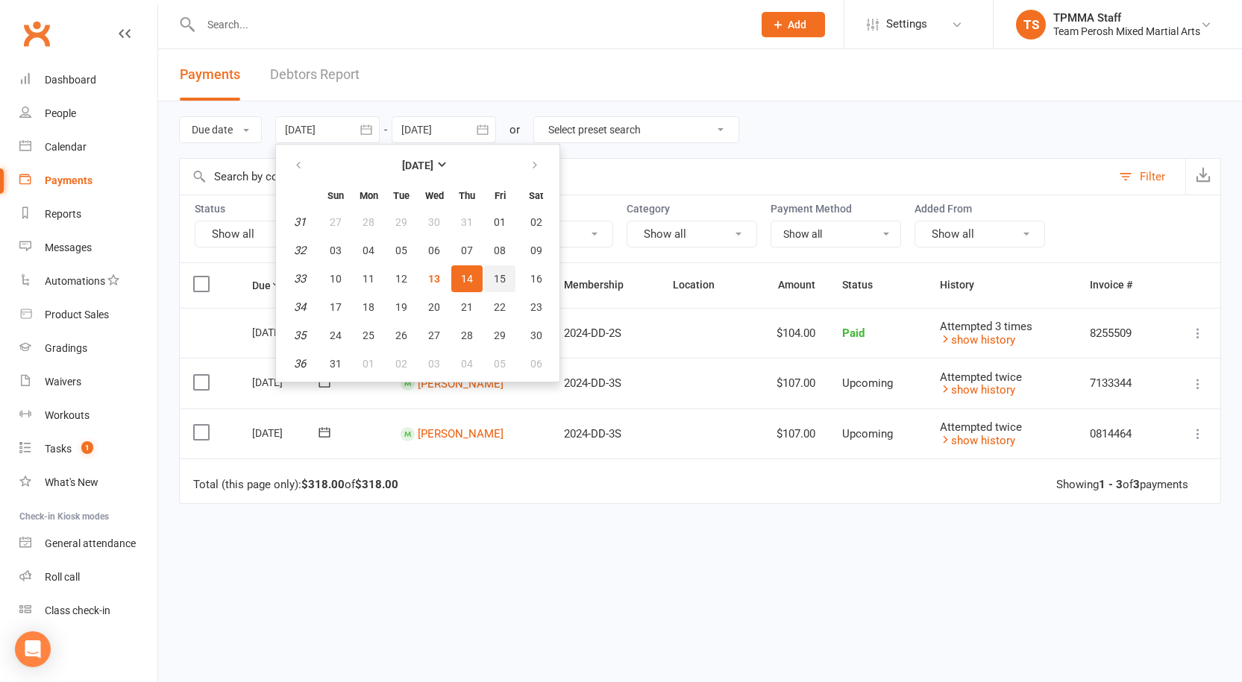
drag, startPoint x: 498, startPoint y: 282, endPoint x: 505, endPoint y: 264, distance: 19.1
click at [498, 281] on span "15" at bounding box center [500, 279] width 12 height 12
type input "[DATE]"
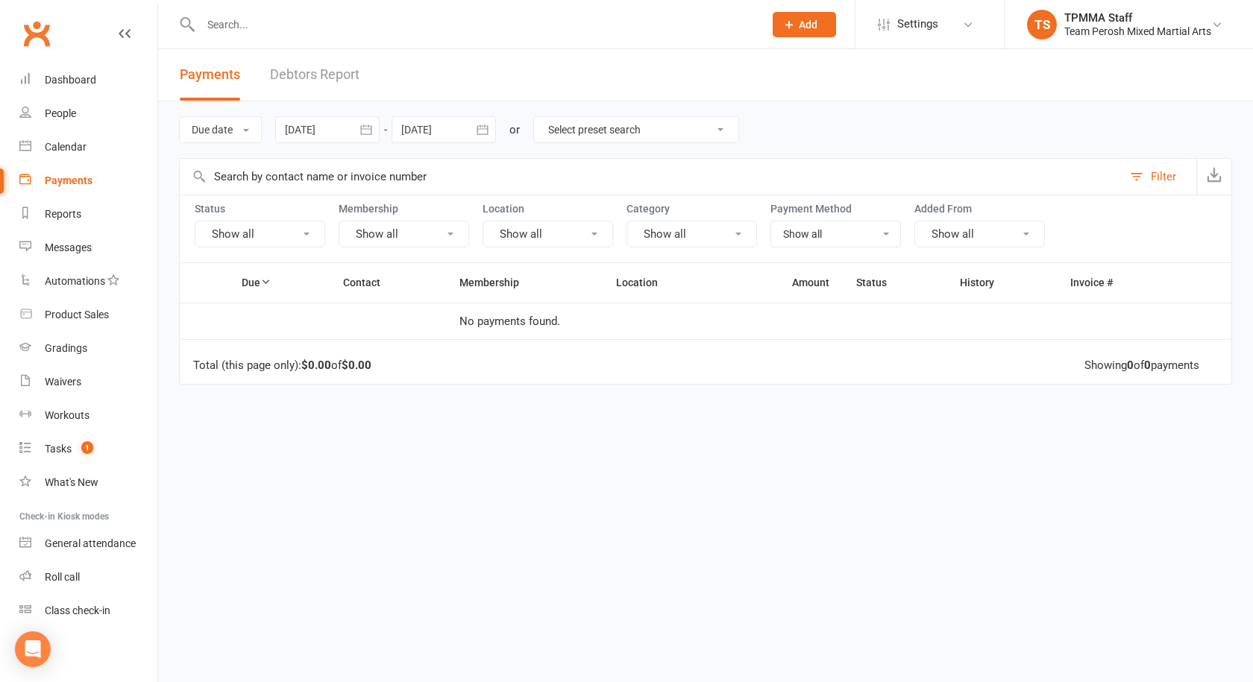
click at [479, 130] on icon "button" at bounding box center [482, 129] width 15 height 15
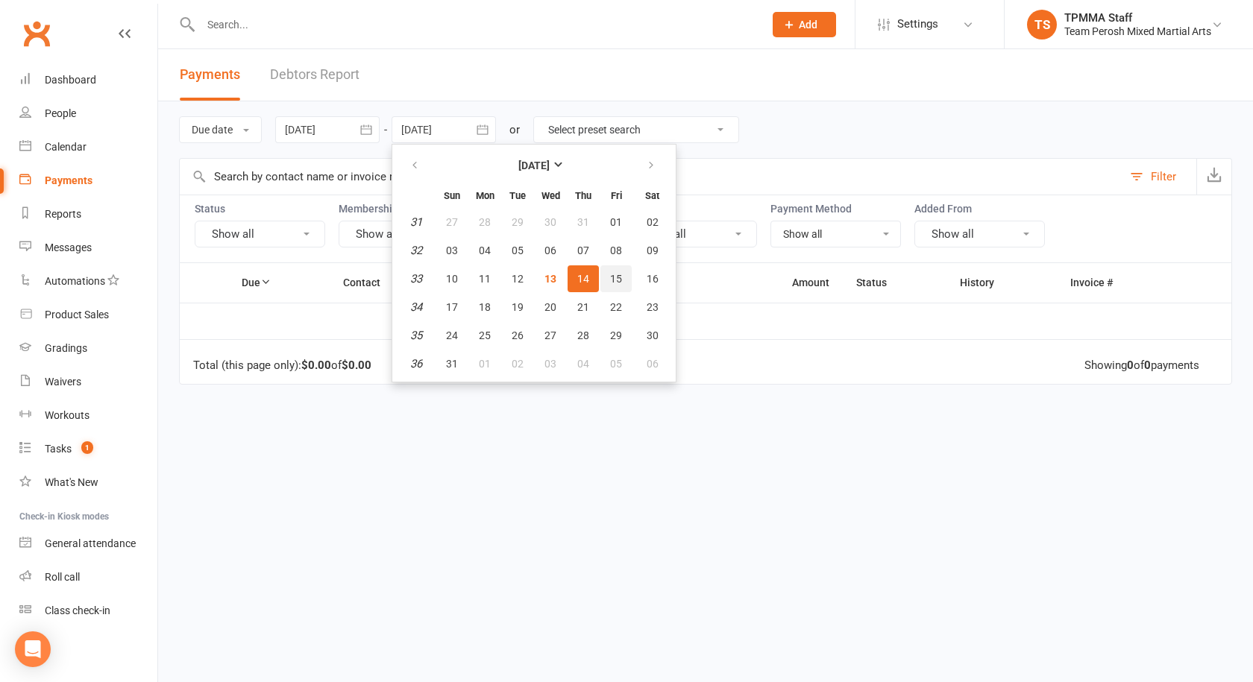
click at [615, 278] on span "15" at bounding box center [616, 279] width 12 height 12
type input "[DATE]"
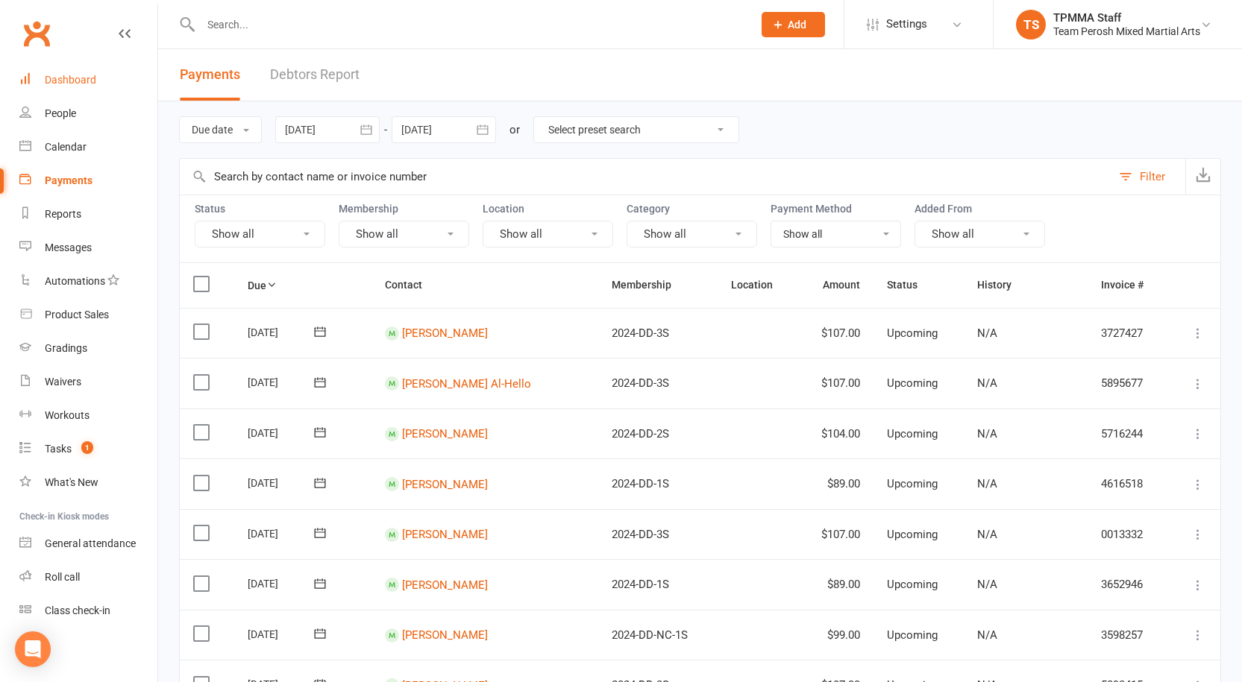
click at [70, 80] on div "Dashboard" at bounding box center [70, 80] width 51 height 12
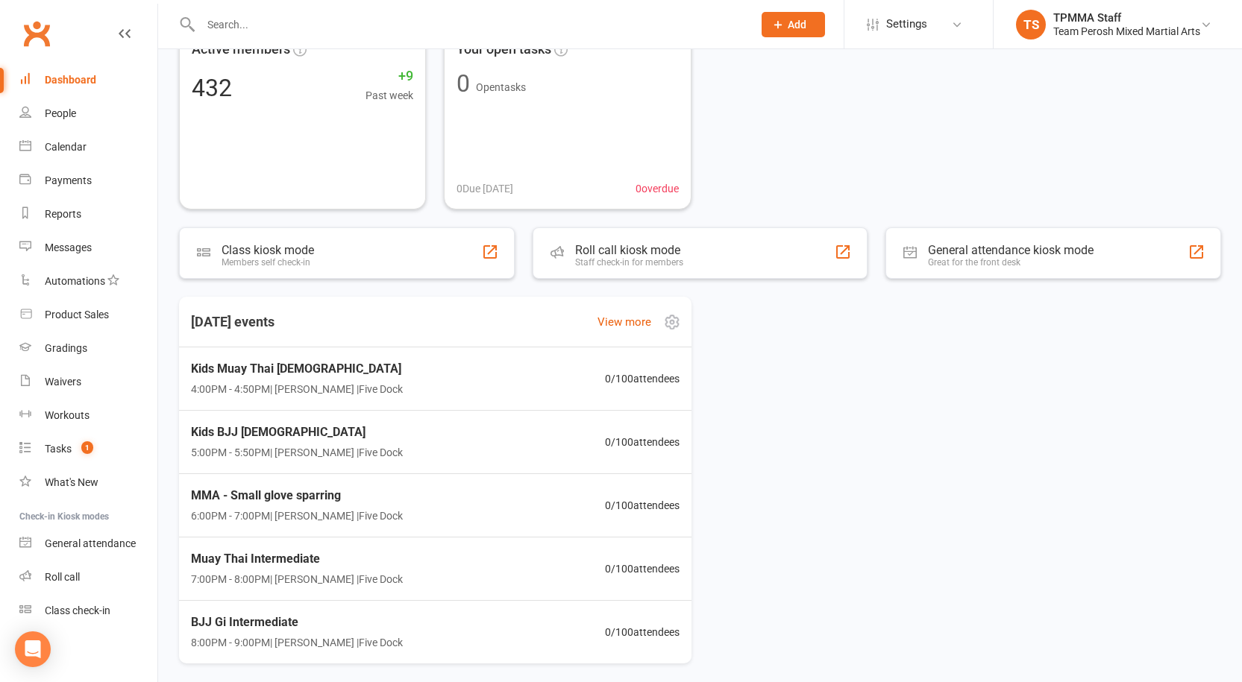
scroll to position [159, 0]
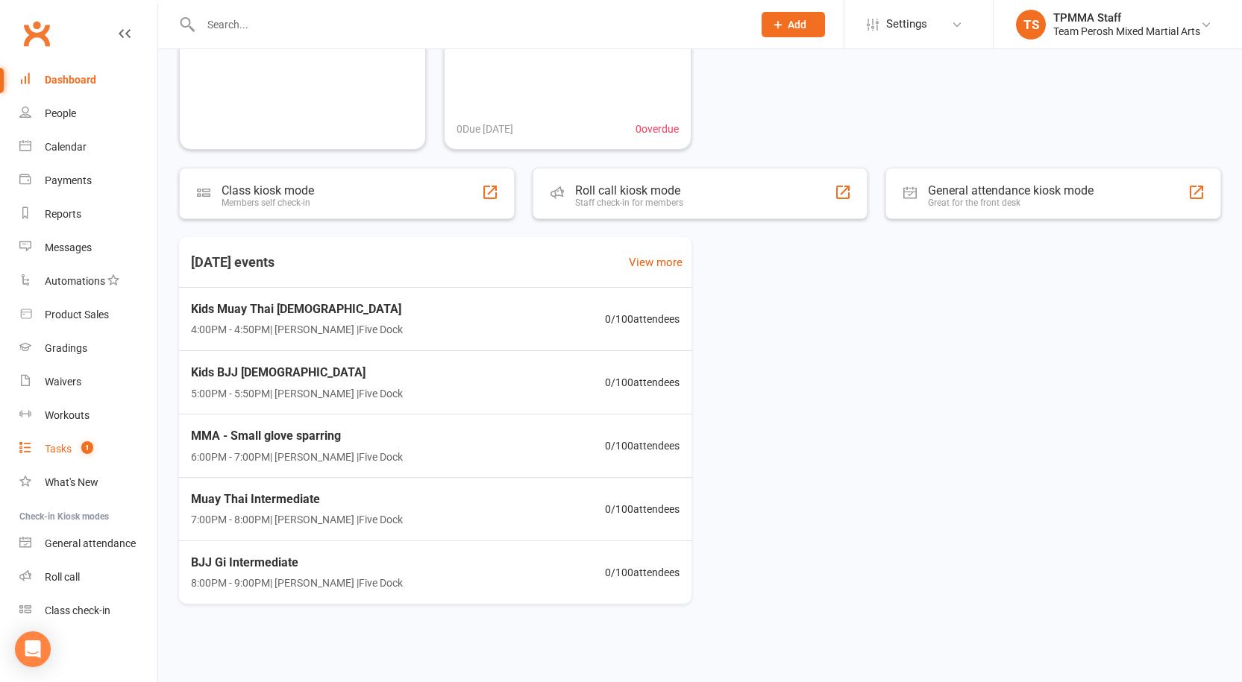
click at [62, 448] on div "Tasks" at bounding box center [58, 449] width 27 height 12
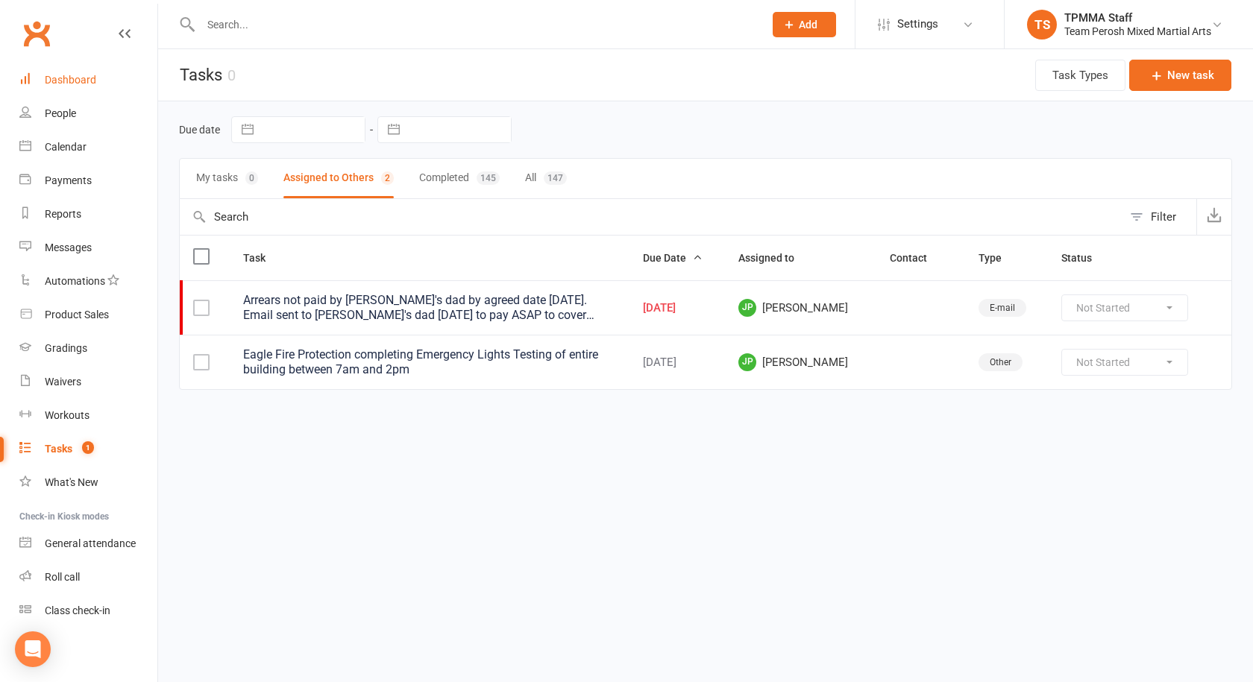
click at [56, 75] on div "Dashboard" at bounding box center [70, 80] width 51 height 12
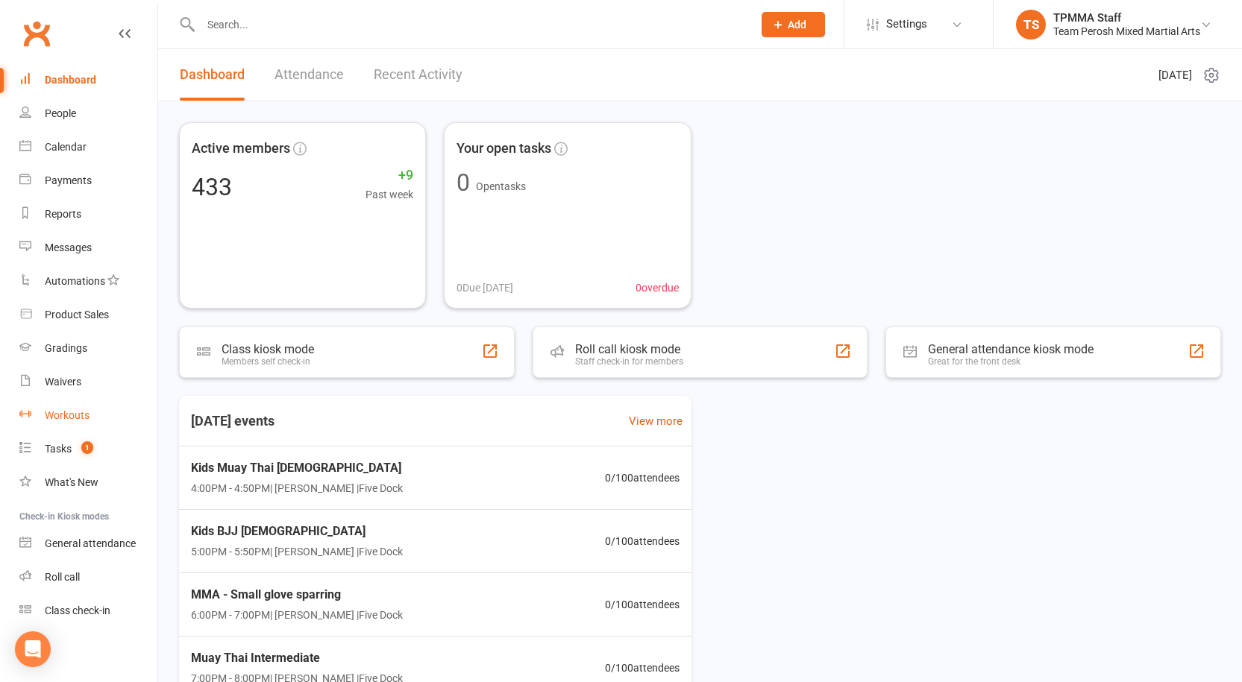
scroll to position [1, 0]
click at [69, 211] on div "Reports" at bounding box center [63, 213] width 37 height 12
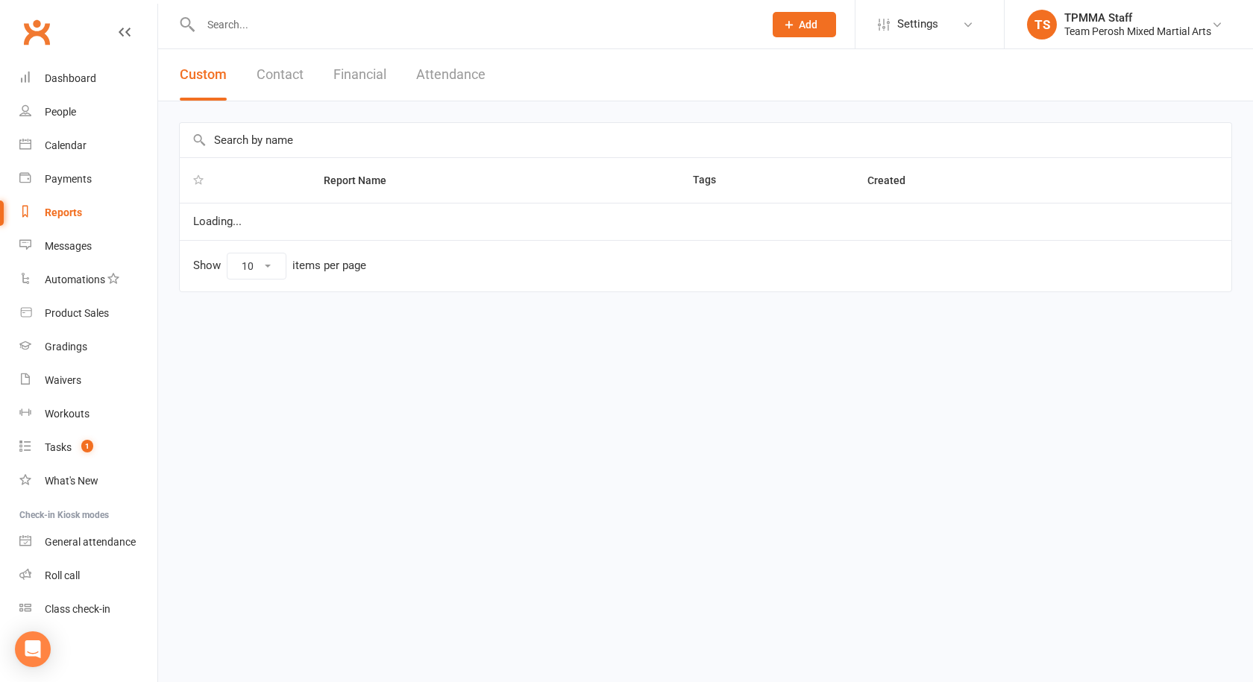
select select "100"
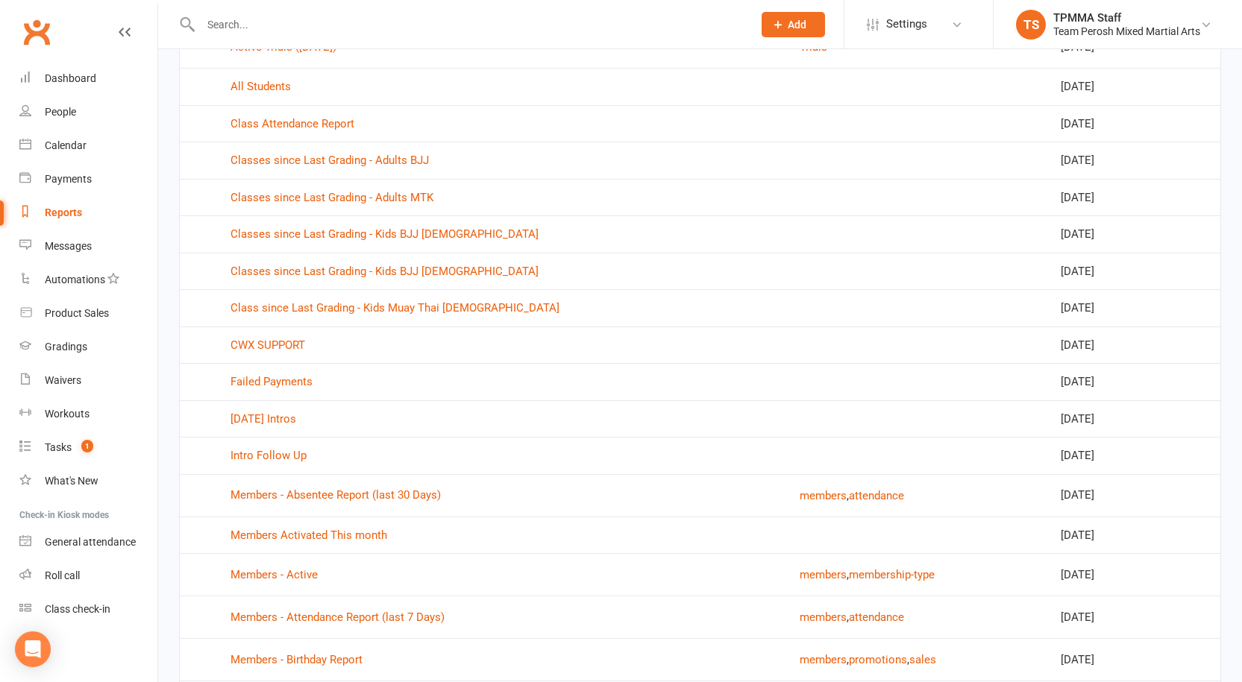
scroll to position [298, 0]
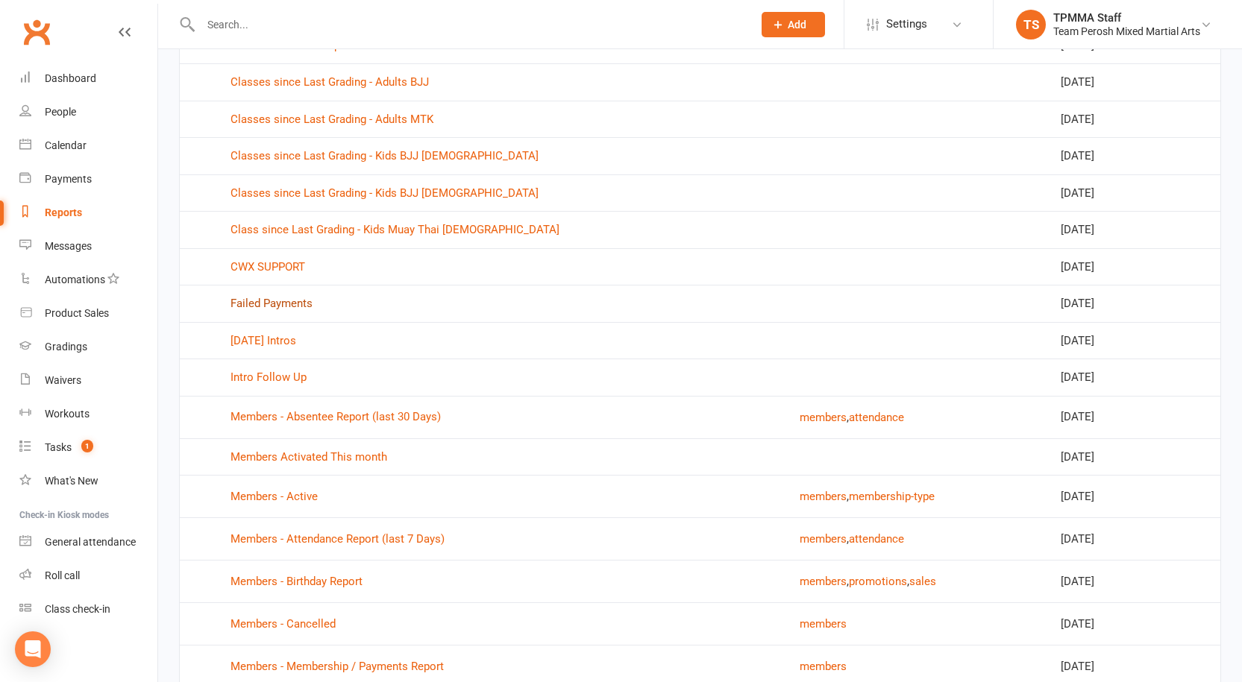
click at [289, 299] on link "Failed Payments" at bounding box center [271, 303] width 82 height 13
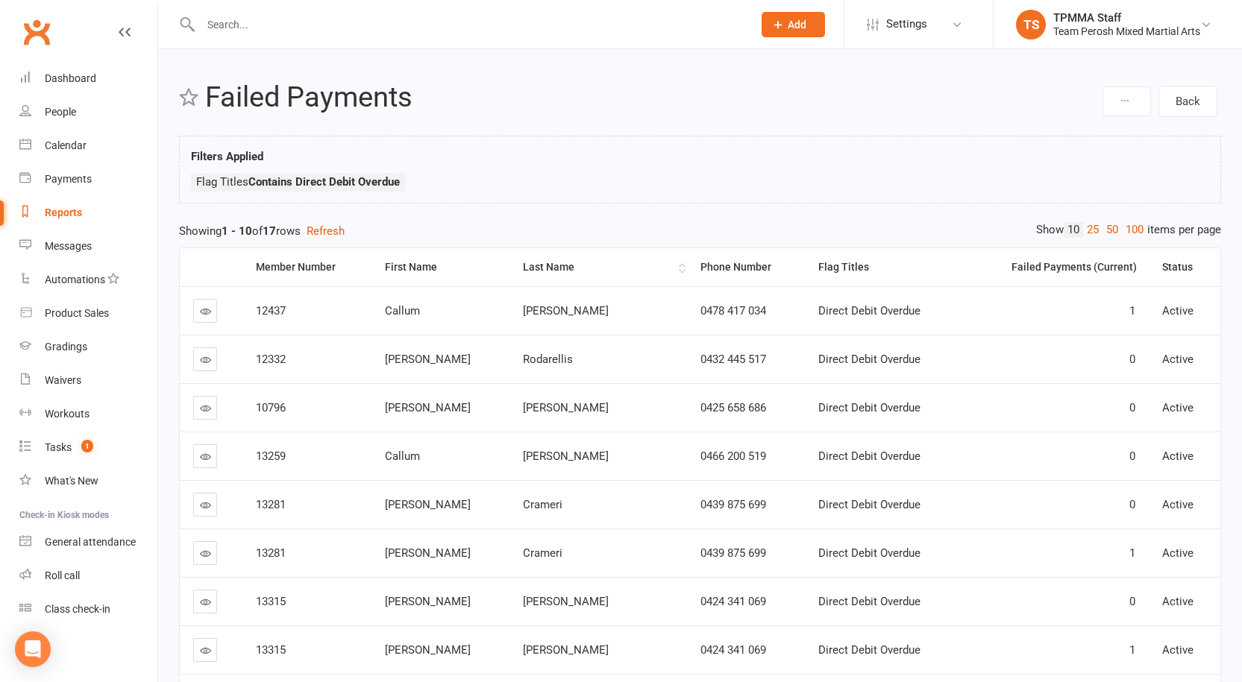
click at [551, 266] on div "Last Name" at bounding box center [598, 267] width 151 height 11
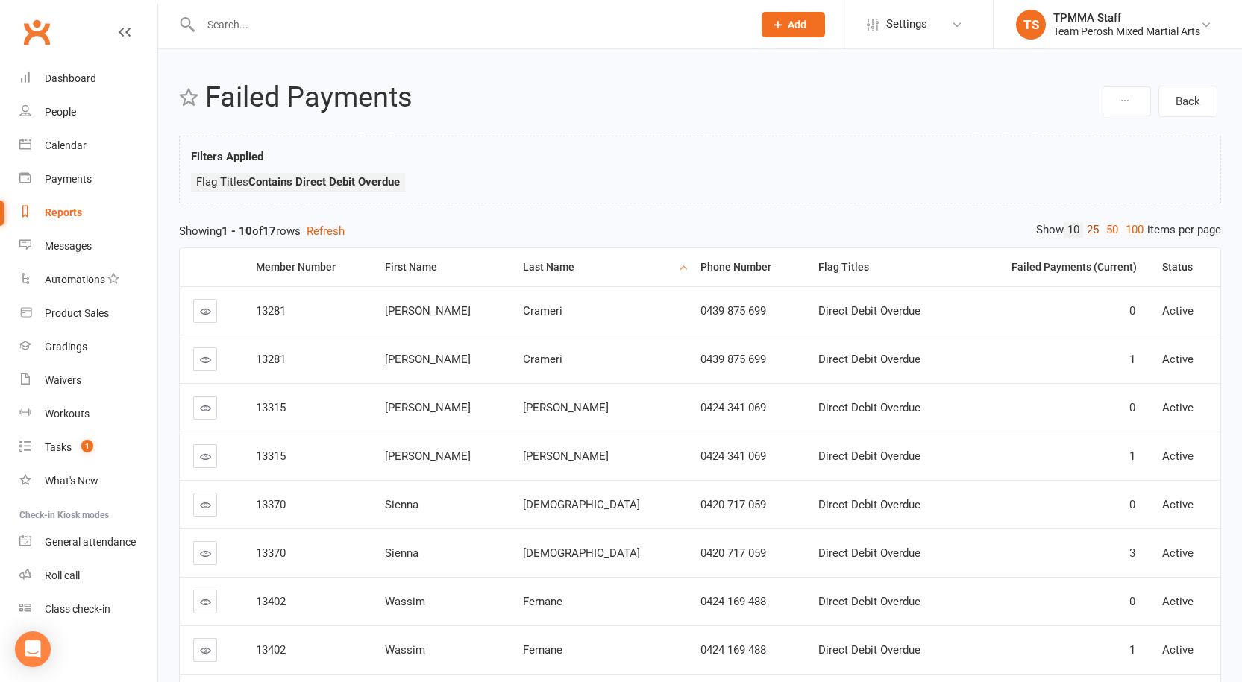
click at [1090, 229] on link "25" at bounding box center [1092, 230] width 19 height 16
click at [553, 267] on div "Last Name" at bounding box center [598, 267] width 151 height 11
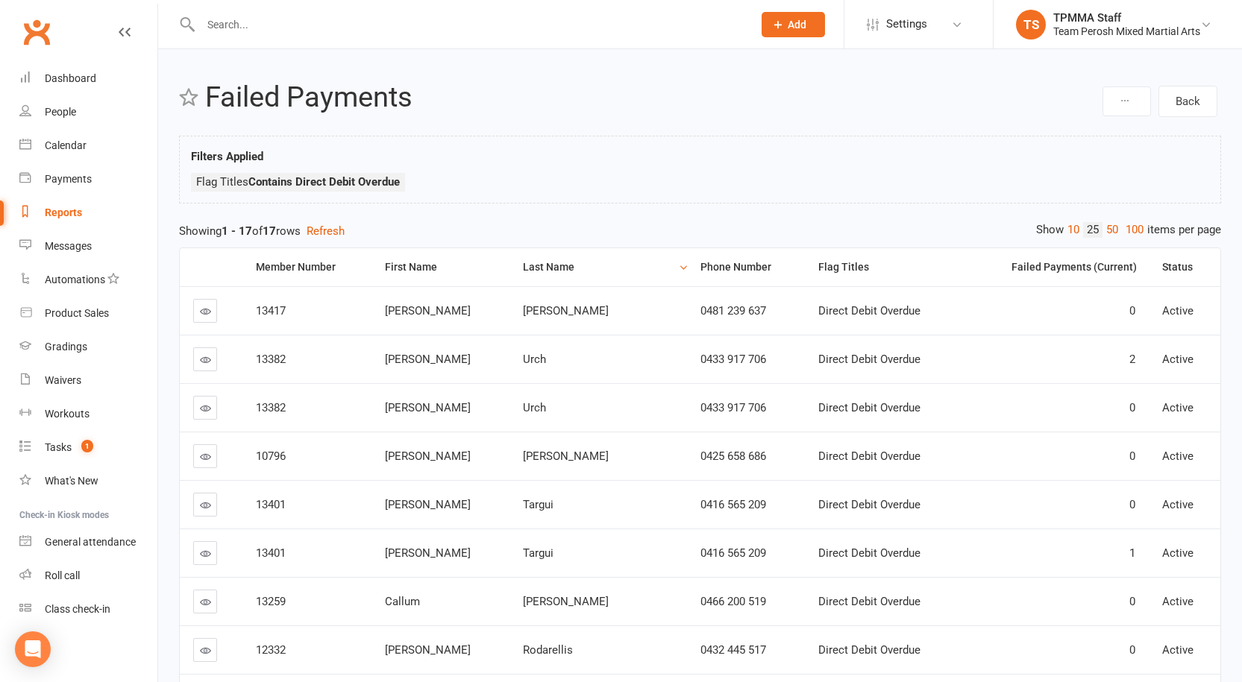
click at [550, 277] on th "Last Name" at bounding box center [597, 267] width 177 height 38
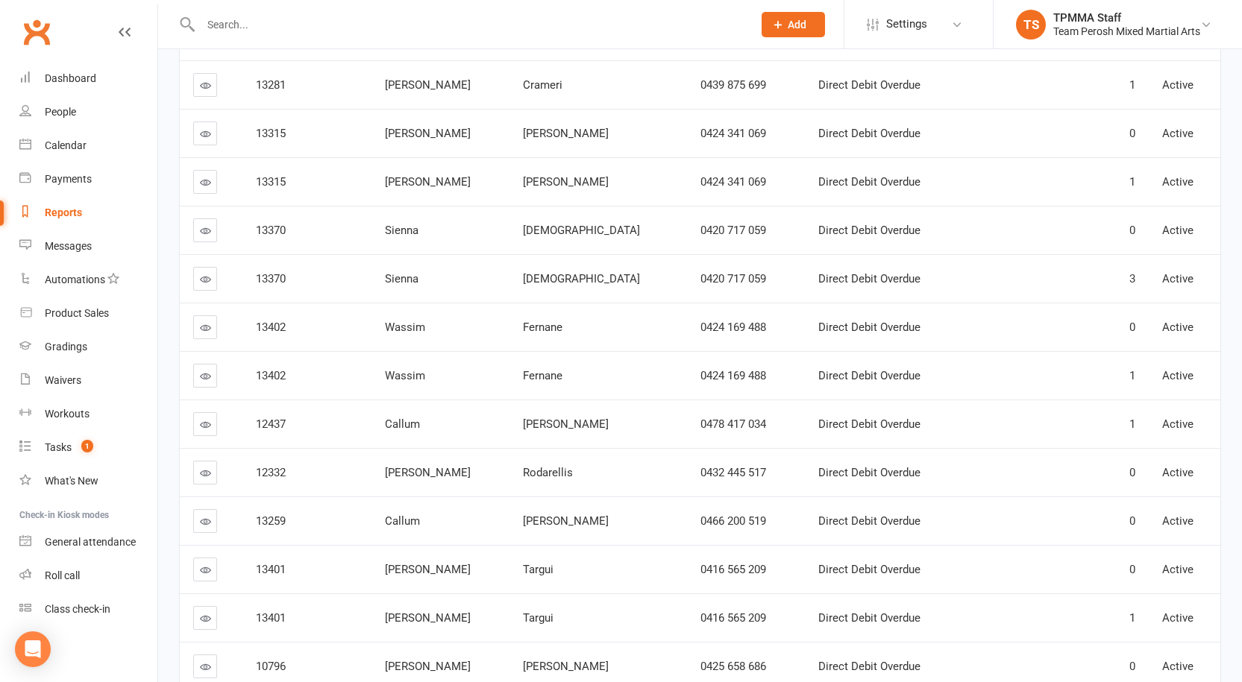
scroll to position [375, 0]
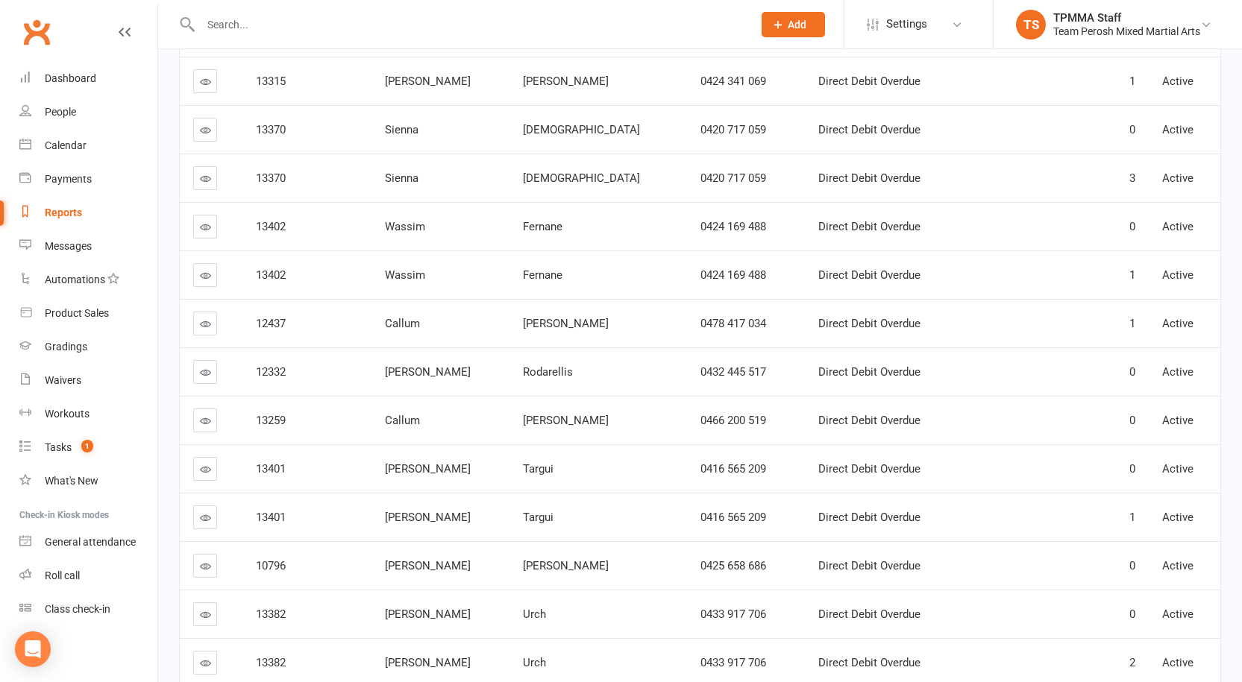
click at [202, 424] on icon at bounding box center [205, 420] width 11 height 11
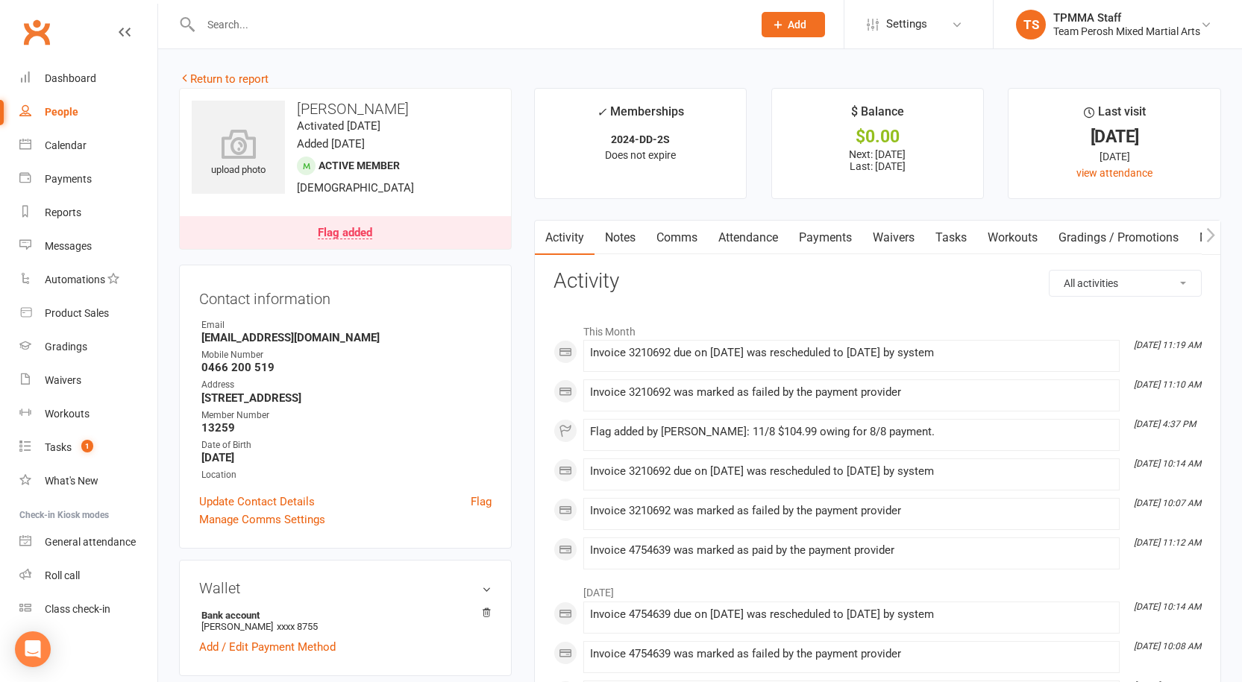
click at [339, 233] on div "Flag added" at bounding box center [345, 233] width 54 height 12
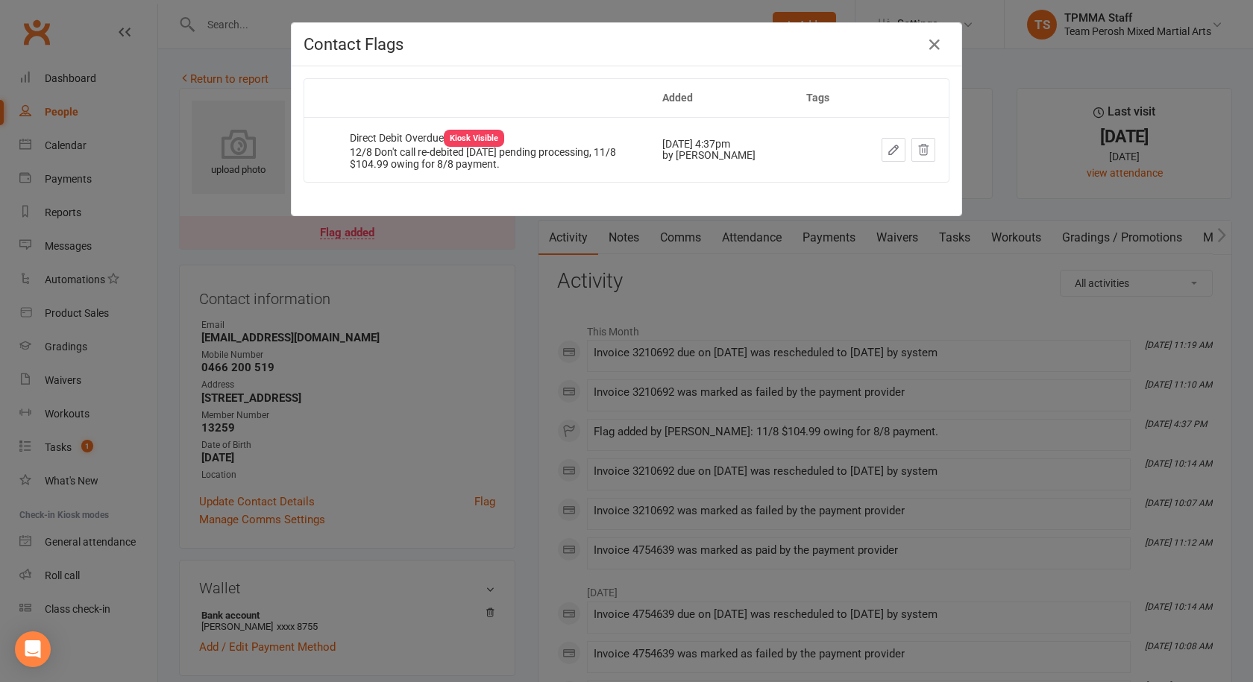
click at [888, 156] on icon "button" at bounding box center [893, 149] width 13 height 13
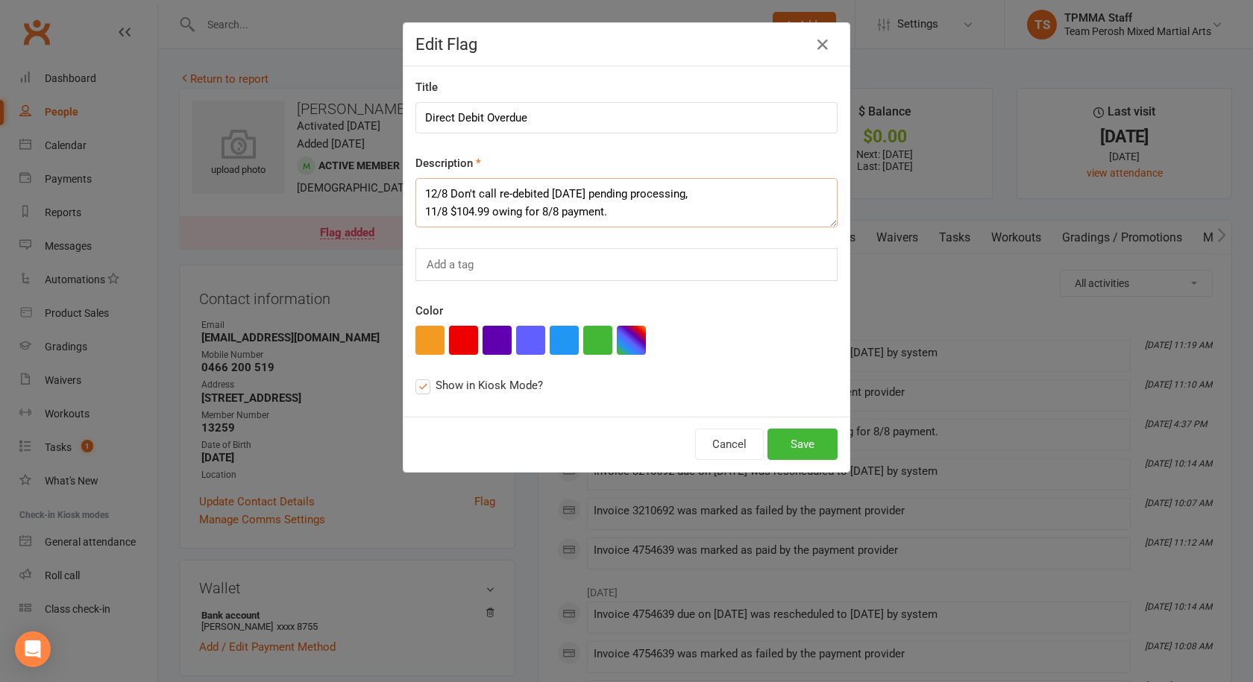
click at [432, 188] on textarea "12/8 Don't call re-debited [DATE] pending processing, 11/8 $104.99 owing for 8/…" at bounding box center [626, 202] width 422 height 49
drag, startPoint x: 686, startPoint y: 192, endPoint x: 446, endPoint y: 189, distance: 240.2
click at [446, 189] on textarea "13/8 Don't call re-debited [DATE] pending processing, 11/8 $104.99 owing for 8/…" at bounding box center [626, 202] width 422 height 49
click at [747, 213] on textarea "13/8 Call $105.9 owing for 8/8 payment." at bounding box center [626, 202] width 422 height 49
type textarea "13/8 Call $105.9 owing for 8/8 payment."
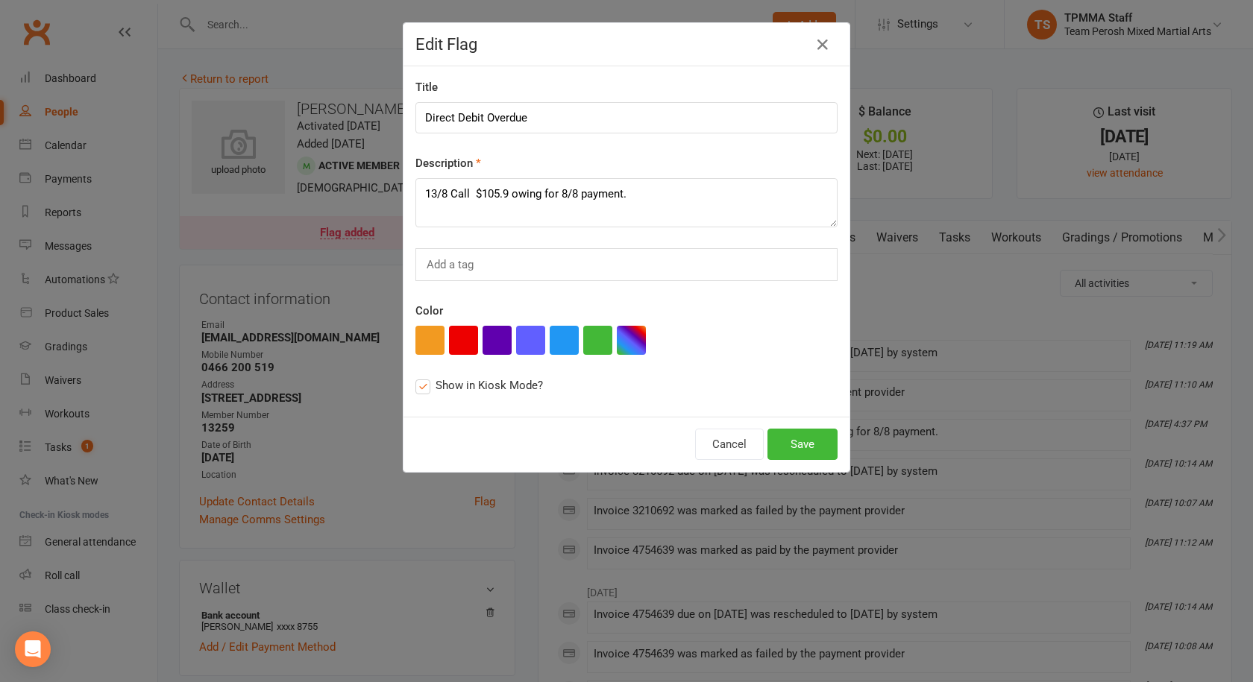
click at [459, 337] on div "this flag will be displayed in Class Kiosk mode and may be seen by members" at bounding box center [486, 351] width 113 height 39
click at [425, 377] on input "Show in Kiosk Mode? this flag will be displayed in Class Kiosk mode and may be …" at bounding box center [420, 377] width 10 height 0
click at [464, 340] on button "button" at bounding box center [463, 340] width 29 height 29
click at [436, 386] on span "Show in Kiosk Mode?" at bounding box center [489, 385] width 107 height 16
click at [425, 377] on input "Show in Kiosk Mode? this flag will be displayed in Class Kiosk mode and may be …" at bounding box center [420, 377] width 10 height 0
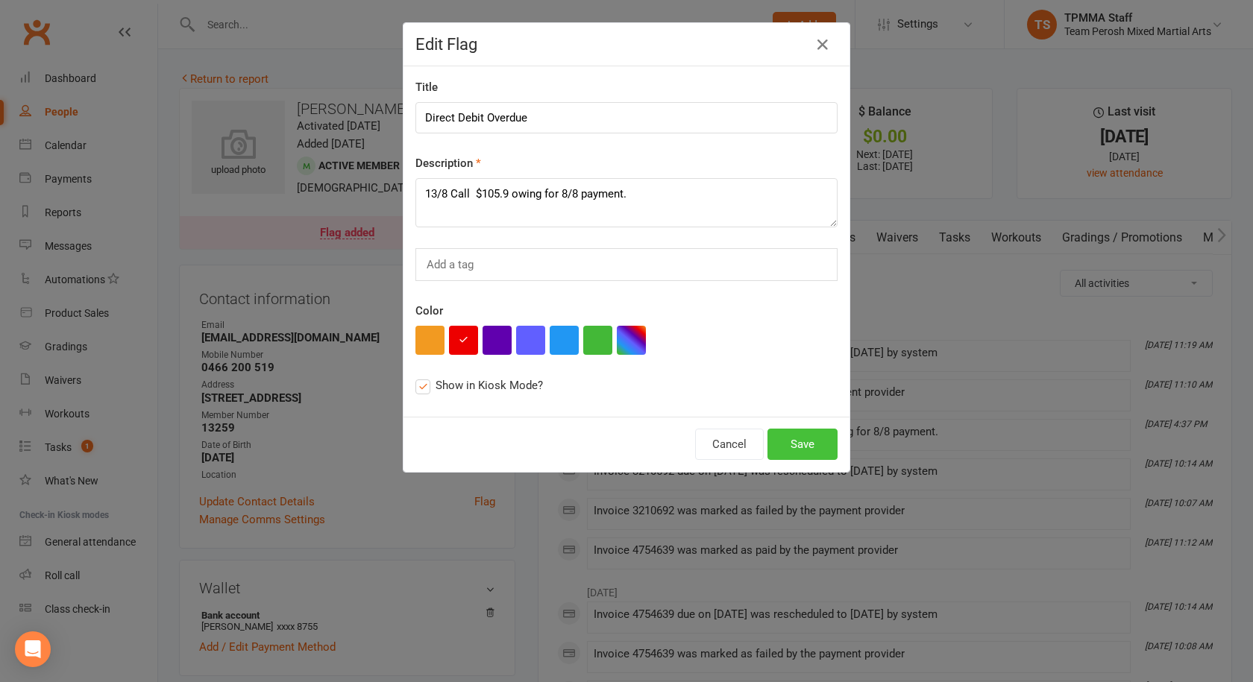
click at [794, 448] on button "Save" at bounding box center [803, 444] width 70 height 31
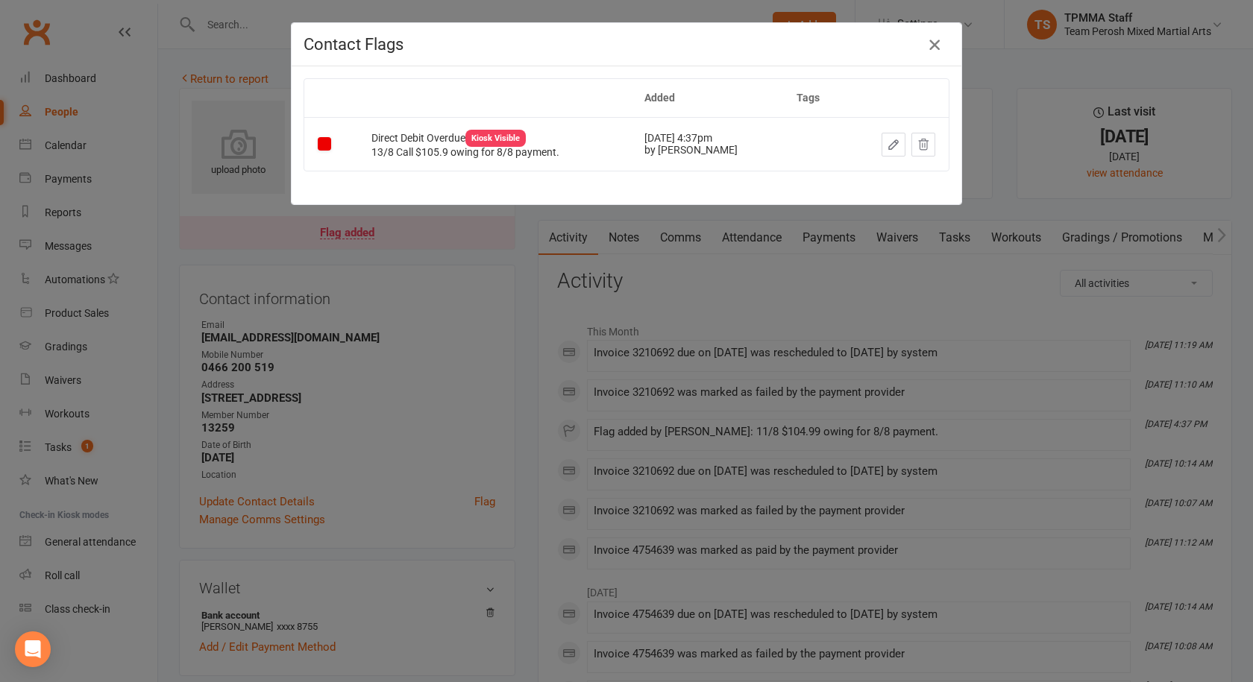
click at [935, 40] on icon "button" at bounding box center [935, 45] width 18 height 18
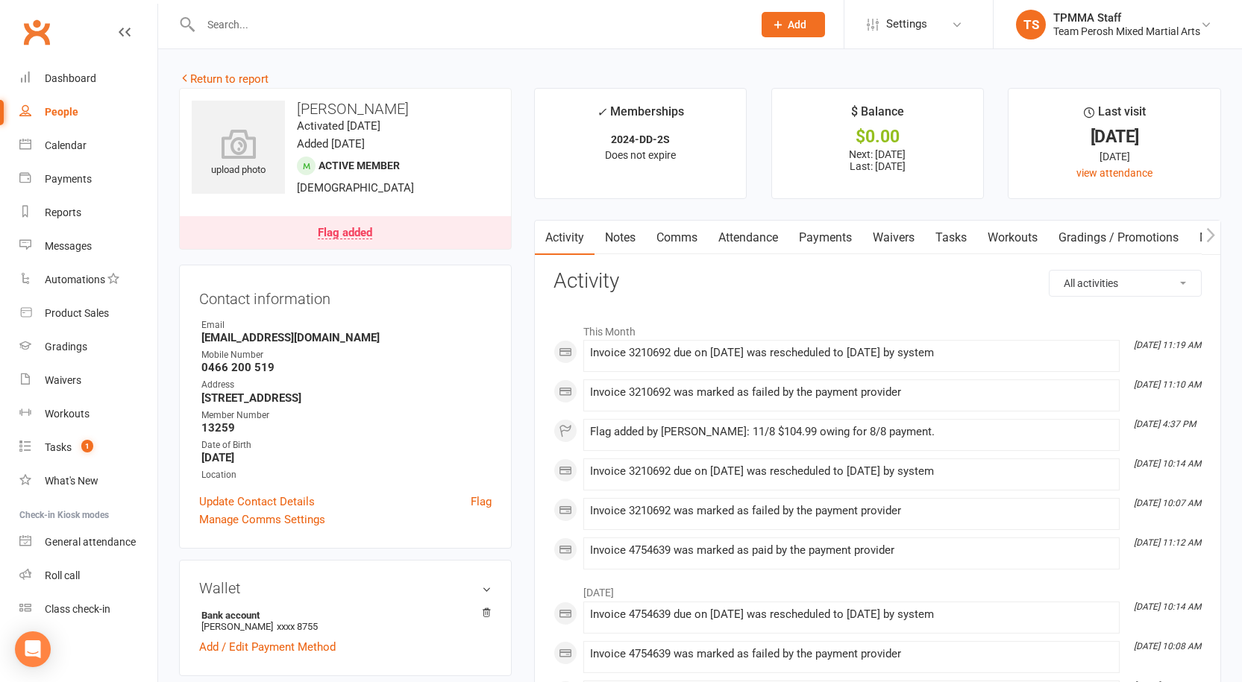
click at [233, 80] on link "Return to report" at bounding box center [224, 78] width 90 height 13
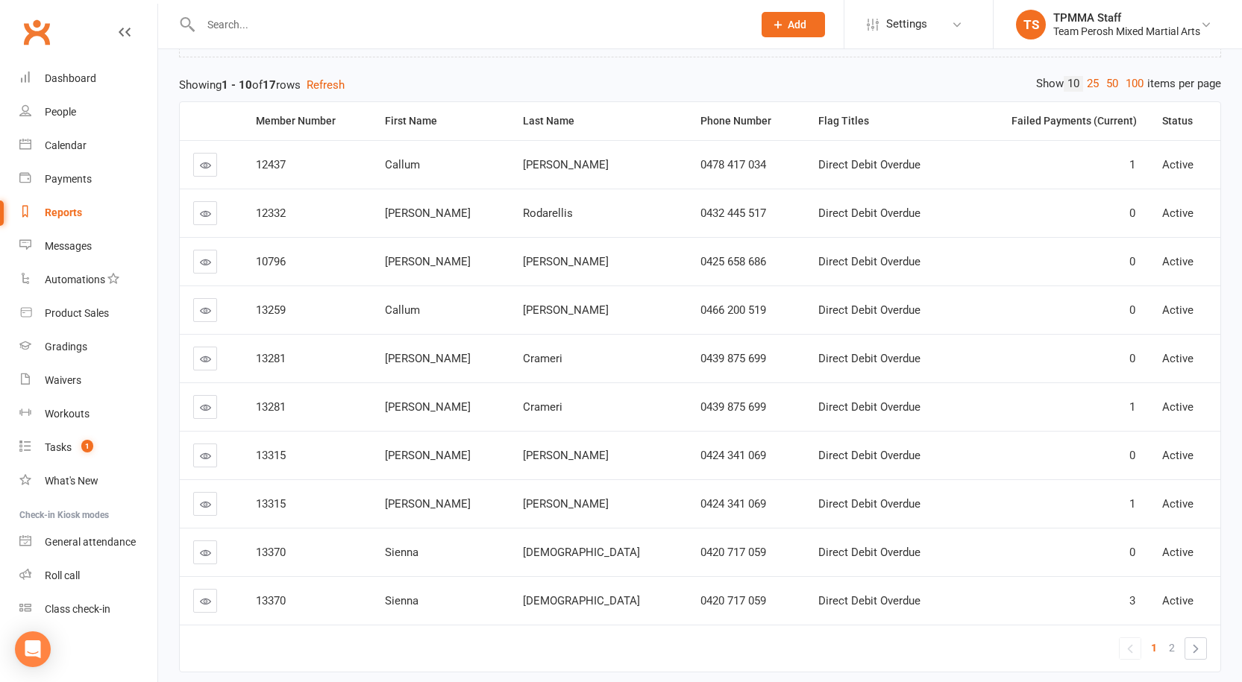
scroll to position [149, 0]
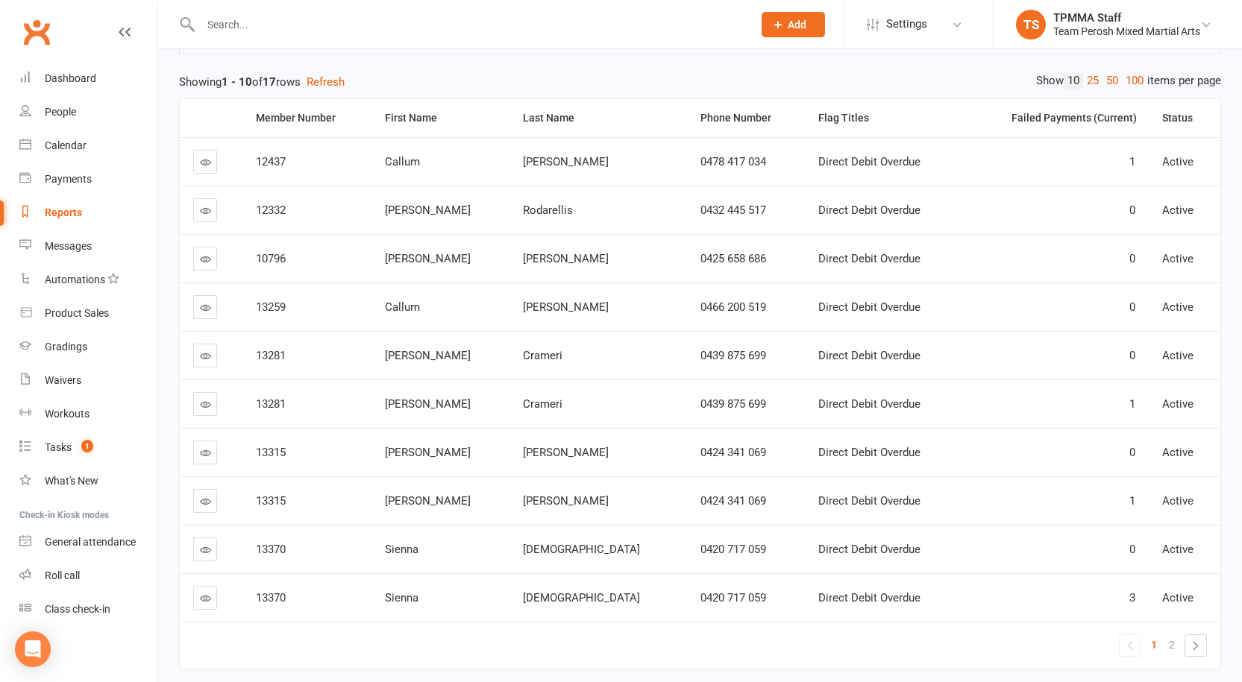
click at [300, 27] on input "text" at bounding box center [469, 24] width 546 height 21
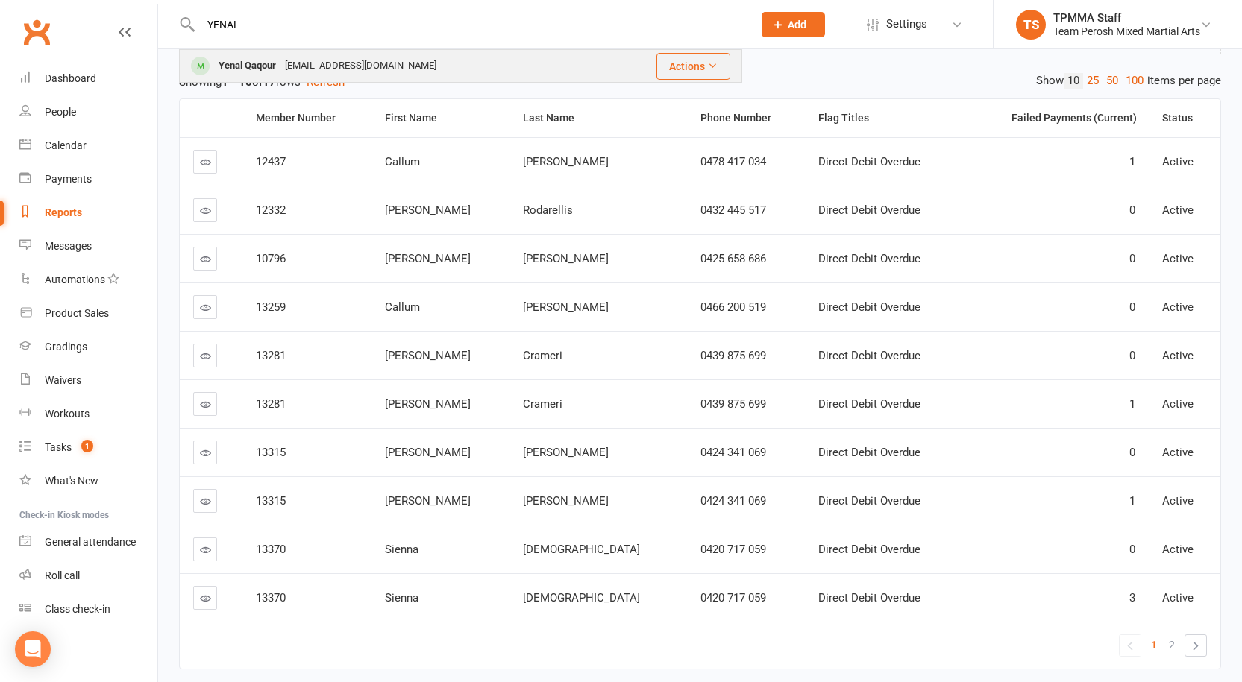
type input "YENAL"
click at [315, 67] on div "[EMAIL_ADDRESS][DOMAIN_NAME]" at bounding box center [360, 66] width 160 height 22
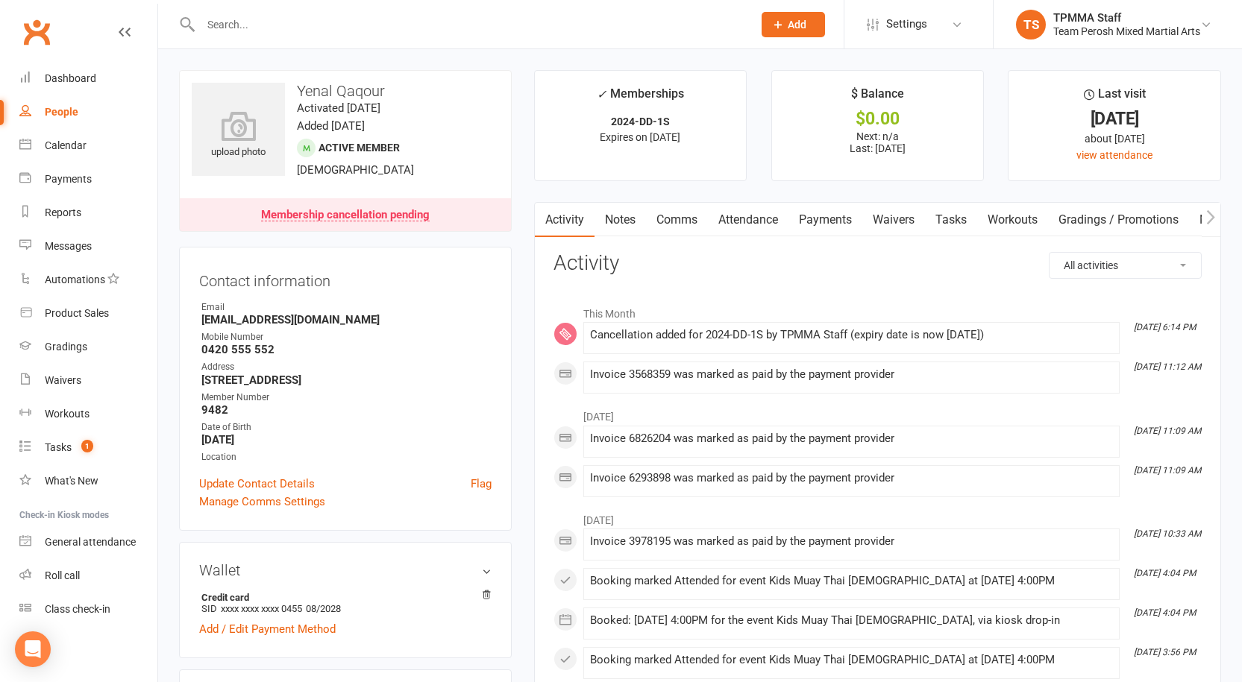
click at [291, 25] on input "text" at bounding box center [469, 24] width 546 height 21
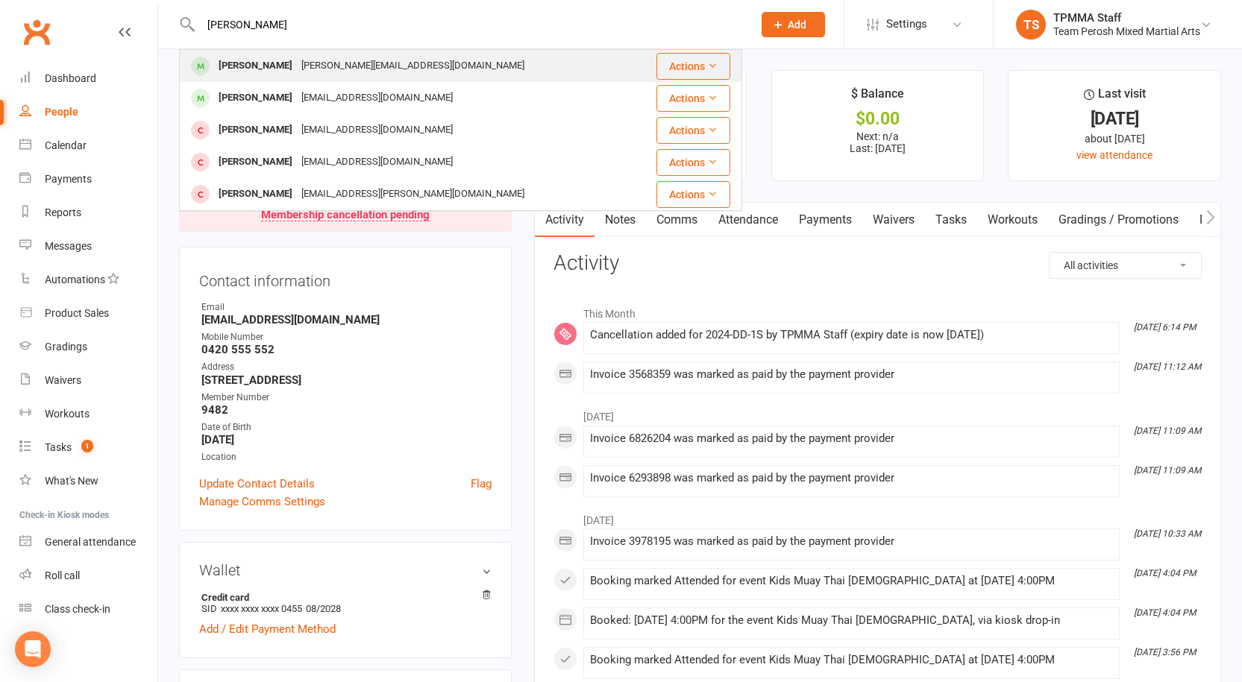
type input "[PERSON_NAME]"
click at [282, 69] on div "[PERSON_NAME]" at bounding box center [255, 66] width 83 height 22
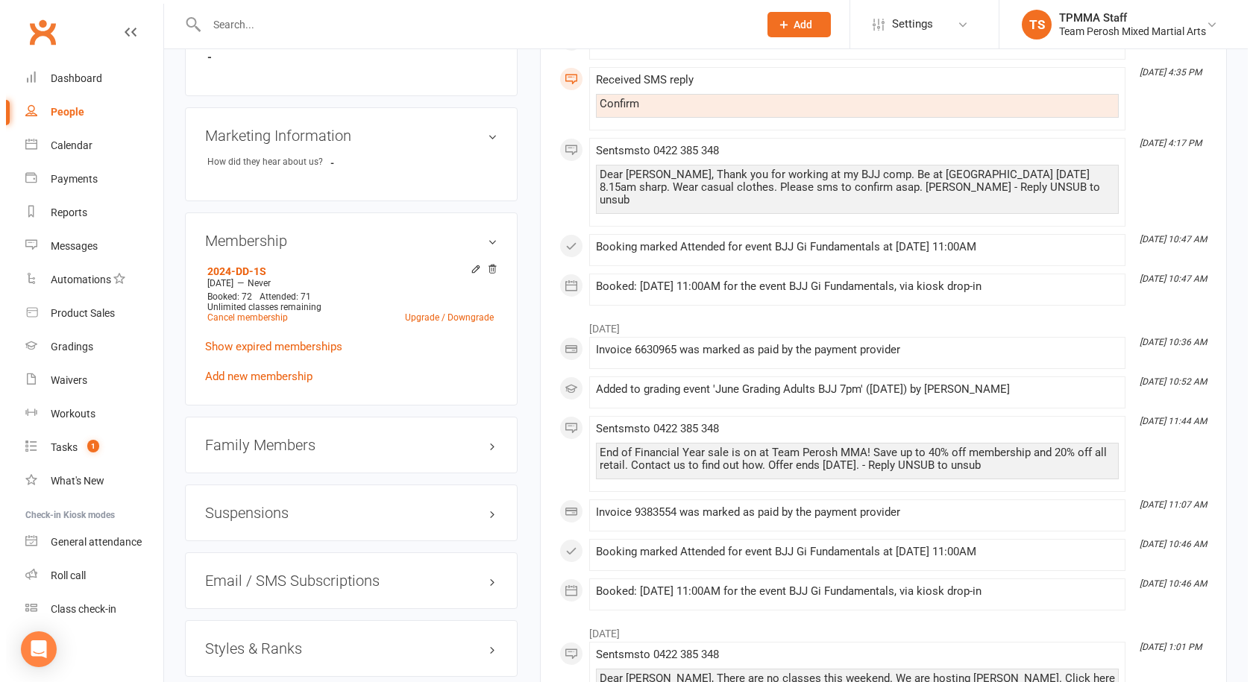
scroll to position [1119, 0]
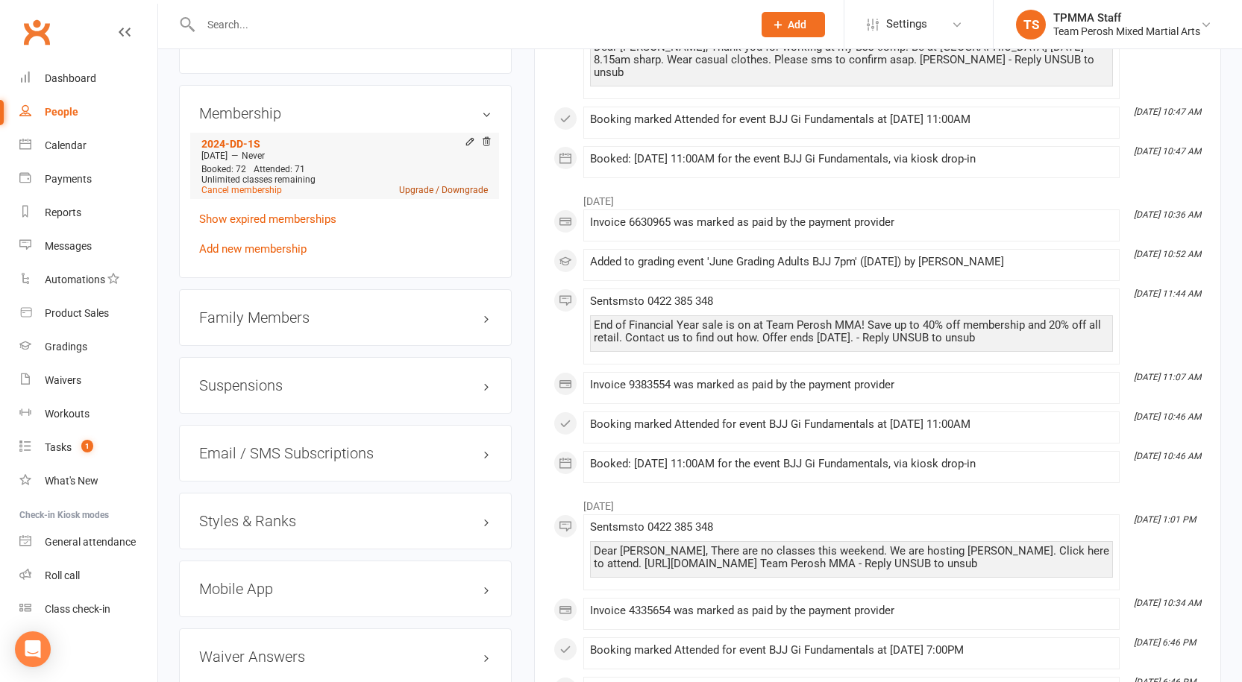
click at [433, 185] on link "Upgrade / Downgrade" at bounding box center [443, 190] width 89 height 10
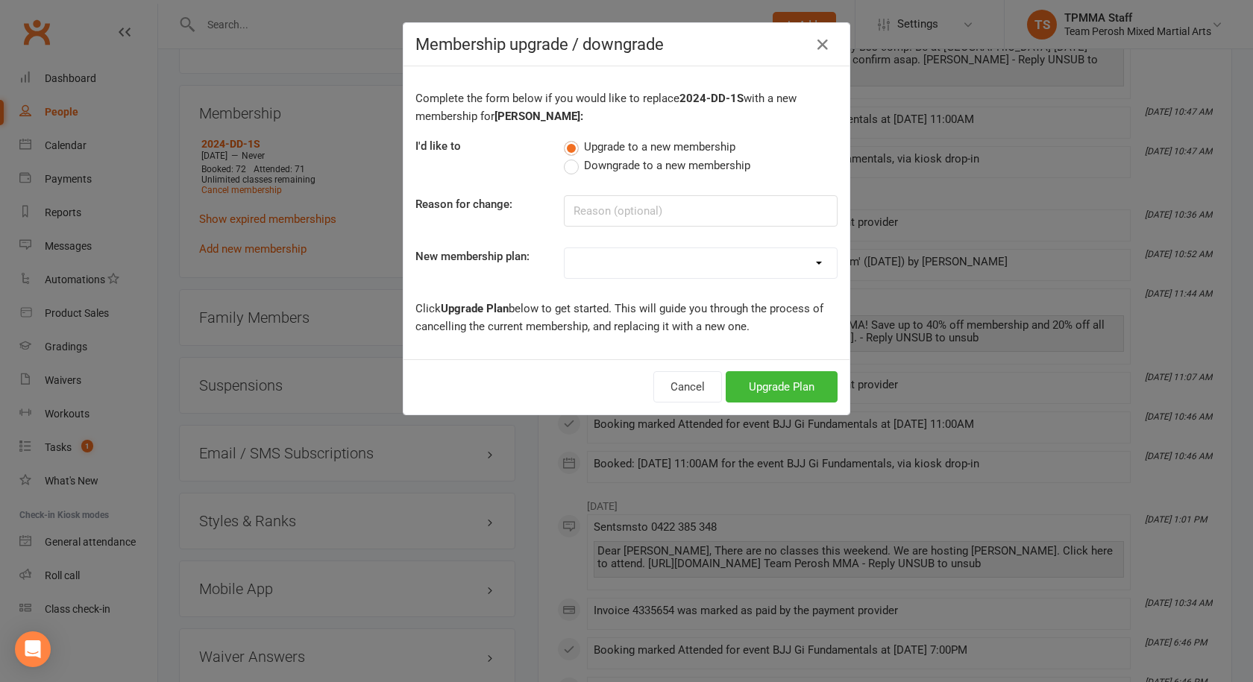
click at [573, 171] on label "Downgrade to a new membership" at bounding box center [657, 166] width 186 height 18
click at [573, 157] on input "Downgrade to a new membership" at bounding box center [569, 157] width 10 height 0
click at [615, 216] on input at bounding box center [701, 210] width 274 height 31
type input "DD - Casual for 3 months"
click at [636, 258] on select "2008-DD-1S 2008-DD-2S 2008-UF-1S 2013-DD-Adult-1S 2013-DD-Adult-2S 2024-DD-1S 2…" at bounding box center [701, 263] width 272 height 30
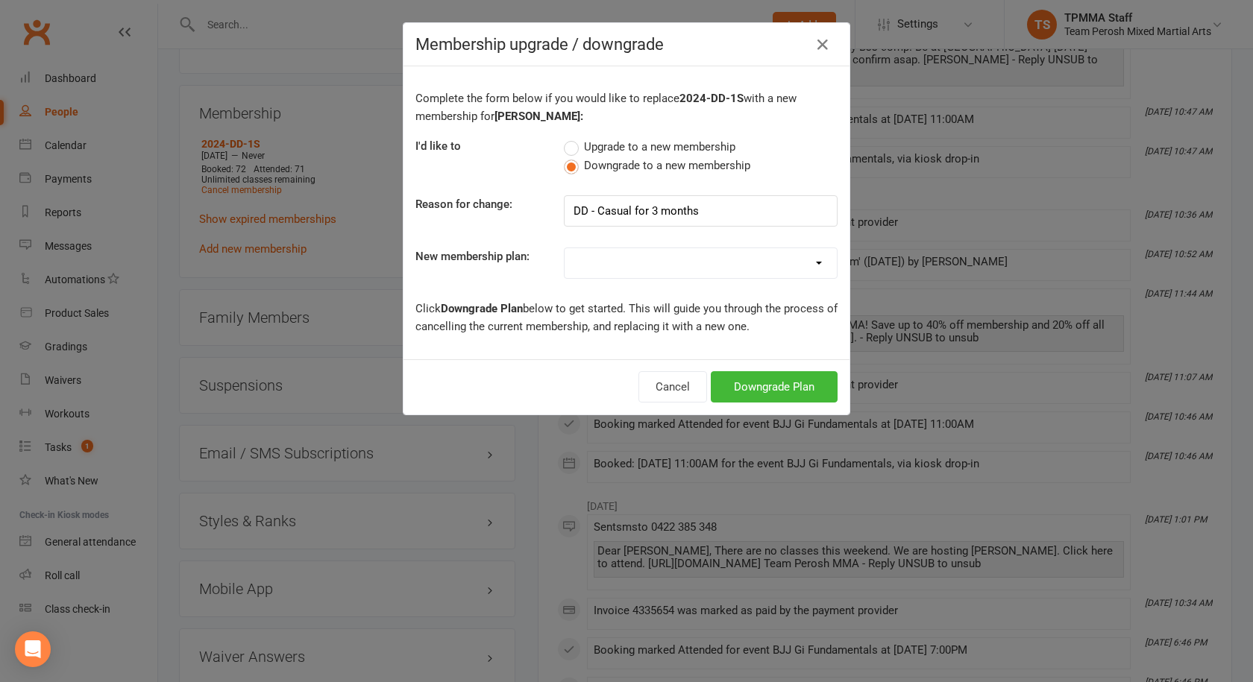
select select "26"
click at [565, 248] on select "2008-DD-1S 2008-DD-2S 2008-UF-1S 2013-DD-Adult-1S 2013-DD-Adult-2S 2024-DD-1S 2…" at bounding box center [701, 263] width 272 height 30
click at [768, 398] on button "Downgrade Plan" at bounding box center [774, 386] width 127 height 31
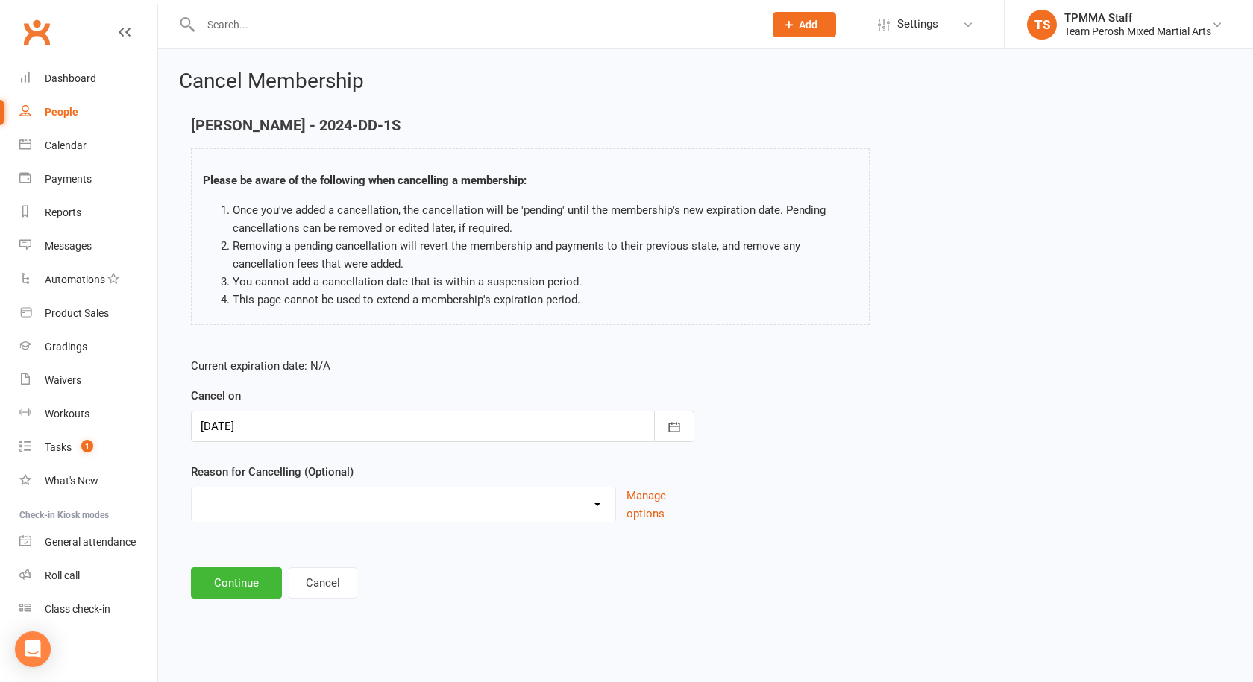
click at [590, 510] on select "Became a member Excessive failed payments Financial Inactive Inactive Casual In…" at bounding box center [404, 503] width 424 height 30
select select "9"
click at [192, 488] on select "Became a member Excessive failed payments Financial Inactive Inactive Casual In…" at bounding box center [404, 503] width 424 height 30
click at [266, 582] on button "Continue" at bounding box center [236, 583] width 91 height 31
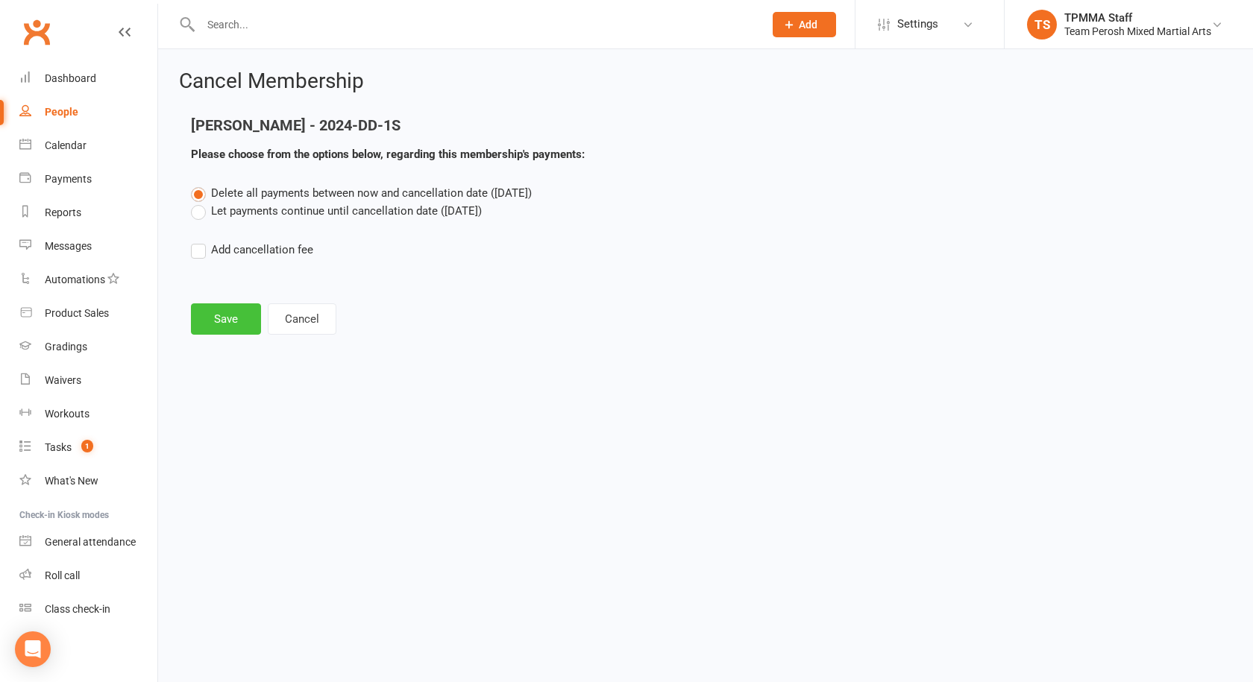
click at [236, 317] on button "Save" at bounding box center [226, 319] width 70 height 31
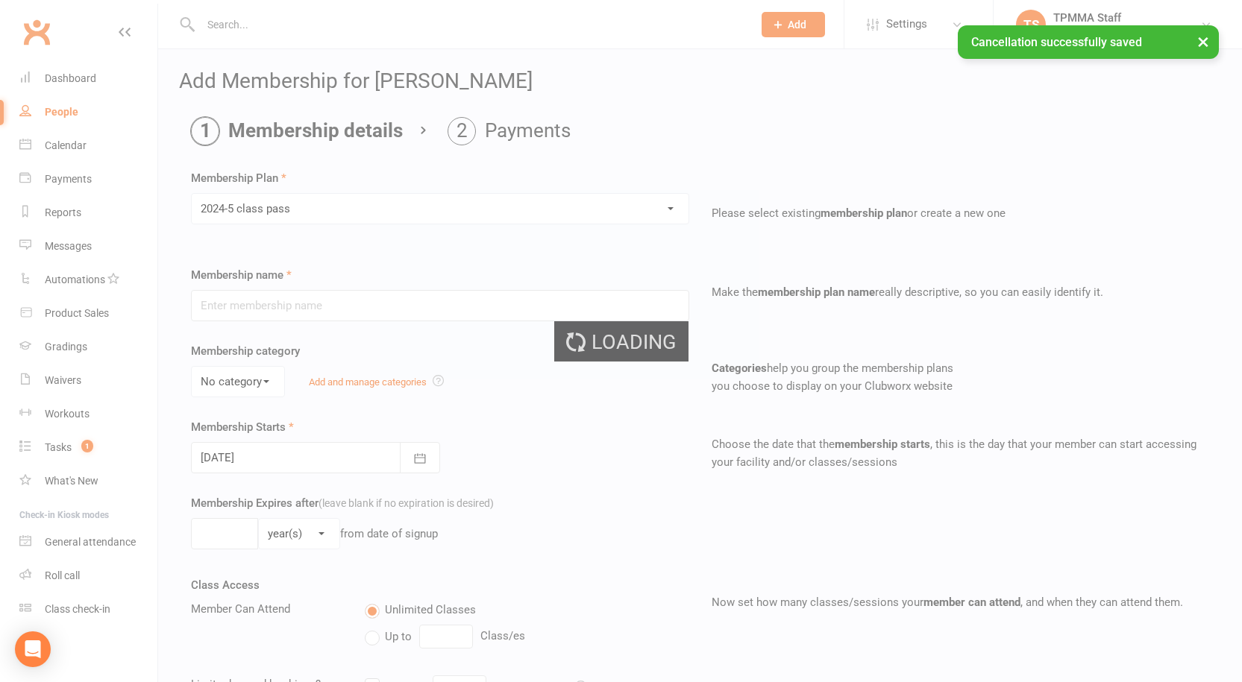
type input "2024-5 class pass"
select select "1"
type input "6"
select select "2"
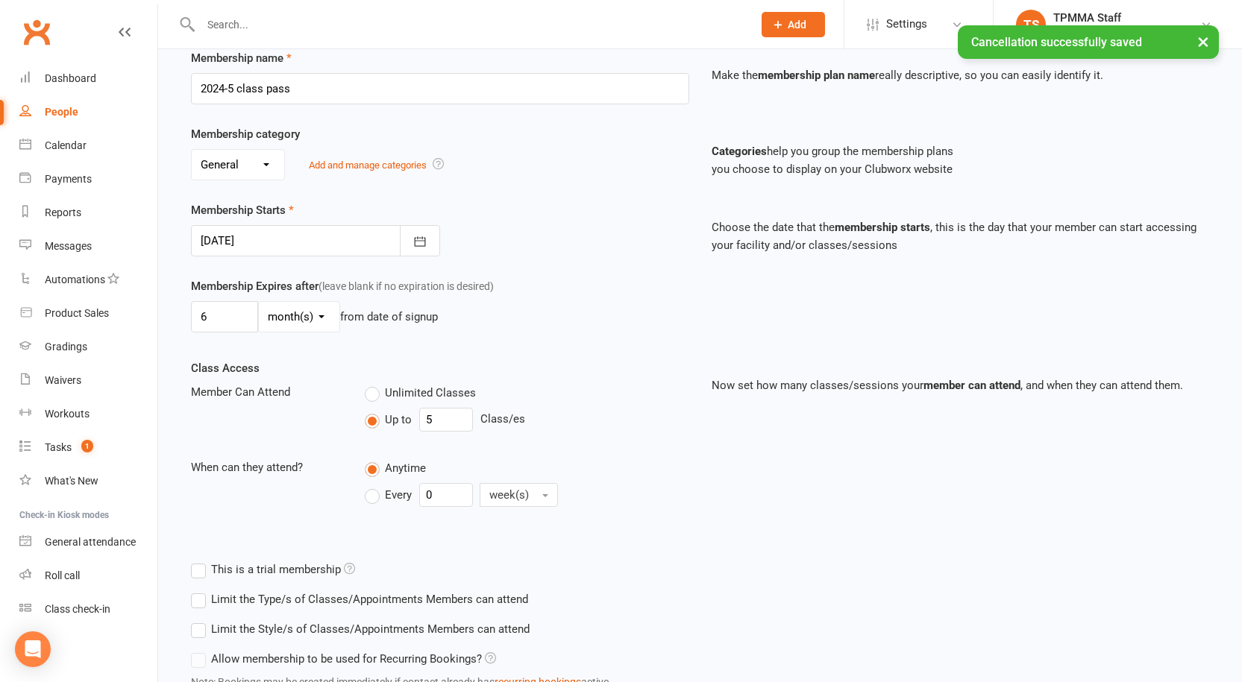
scroll to position [224, 0]
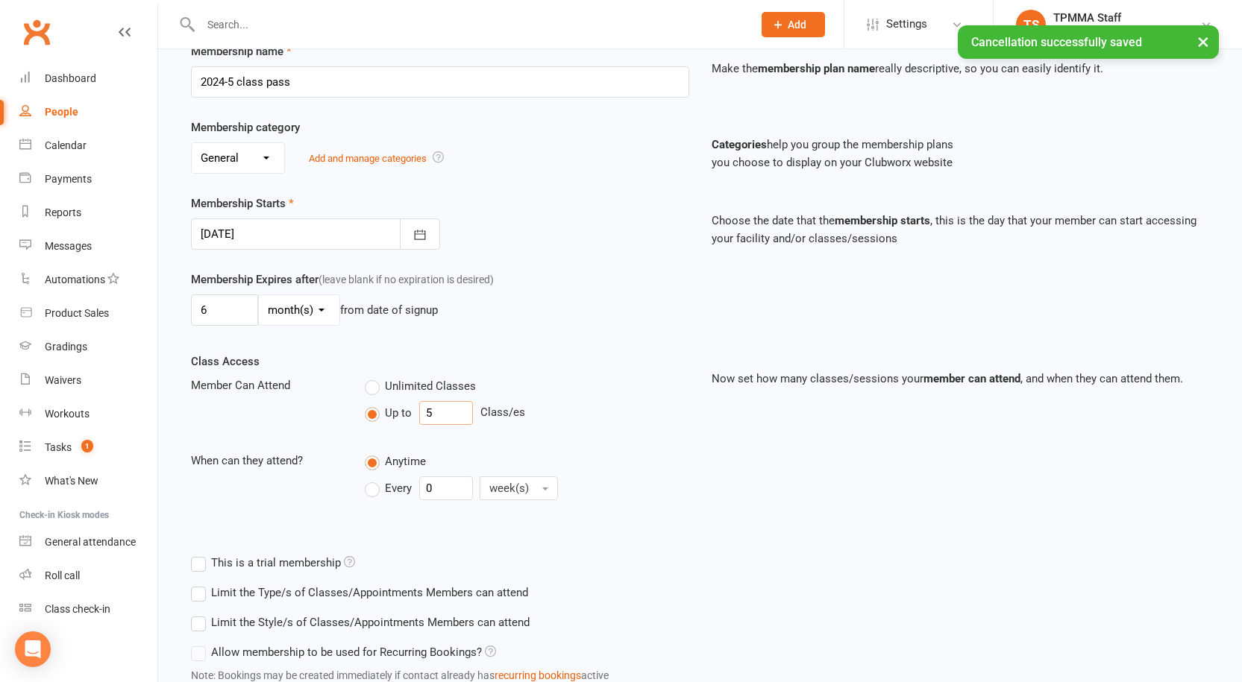
drag, startPoint x: 440, startPoint y: 410, endPoint x: 398, endPoint y: 412, distance: 41.8
click at [398, 412] on div "Up to 5 Class/es" at bounding box center [527, 413] width 324 height 24
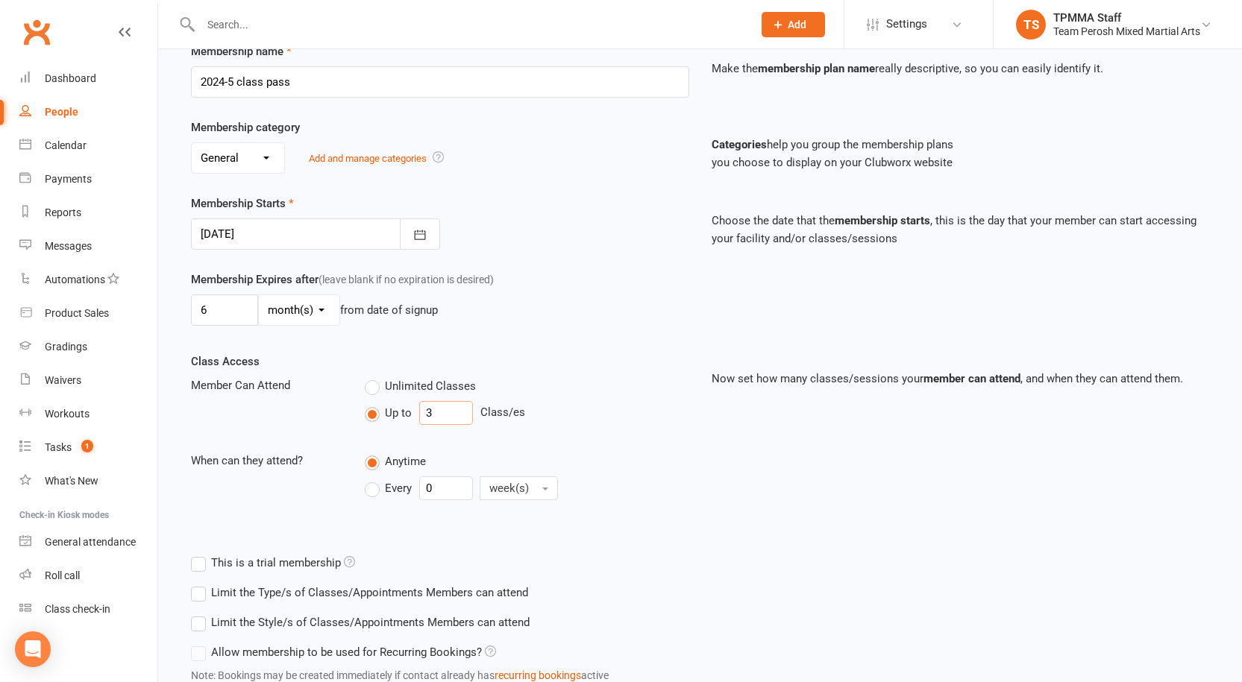
type input "3"
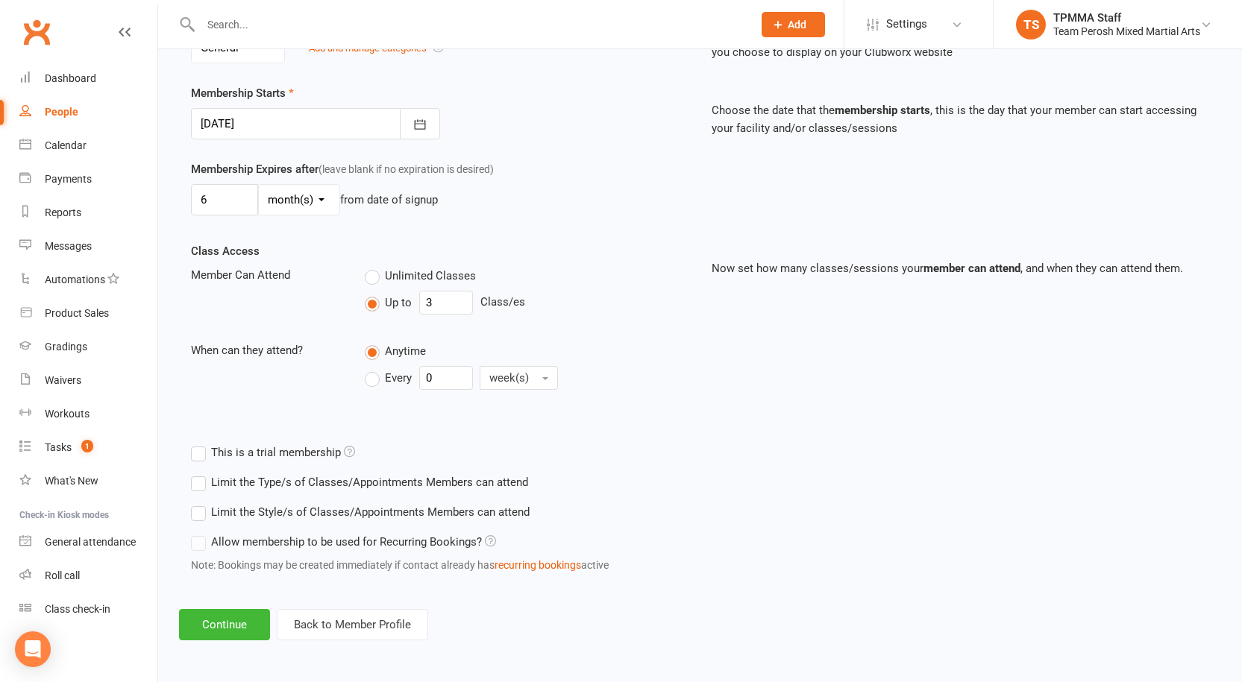
scroll to position [336, 0]
click at [219, 520] on label "Limit the Style/s of Classes/Appointments Members can attend" at bounding box center [360, 512] width 339 height 18
click at [201, 503] on input "Limit the Style/s of Classes/Appointments Members can attend" at bounding box center [196, 503] width 10 height 0
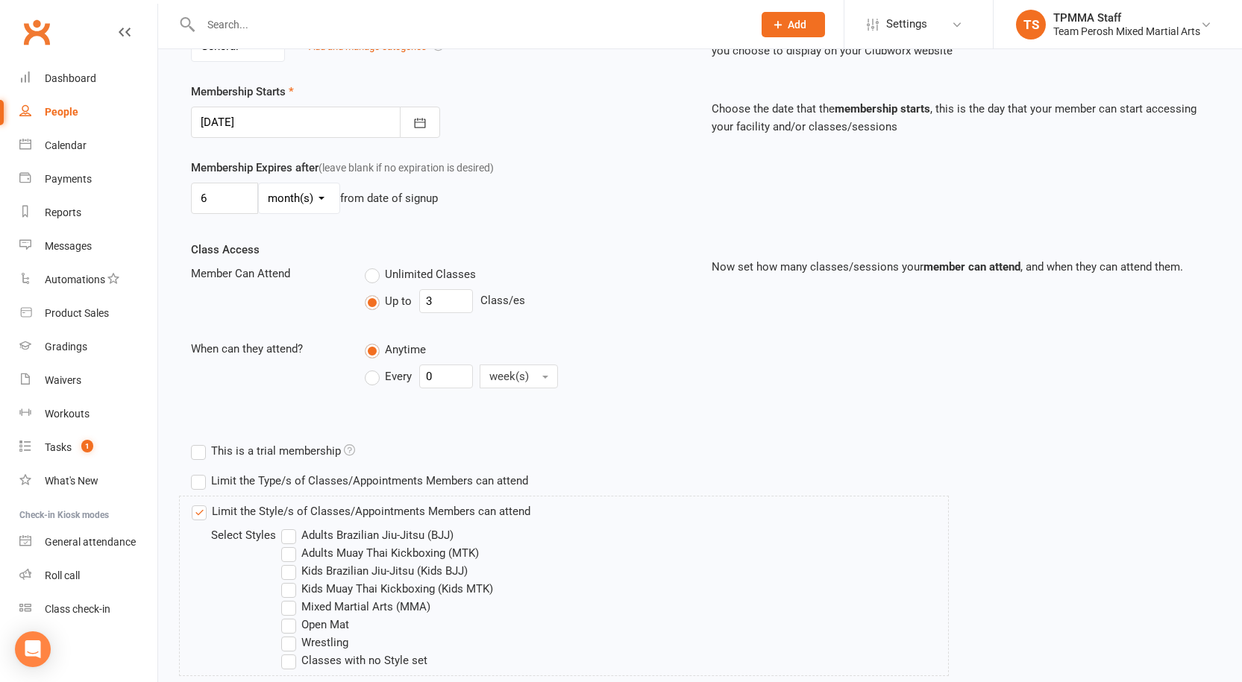
click at [292, 536] on label "Adults Brazilian Jiu-Jitsu (BJJ)" at bounding box center [367, 536] width 172 height 18
click at [291, 527] on input "Adults Brazilian Jiu-Jitsu (BJJ)" at bounding box center [286, 527] width 10 height 0
click at [292, 627] on label "Open Mat" at bounding box center [315, 625] width 68 height 18
click at [291, 616] on input "Open Mat" at bounding box center [286, 616] width 10 height 0
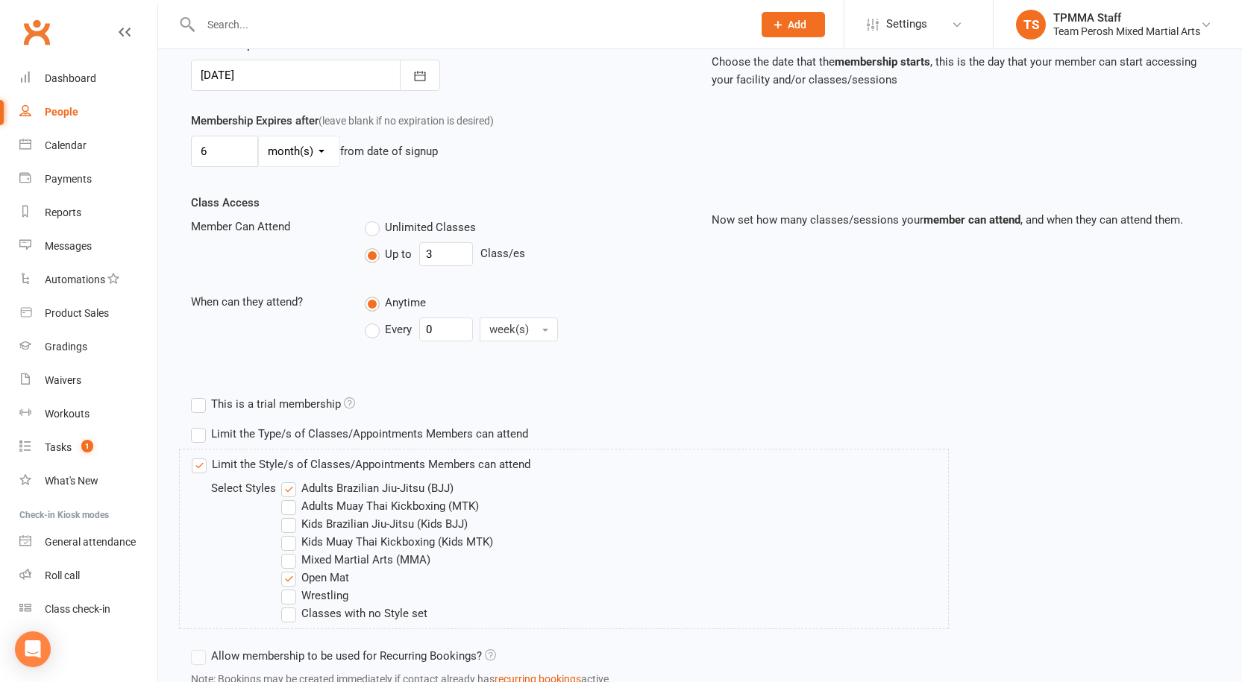
scroll to position [498, 0]
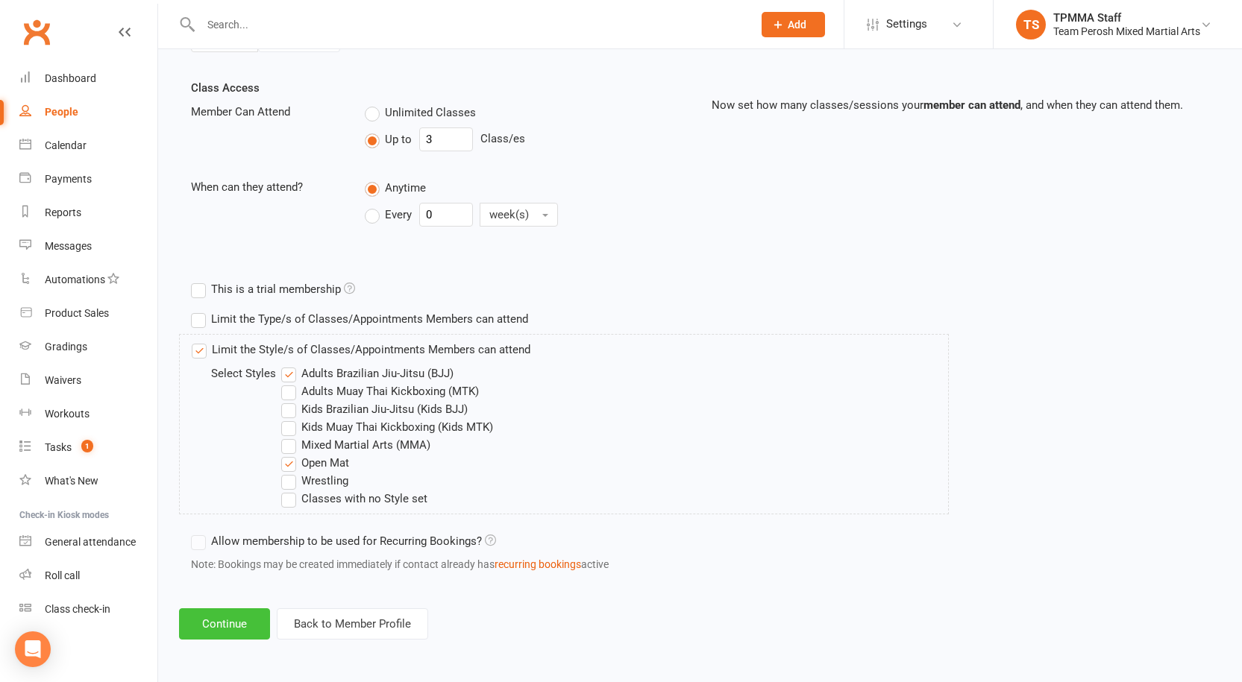
click at [224, 632] on button "Continue" at bounding box center [224, 624] width 91 height 31
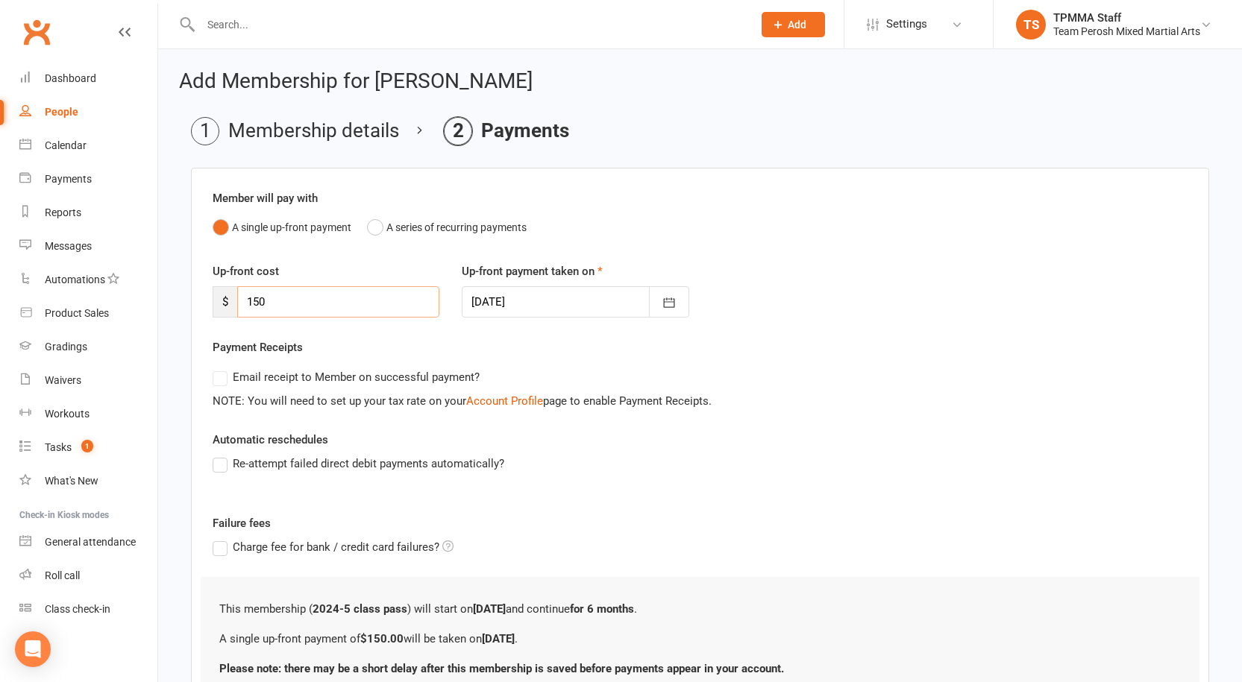
drag, startPoint x: 288, startPoint y: 295, endPoint x: 186, endPoint y: 283, distance: 102.9
click at [186, 283] on main "Membership details Payments Member will pay with A single up-front payment A se…" at bounding box center [700, 442] width 1042 height 650
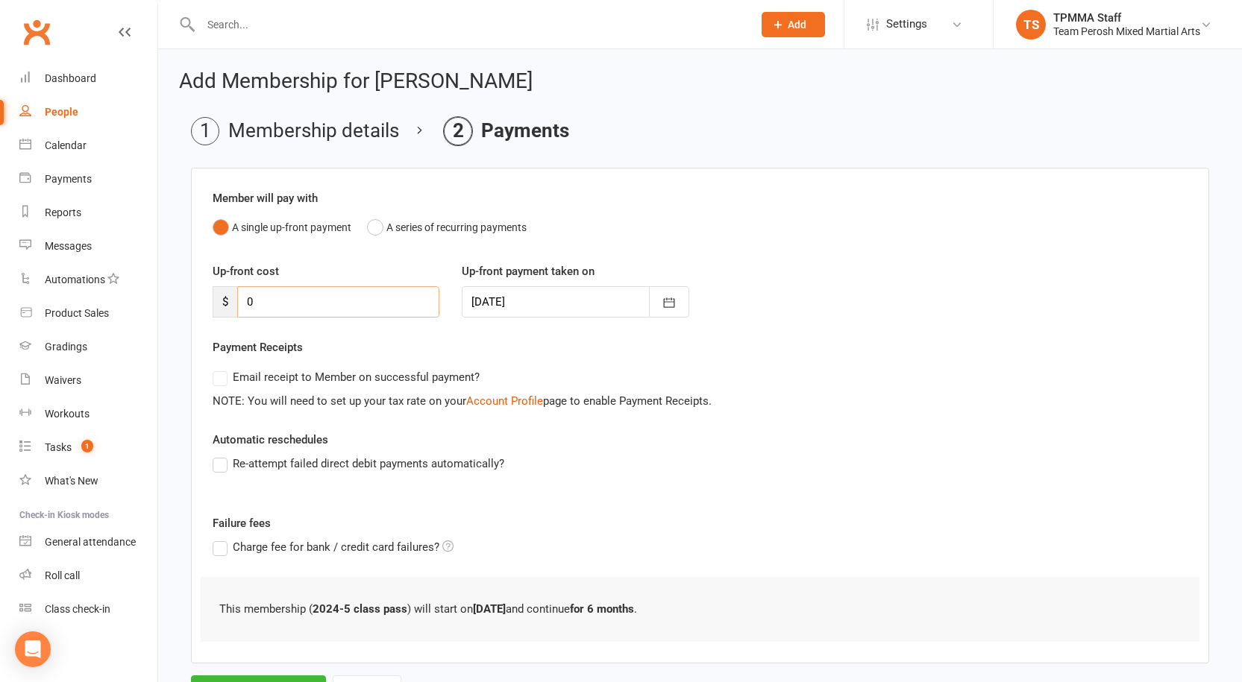
type input "0"
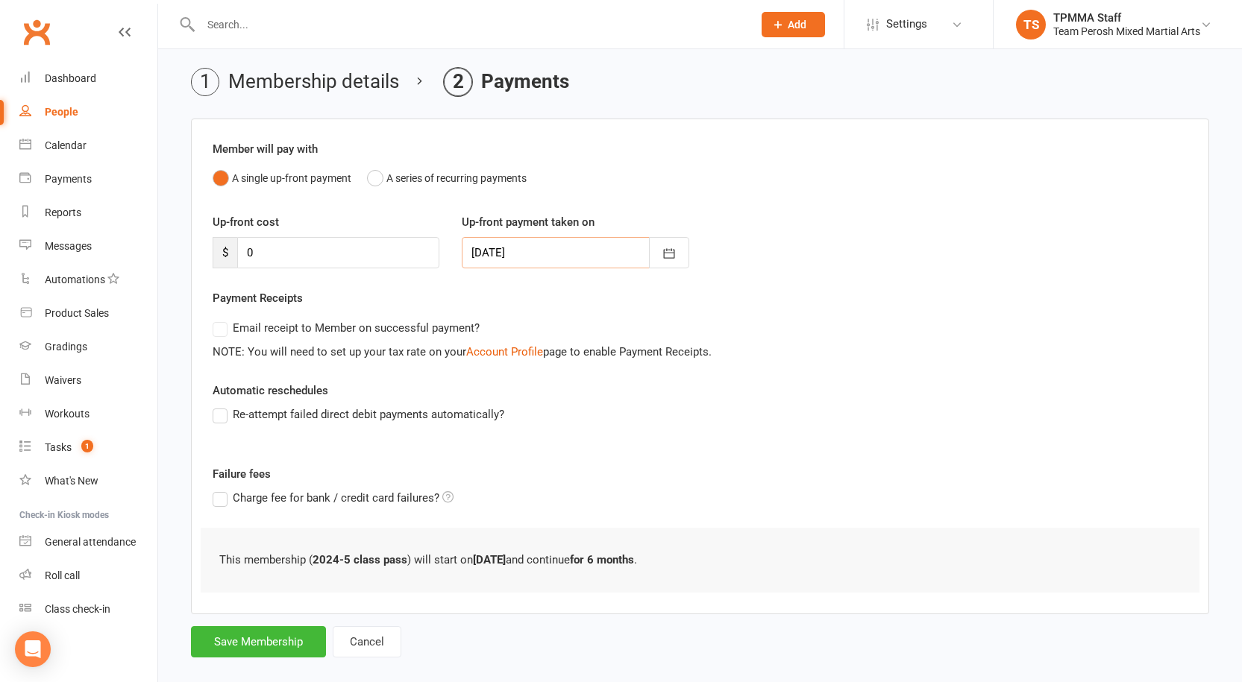
scroll to position [70, 0]
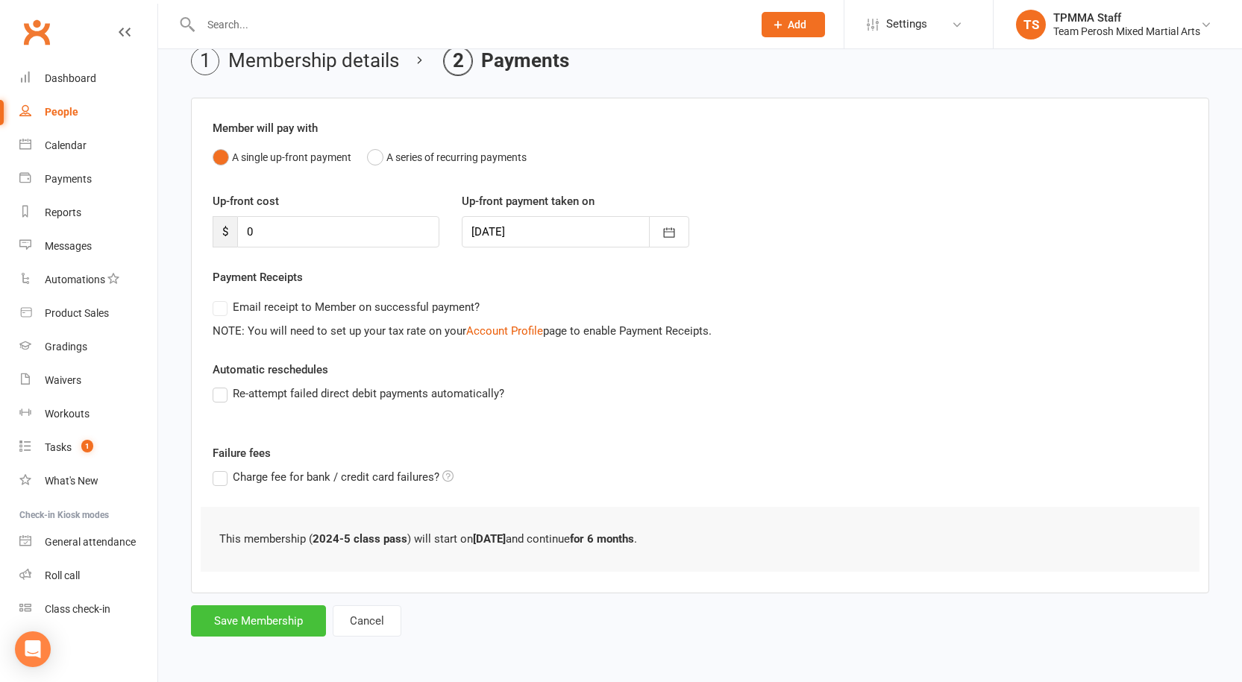
click at [258, 630] on button "Save Membership" at bounding box center [258, 621] width 135 height 31
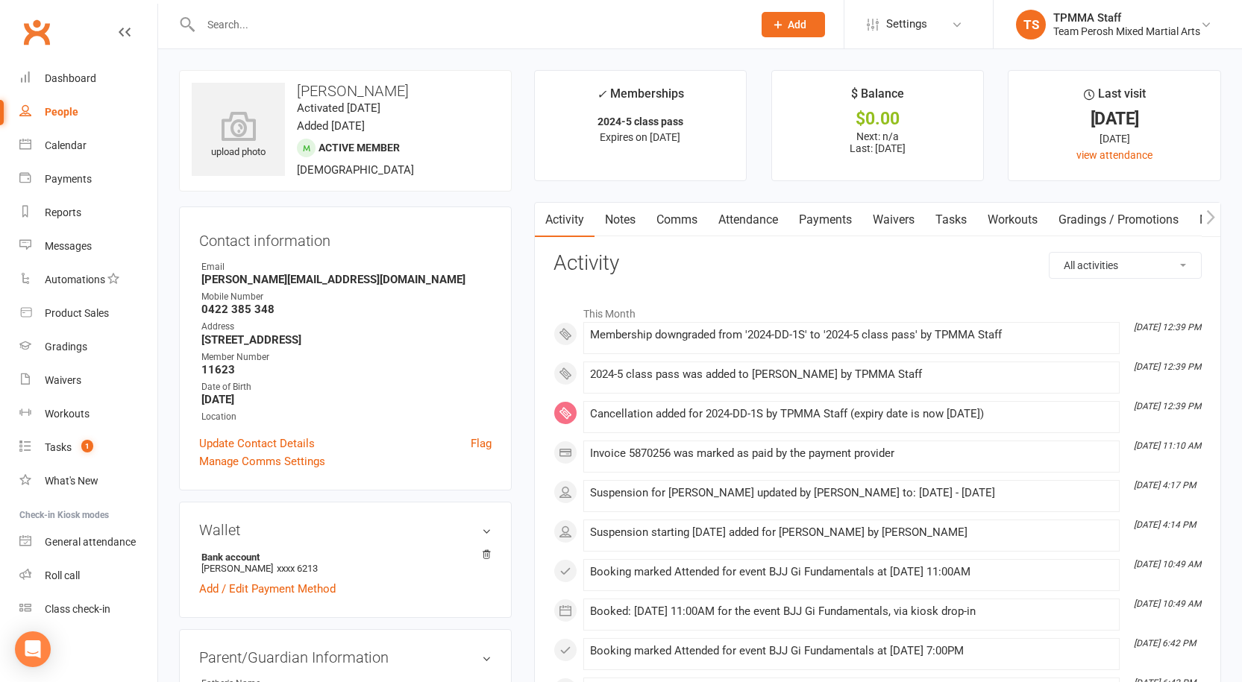
click at [824, 221] on link "Payments" at bounding box center [825, 220] width 74 height 34
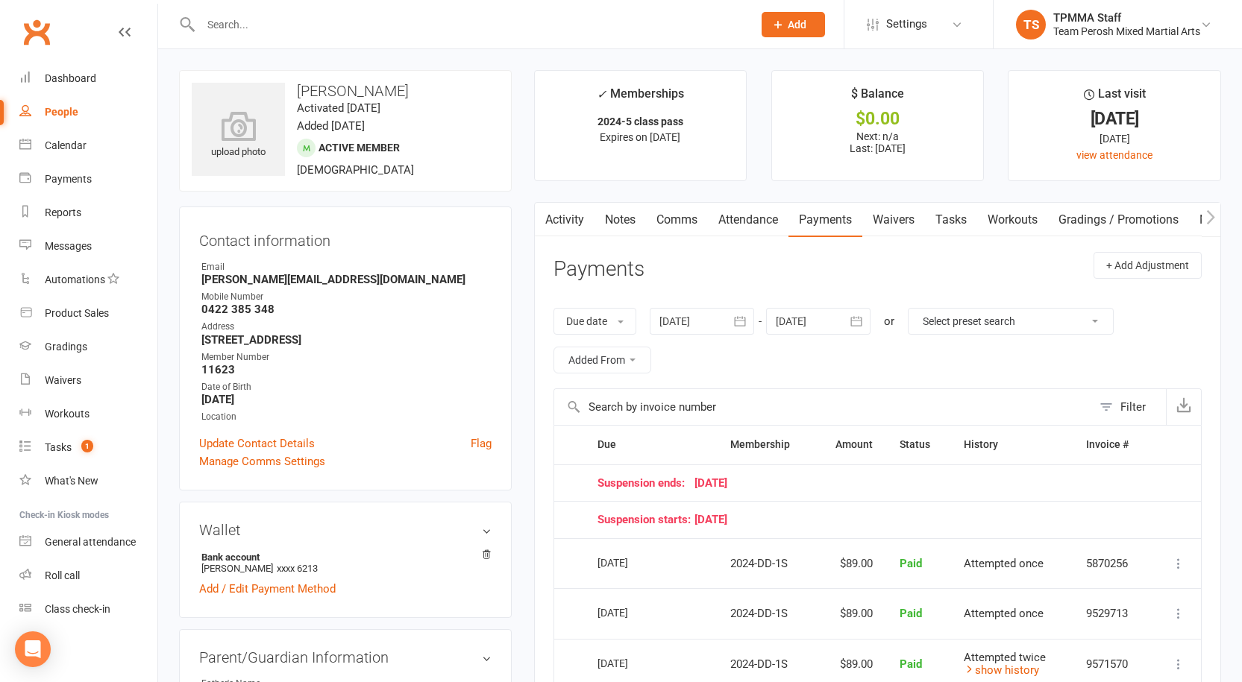
click at [310, 14] on input "text" at bounding box center [469, 24] width 546 height 21
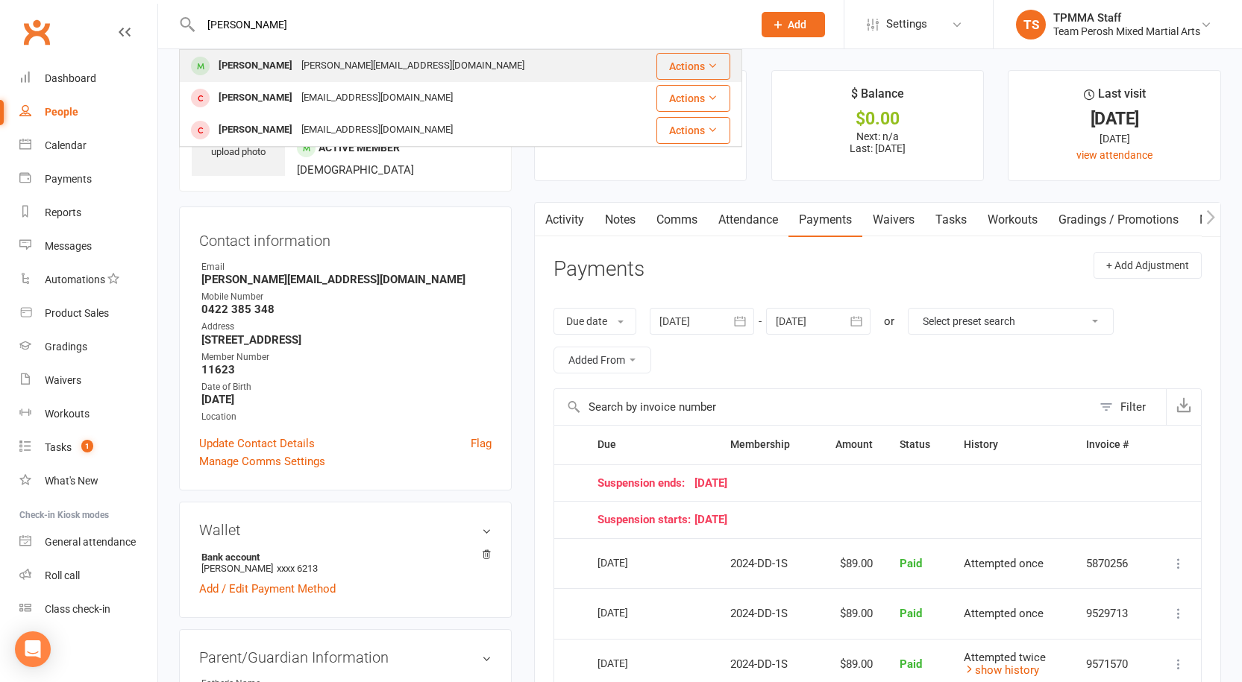
type input "[PERSON_NAME]"
click at [319, 66] on div "[PERSON_NAME][EMAIL_ADDRESS][DOMAIN_NAME]" at bounding box center [413, 66] width 232 height 22
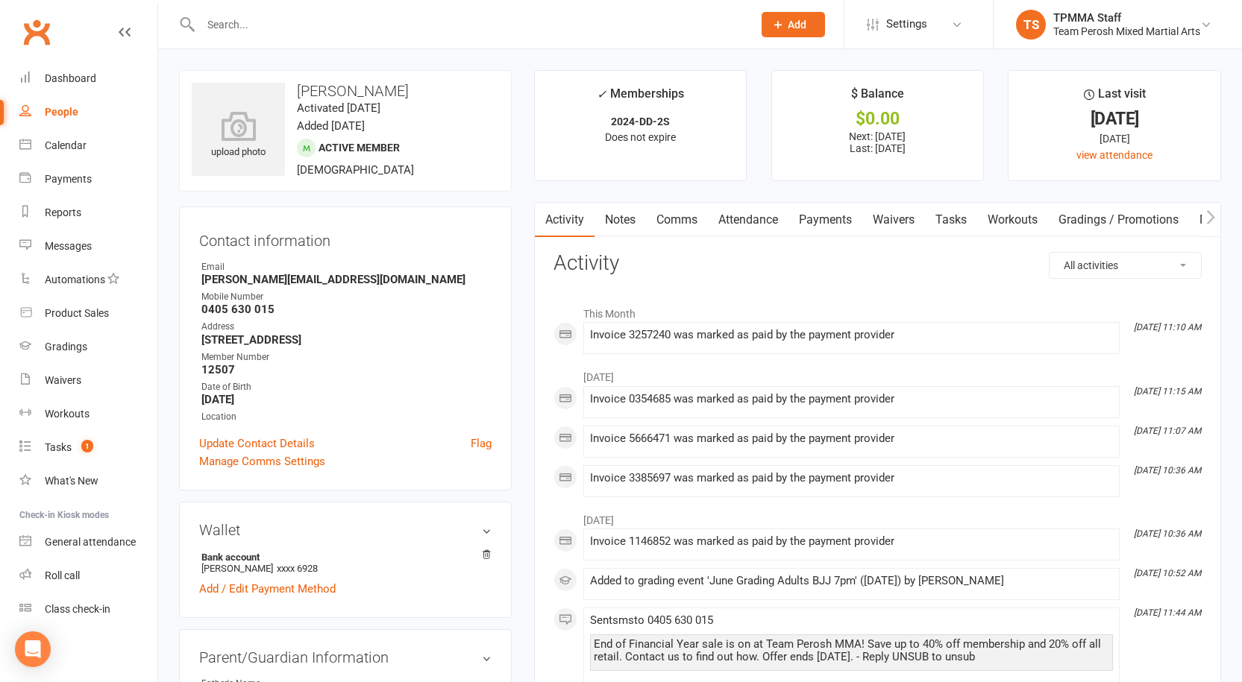
click at [809, 220] on link "Payments" at bounding box center [825, 220] width 74 height 34
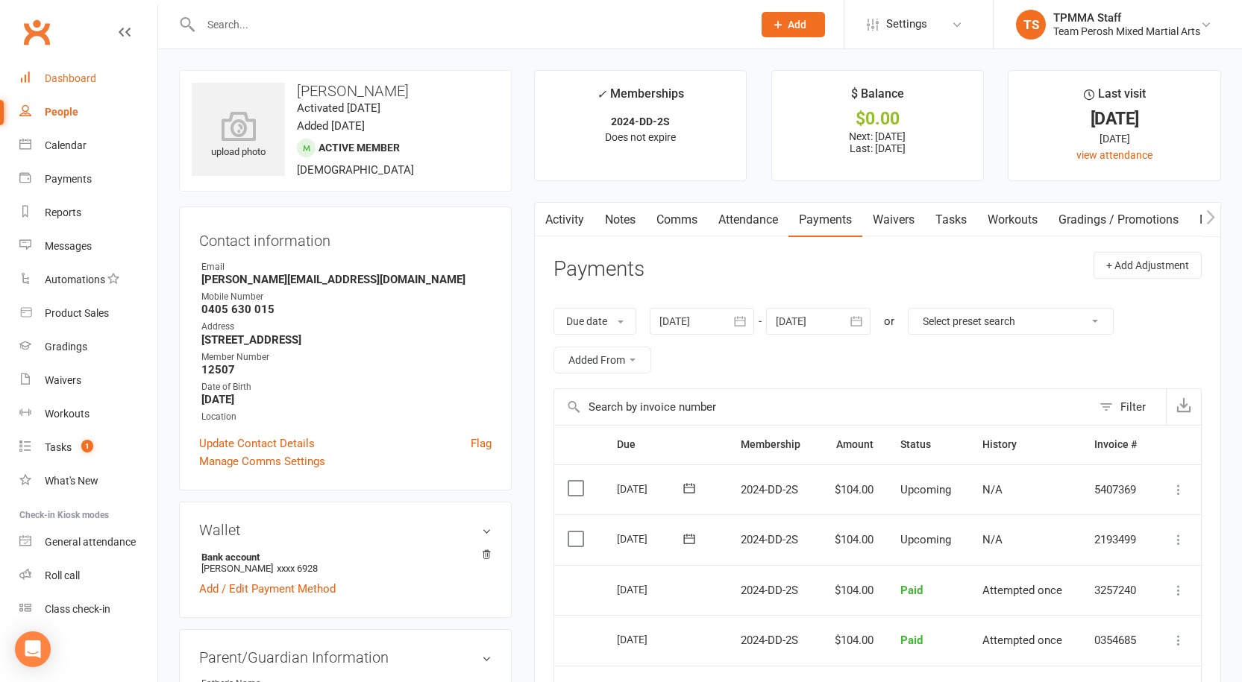
click at [79, 75] on div "Dashboard" at bounding box center [70, 78] width 51 height 12
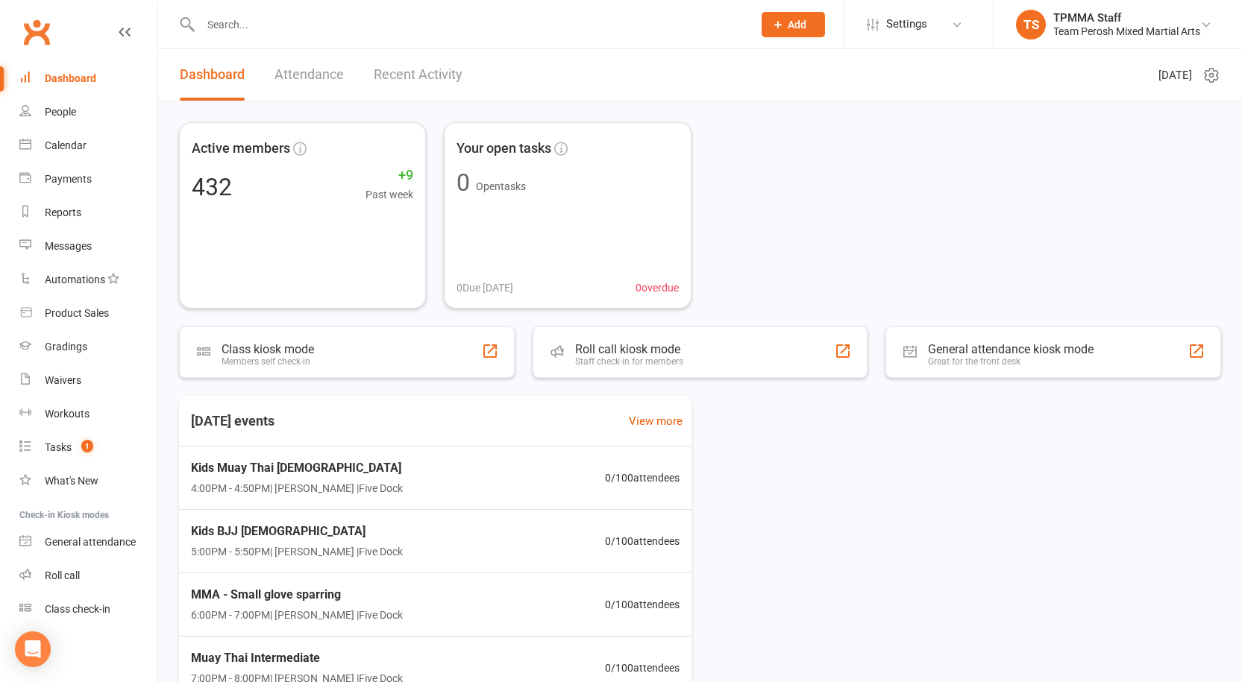
click at [52, 82] on div "Dashboard" at bounding box center [70, 78] width 51 height 12
